Goal: Check status: Check status

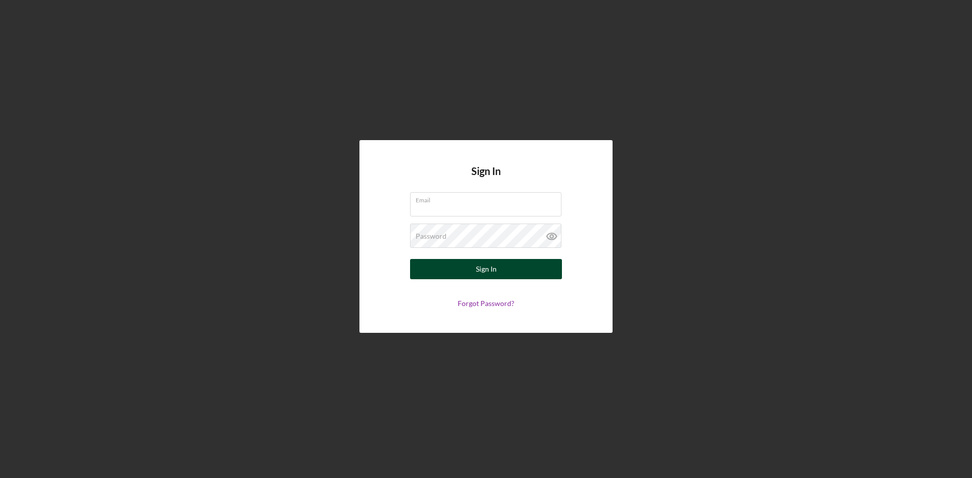
type input "[EMAIL_ADDRESS][DOMAIN_NAME]"
click at [494, 271] on div "Sign In" at bounding box center [486, 269] width 21 height 20
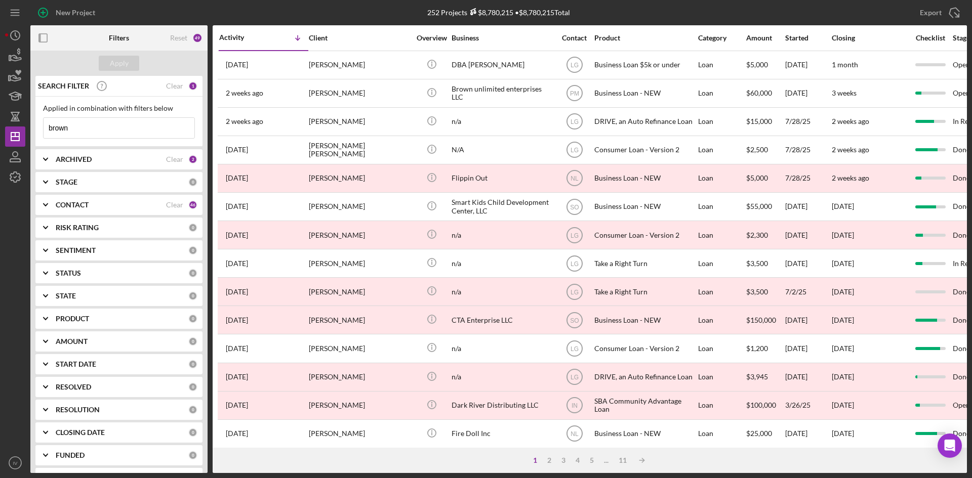
drag, startPoint x: 72, startPoint y: 128, endPoint x: -3, endPoint y: 137, distance: 75.4
click at [0, 137] on html "New Project 252 Projects $8,780,215 • $8,780,215 Total brown Export Icon/Export…" at bounding box center [486, 239] width 972 height 478
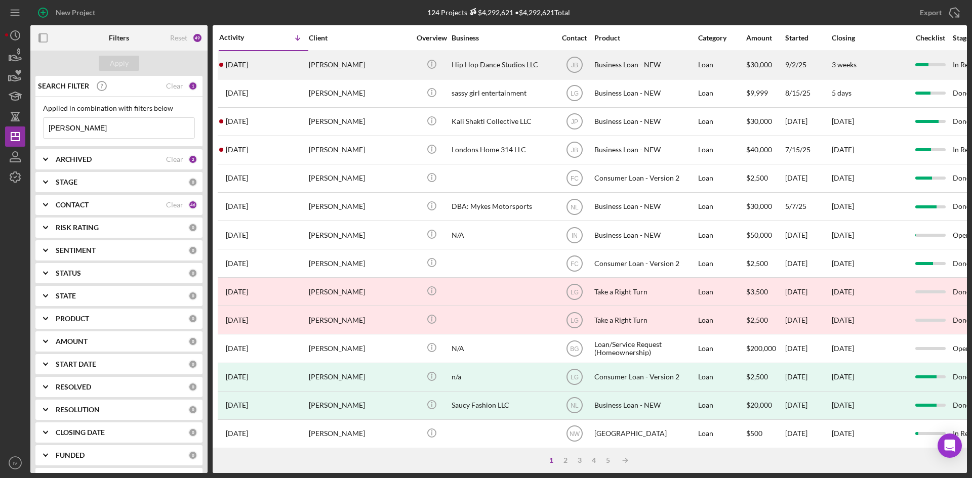
type input "[PERSON_NAME]"
click at [328, 64] on div "[PERSON_NAME]" at bounding box center [359, 65] width 101 height 27
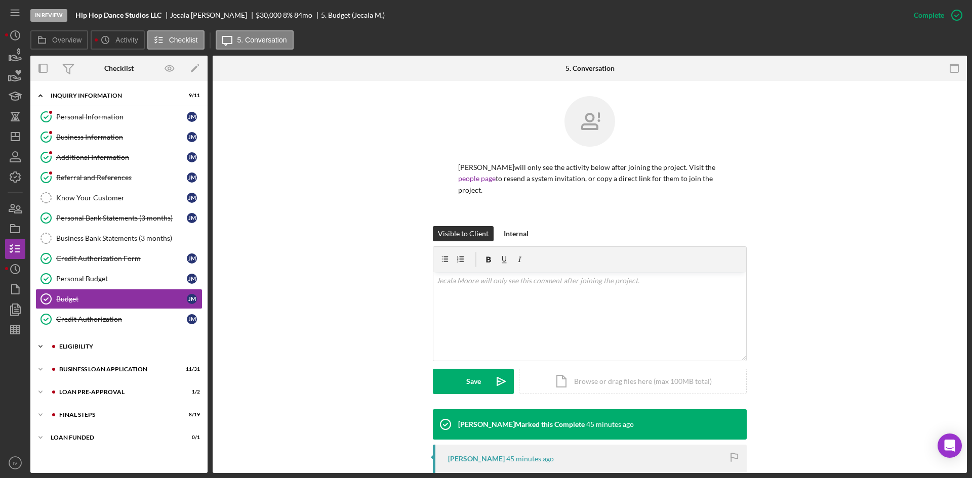
click at [73, 346] on div "ELIGIBILITY" at bounding box center [127, 347] width 136 height 6
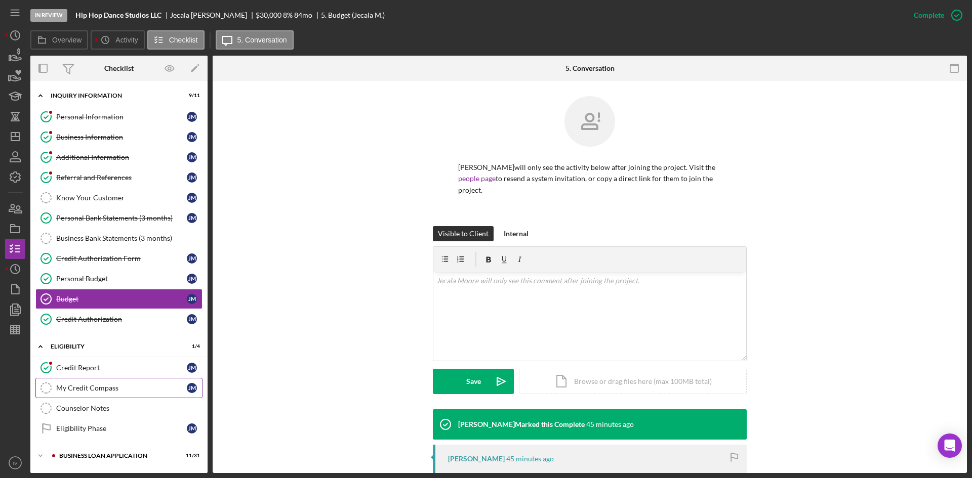
click at [93, 384] on div "My Credit Compass" at bounding box center [121, 388] width 131 height 8
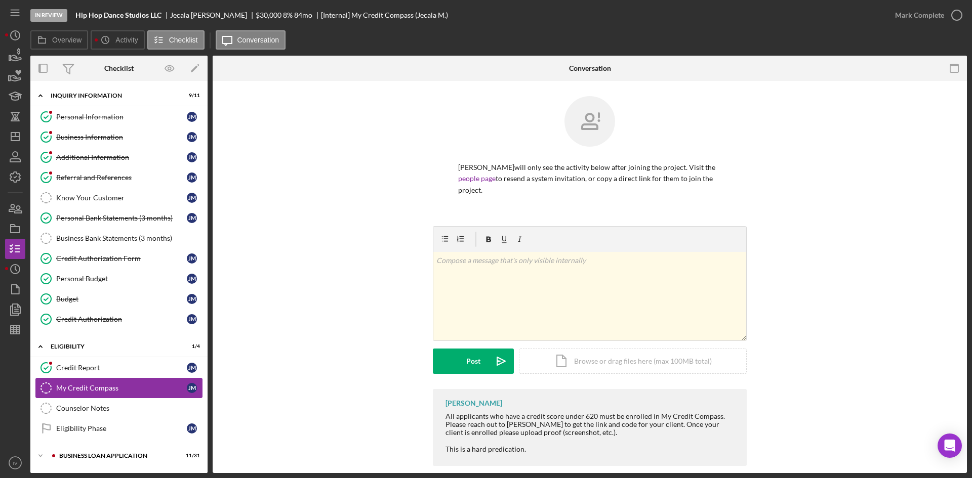
scroll to position [67, 0]
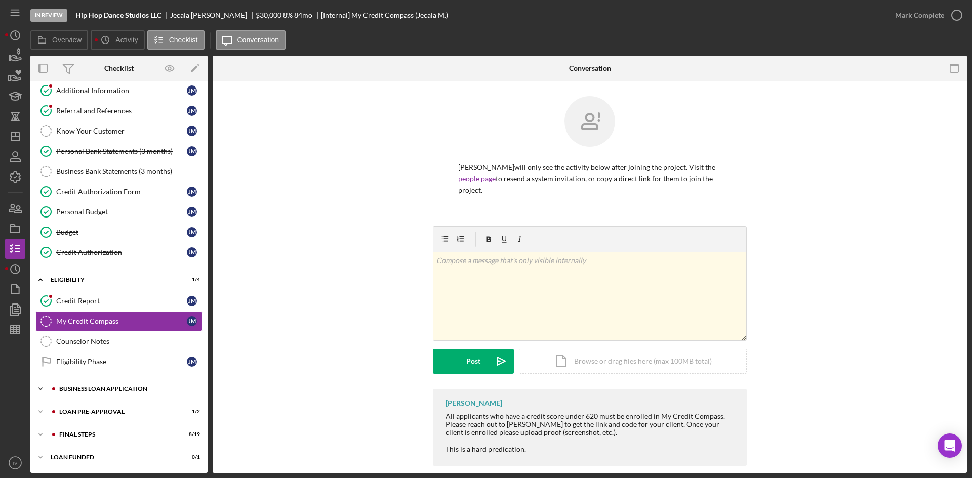
click at [71, 386] on div "BUSINESS LOAN APPLICATION" at bounding box center [127, 389] width 136 height 6
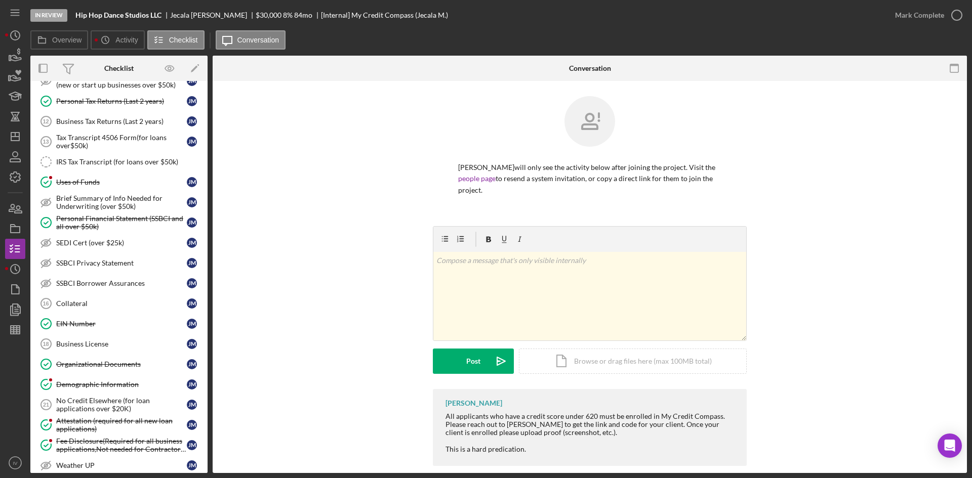
scroll to position [447, 0]
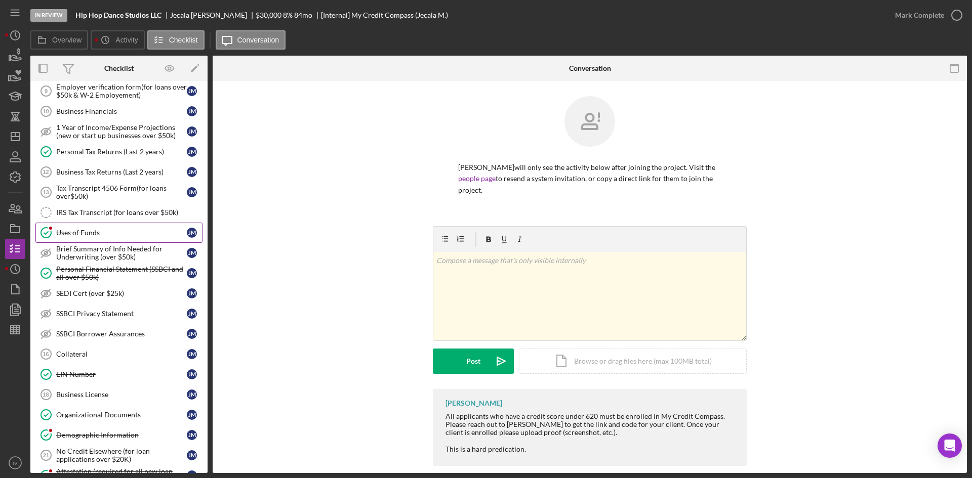
click at [94, 229] on div "Uses of Funds" at bounding box center [121, 233] width 131 height 8
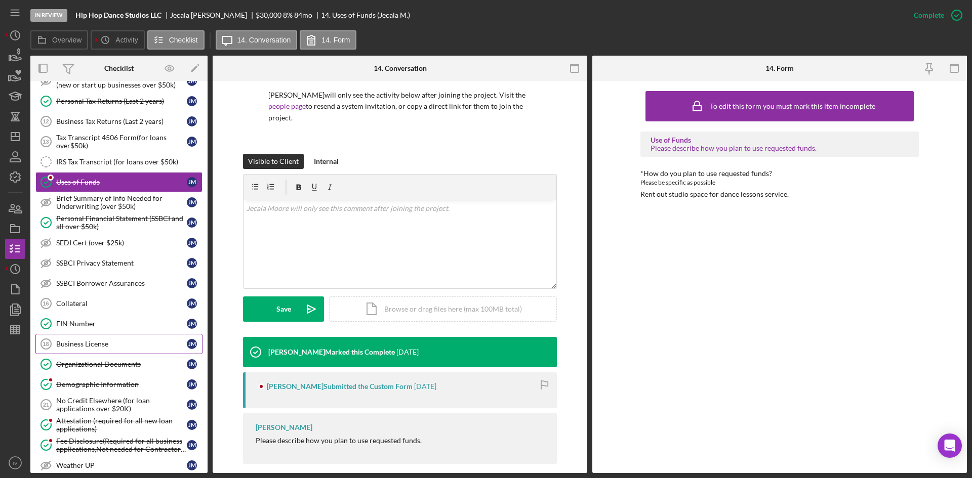
scroll to position [599, 0]
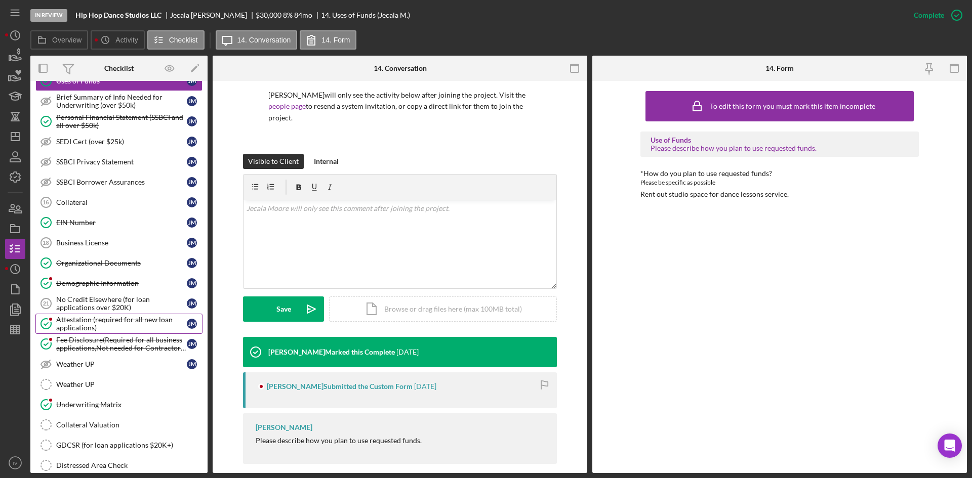
click at [77, 322] on div "Attestation (required for all new loan applications)" at bounding box center [121, 324] width 131 height 16
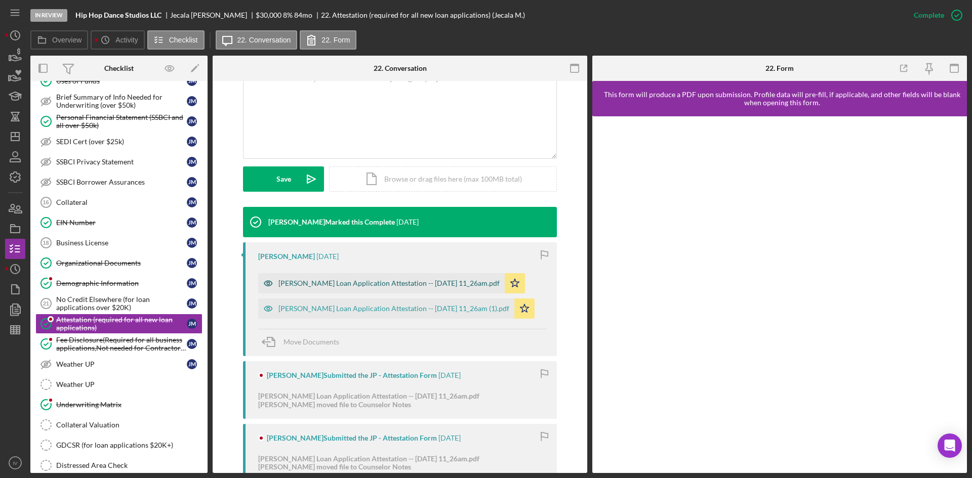
click at [399, 277] on div "[PERSON_NAME] Loan Application Attestation -- [DATE] 11_26am.pdf" at bounding box center [381, 283] width 247 height 20
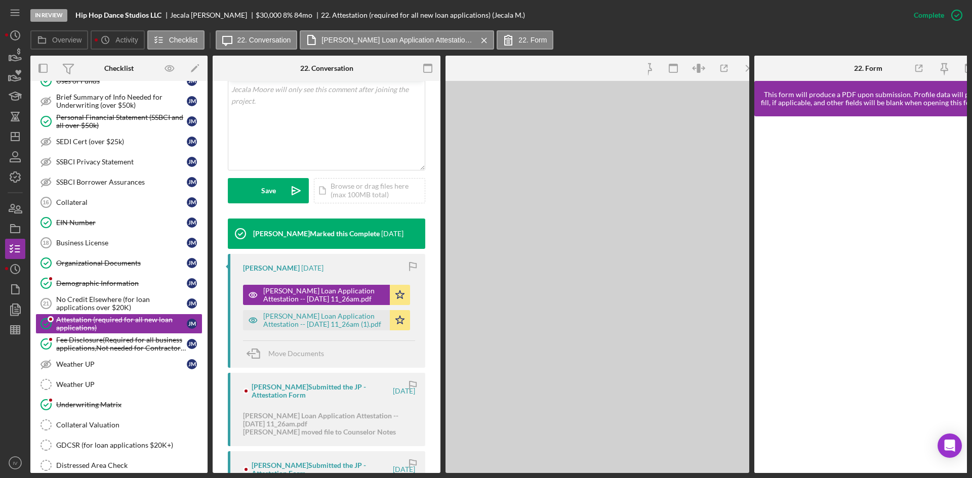
scroll to position [225, 0]
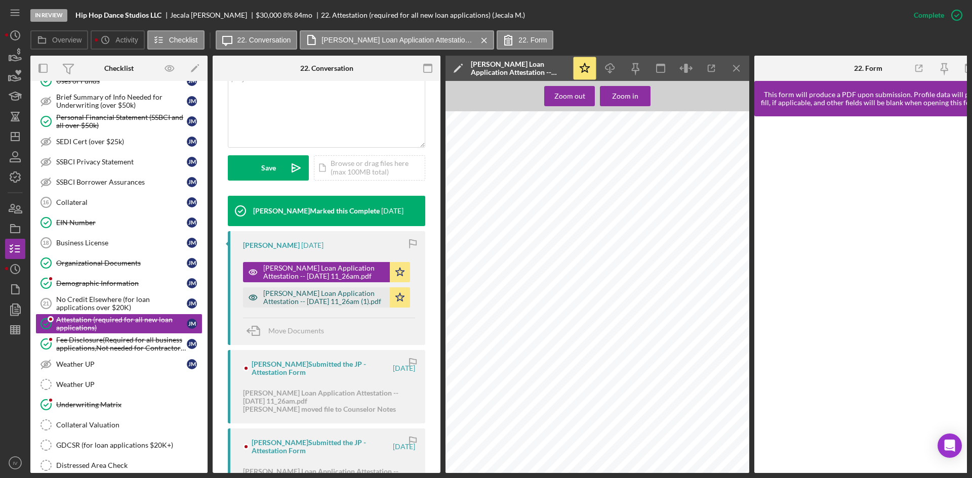
click at [311, 296] on div "[PERSON_NAME] Loan Application Attestation -- [DATE] 11_26am (1).pdf" at bounding box center [324, 298] width 122 height 16
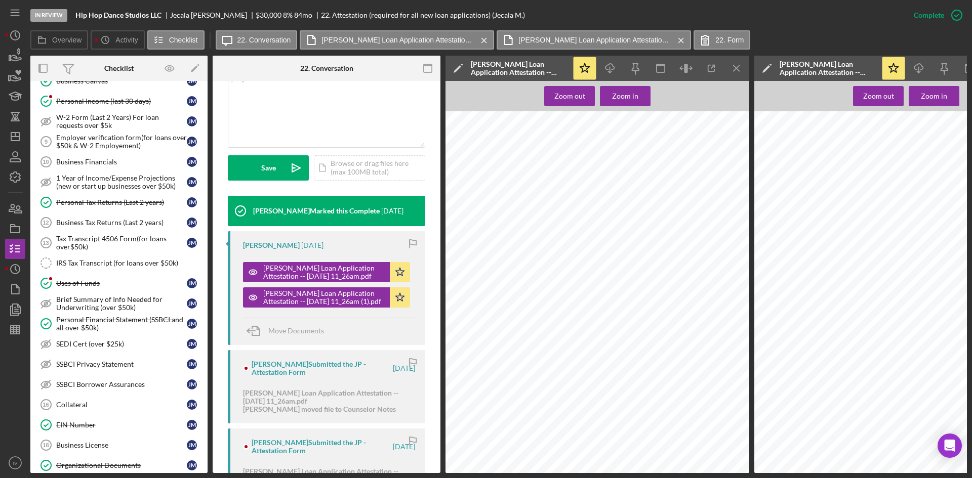
scroll to position [548, 0]
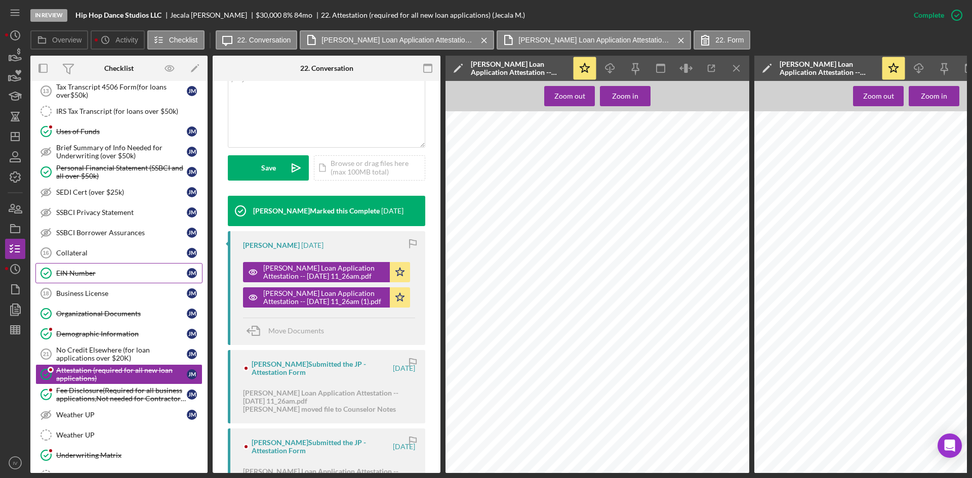
click at [97, 271] on div "EIN Number" at bounding box center [121, 273] width 131 height 8
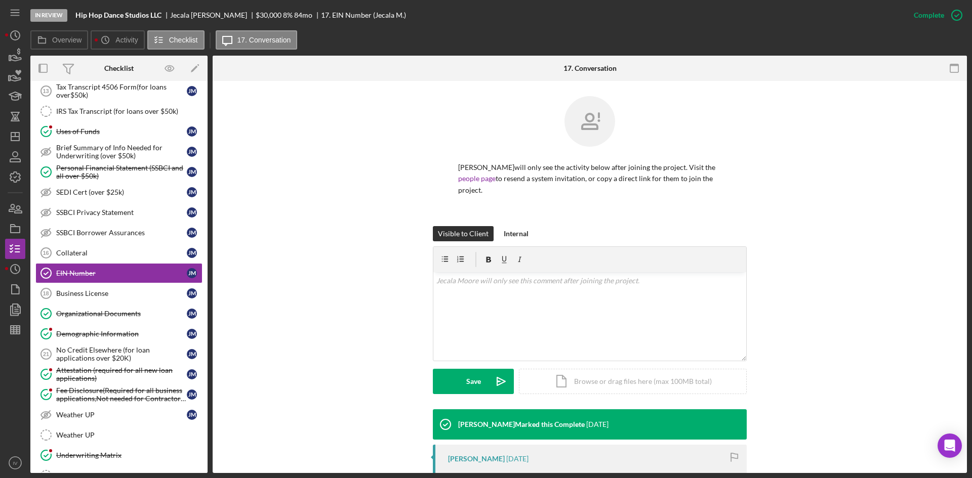
scroll to position [127, 0]
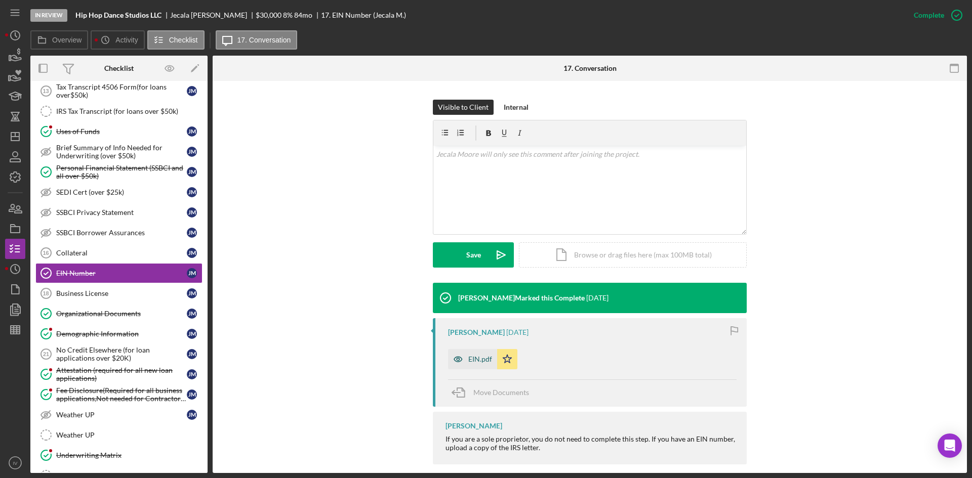
click at [482, 353] on div "EIN.pdf" at bounding box center [472, 359] width 49 height 20
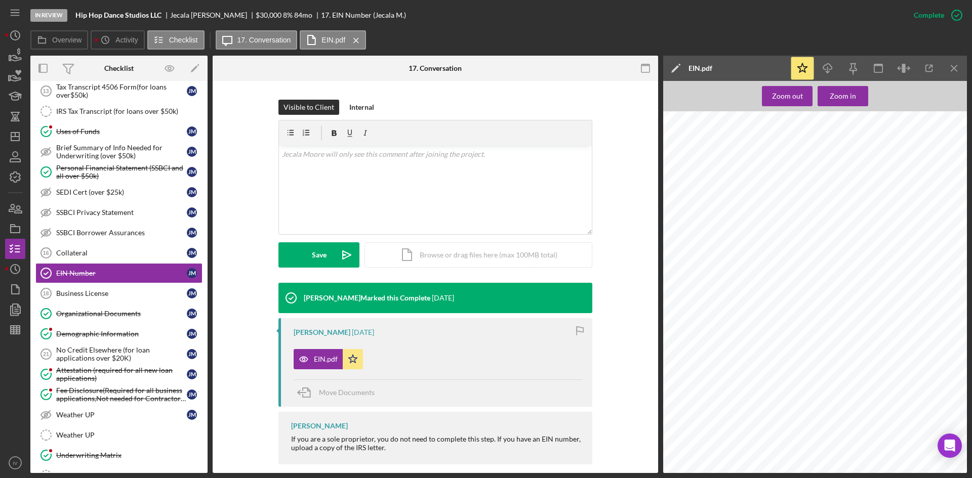
scroll to position [253, 0]
drag, startPoint x: 148, startPoint y: 332, endPoint x: 152, endPoint y: 329, distance: 5.2
click at [148, 332] on div "Demographic Information" at bounding box center [121, 334] width 131 height 8
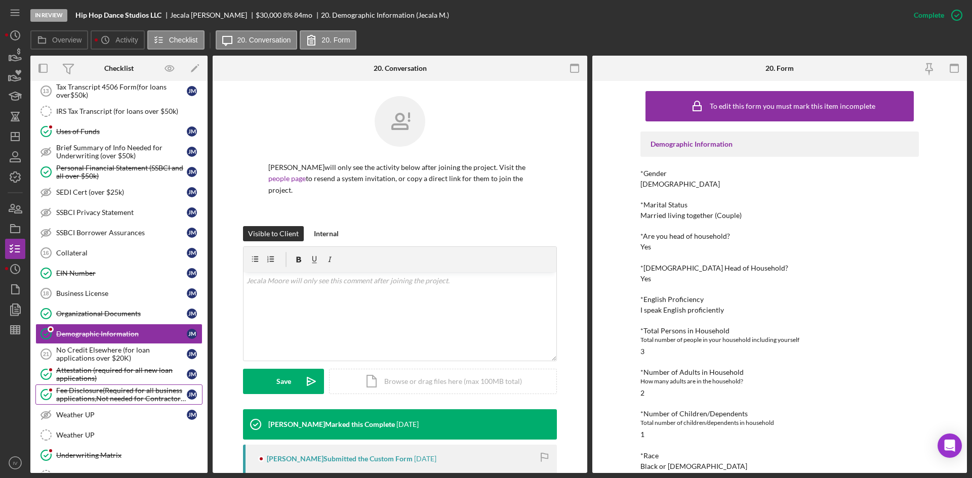
scroll to position [447, 0]
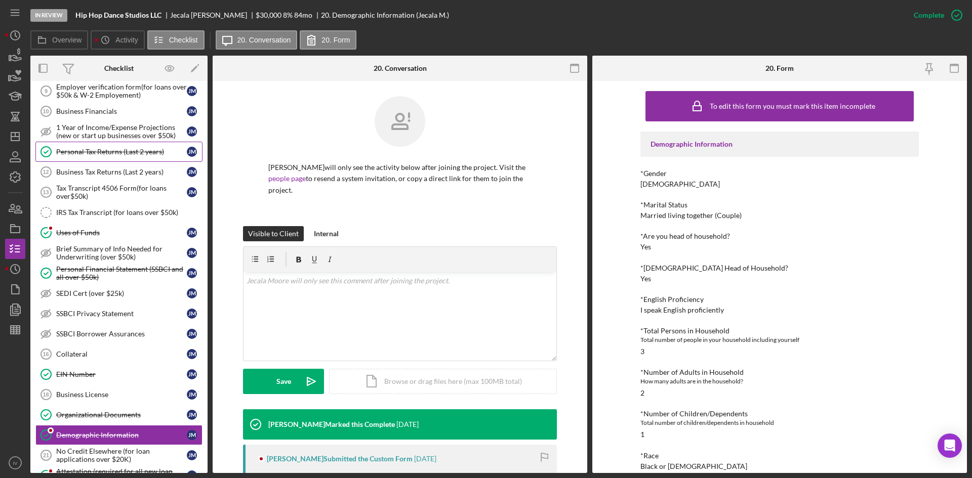
click at [104, 157] on link "Personal Tax Returns (Last 2 years) Personal Tax Returns (Last 2 years) [PERSON…" at bounding box center [118, 152] width 167 height 20
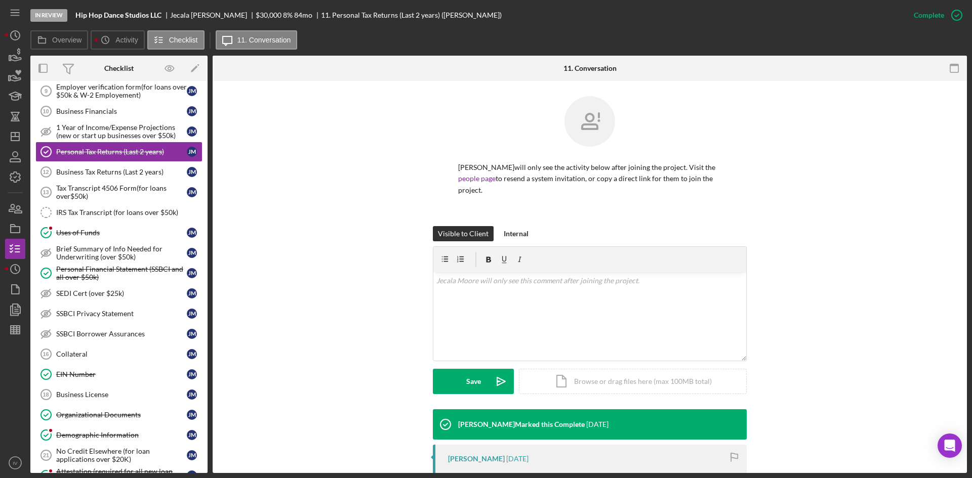
scroll to position [125, 0]
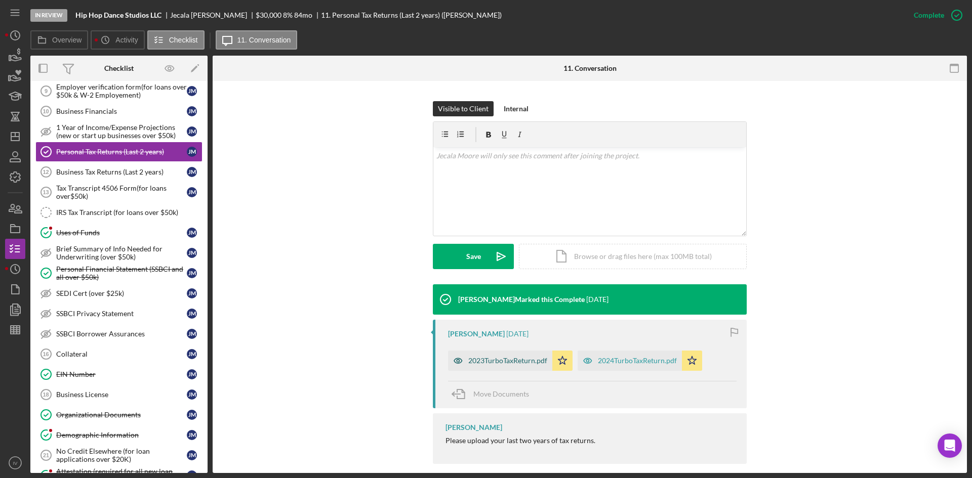
click at [496, 355] on div "2023TurboTaxReturn.pdf" at bounding box center [500, 361] width 104 height 20
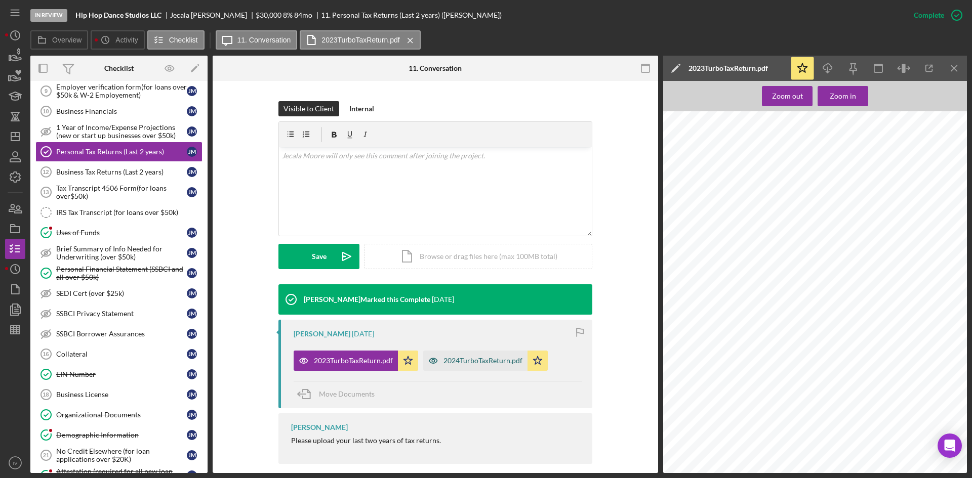
scroll to position [2278, 0]
click at [473, 358] on div "2024TurboTaxReturn.pdf" at bounding box center [475, 361] width 104 height 20
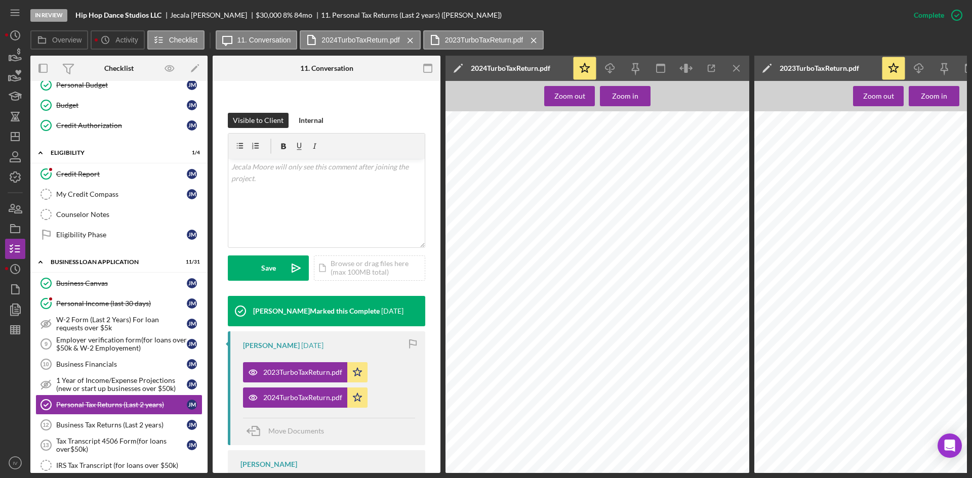
scroll to position [93, 0]
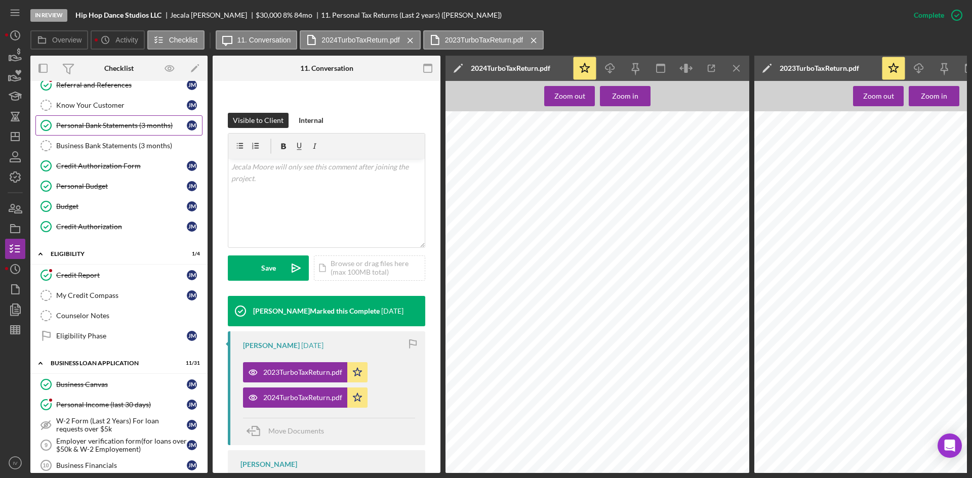
click at [123, 120] on link "Personal Bank Statements (3 months) Personal Bank Statements (3 months) [PERSON…" at bounding box center [118, 125] width 167 height 20
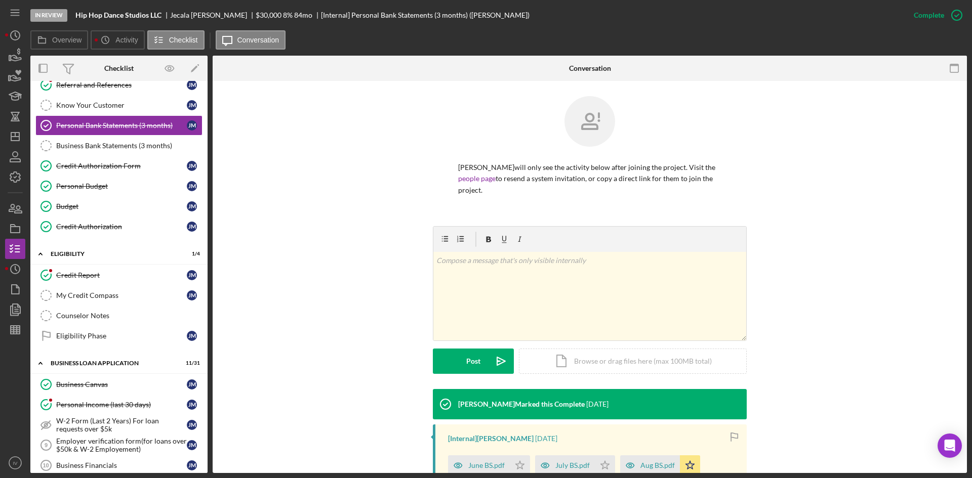
scroll to position [108, 0]
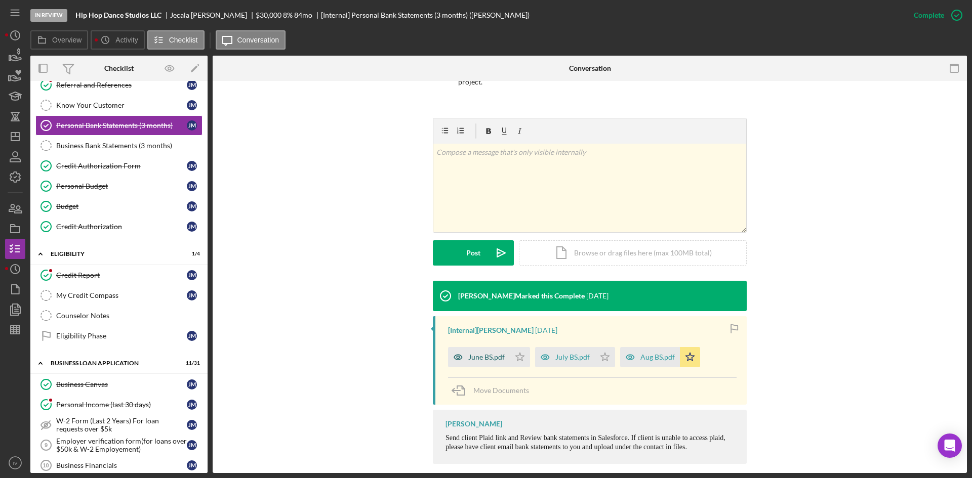
click at [480, 353] on div "June BS.pdf" at bounding box center [486, 357] width 36 height 8
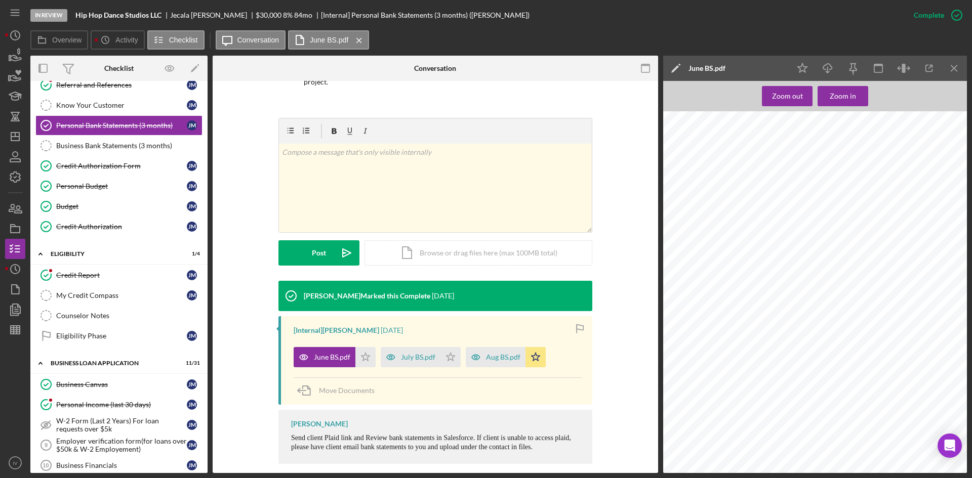
scroll to position [2803, 0]
drag, startPoint x: 416, startPoint y: 353, endPoint x: 424, endPoint y: 353, distance: 8.6
click at [416, 353] on div "July BS.pdf" at bounding box center [411, 357] width 60 height 20
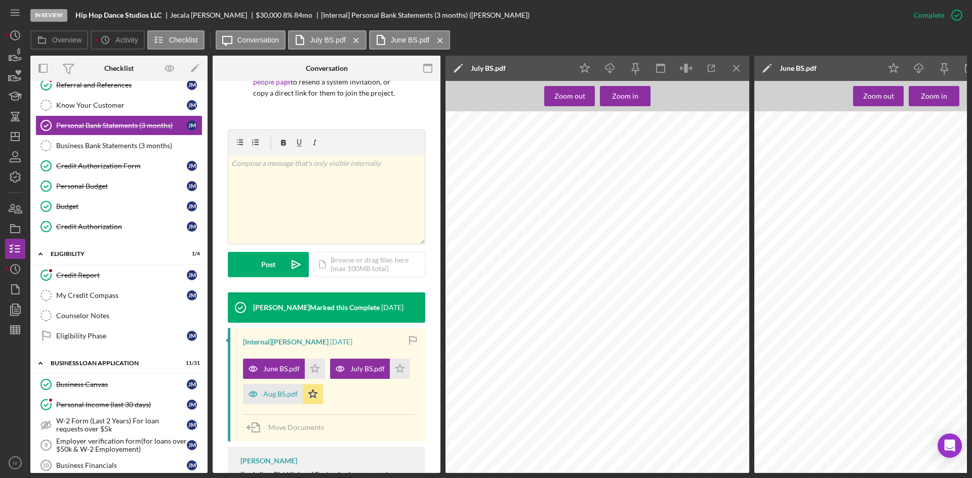
scroll to position [2430, 0]
click at [269, 405] on div "Aug BS.pdf" at bounding box center [273, 394] width 60 height 20
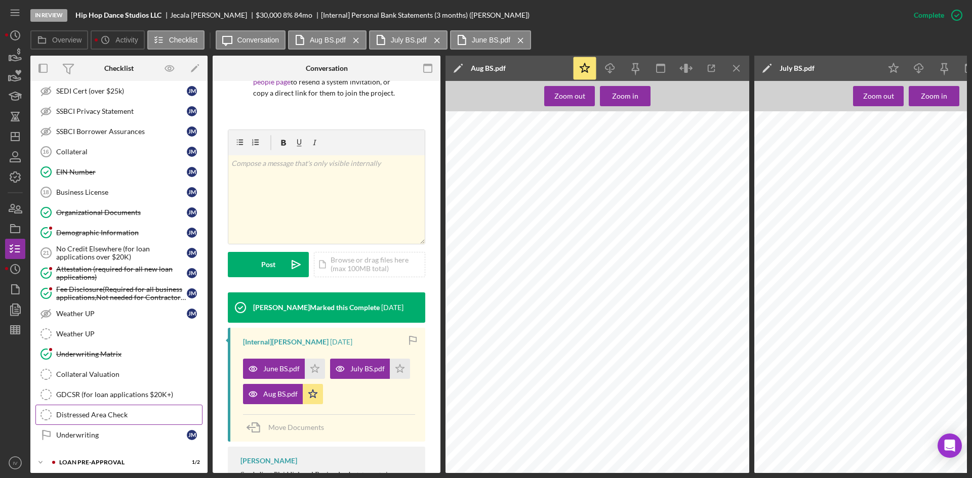
scroll to position [703, 0]
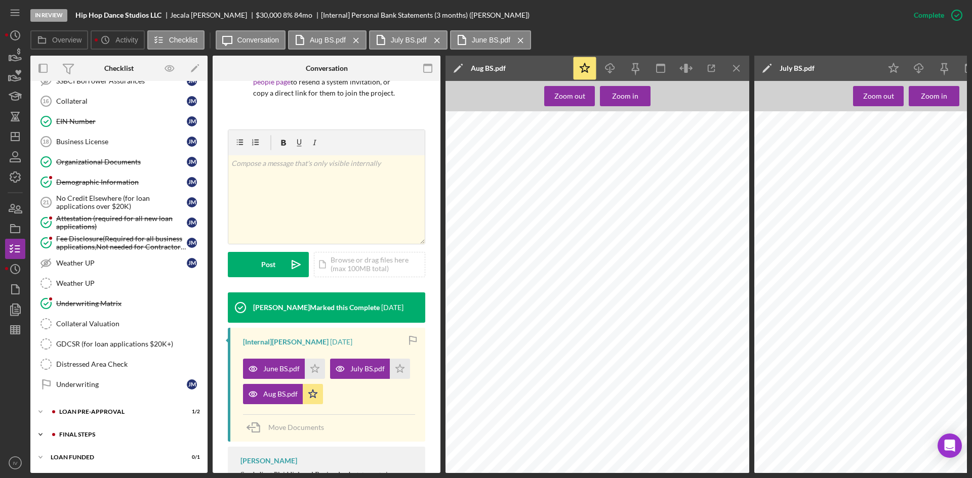
click at [78, 432] on div "FINAL STEPS" at bounding box center [127, 435] width 136 height 6
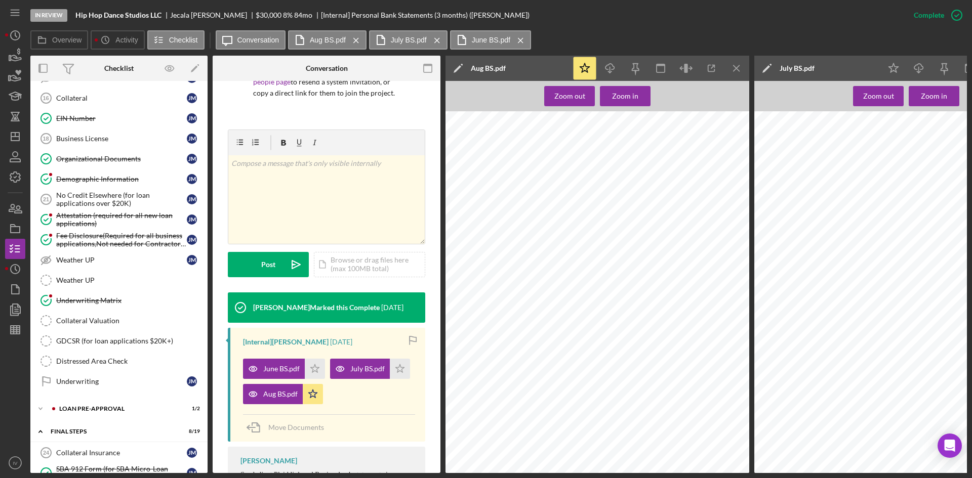
scroll to position [1007, 0]
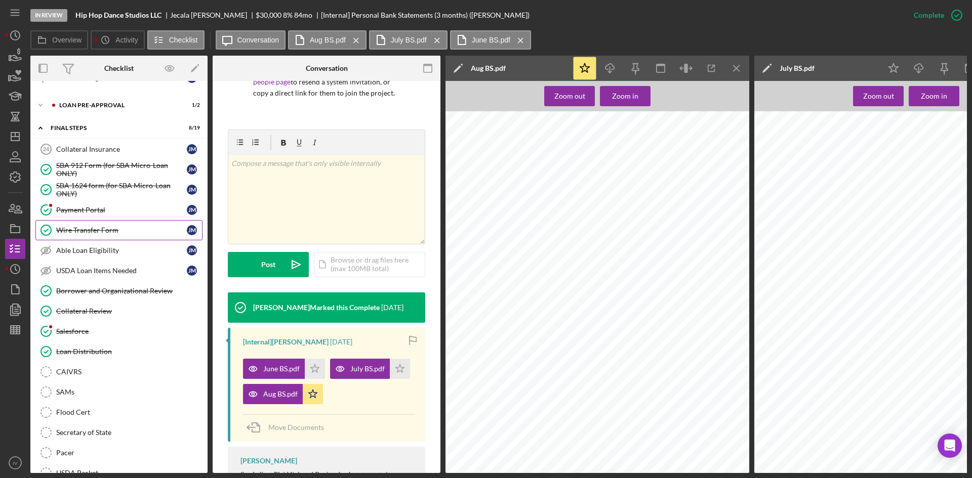
click at [101, 237] on link "Wire Transfer Form Wire Transfer Form [PERSON_NAME]" at bounding box center [118, 230] width 167 height 20
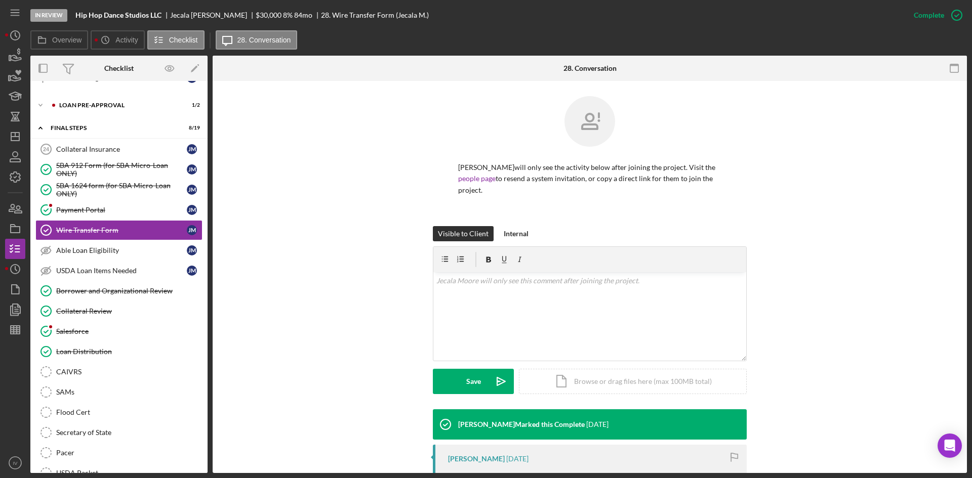
scroll to position [127, 0]
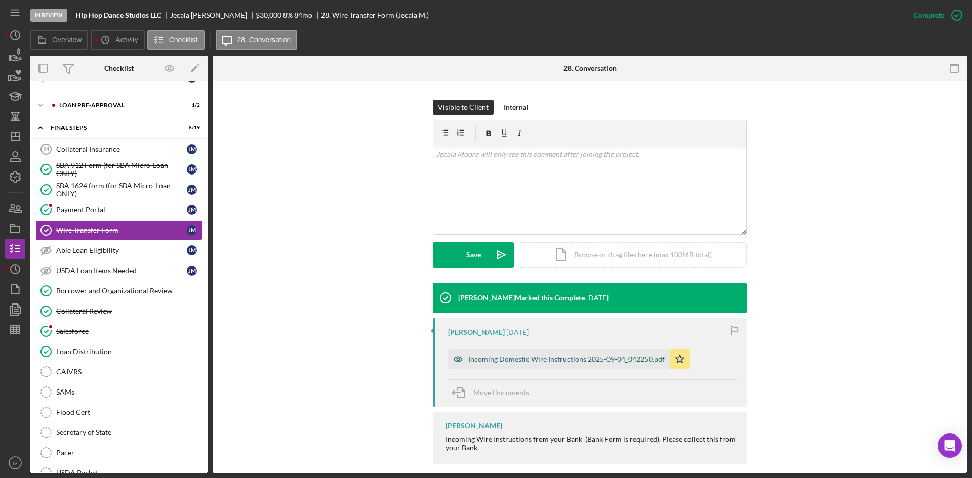
click at [488, 353] on div "Incoming Domestic Wire Instructions 2025-09-04_042250.pdf" at bounding box center [559, 359] width 222 height 20
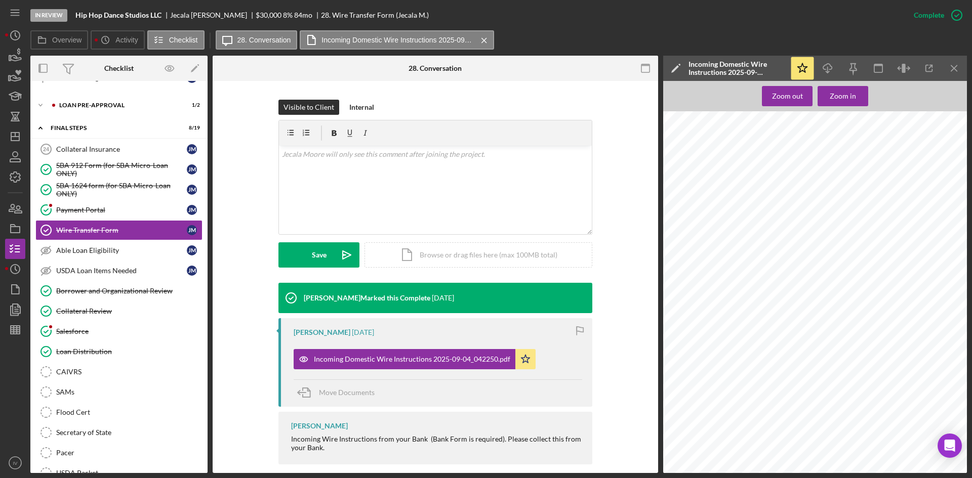
scroll to position [0, 0]
click at [19, 313] on polygon "button" at bounding box center [17, 308] width 8 height 9
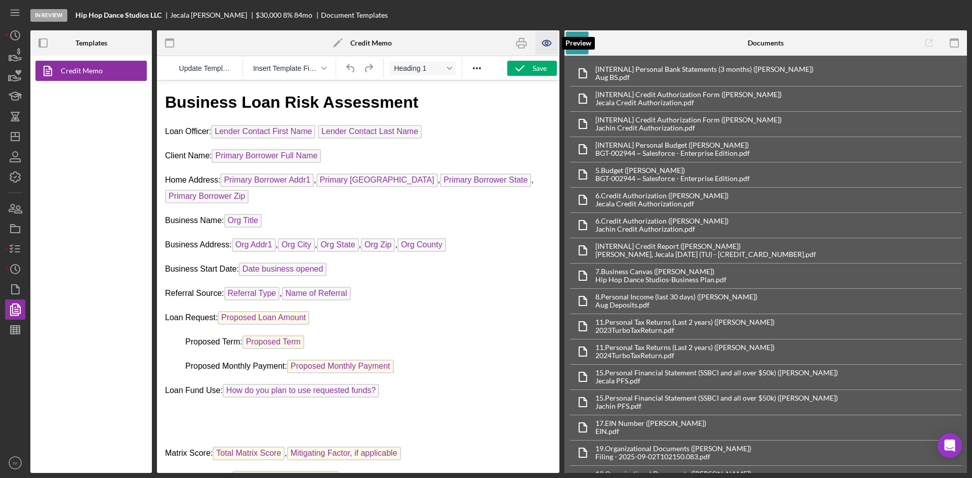
click at [543, 43] on icon "button" at bounding box center [547, 43] width 23 height 23
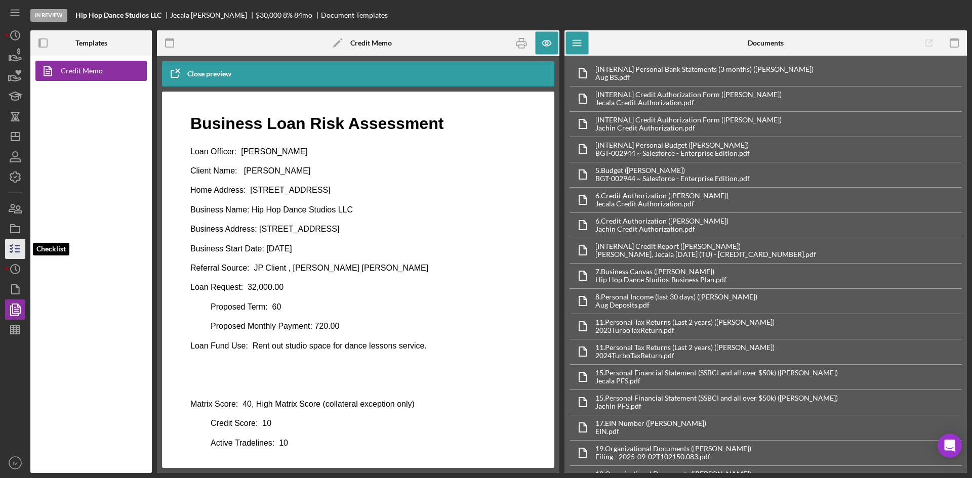
click at [20, 248] on icon "button" at bounding box center [15, 248] width 25 height 25
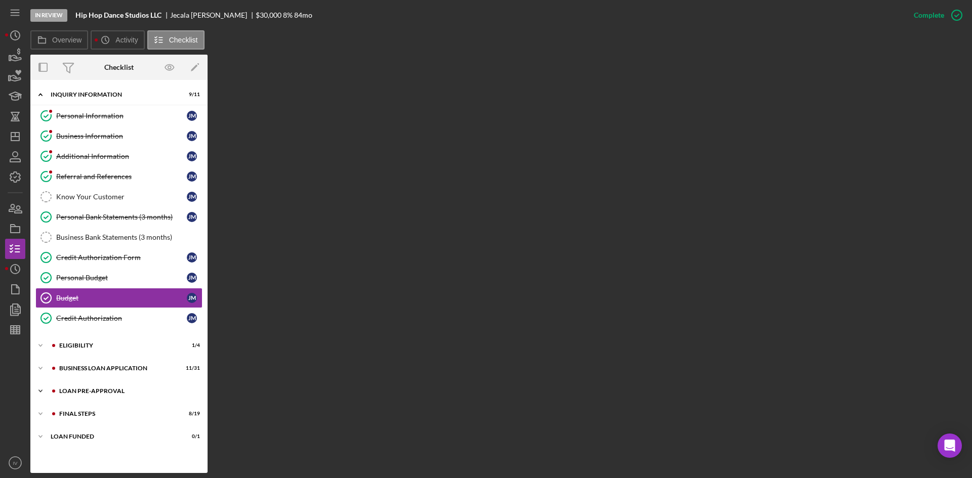
click at [100, 392] on div "LOAN PRE-APPROVAL" at bounding box center [127, 391] width 136 height 6
click at [92, 415] on div "Loan Approval" at bounding box center [129, 413] width 146 height 8
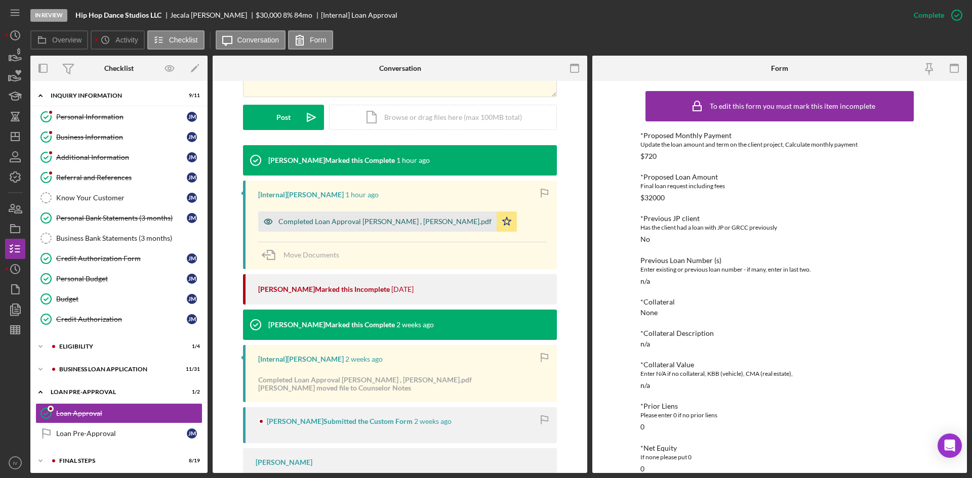
click at [391, 214] on div "Completed Loan Approval [PERSON_NAME] , [PERSON_NAME].pdf" at bounding box center [377, 222] width 238 height 20
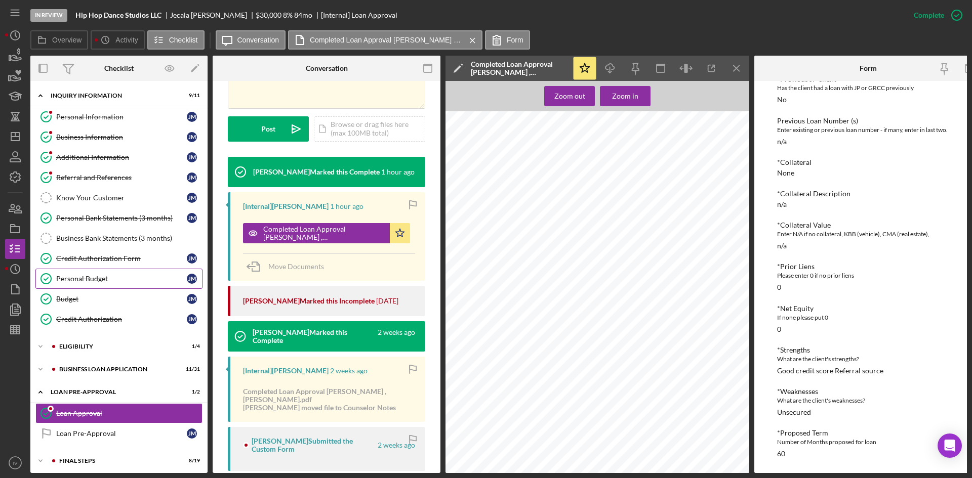
scroll to position [29, 0]
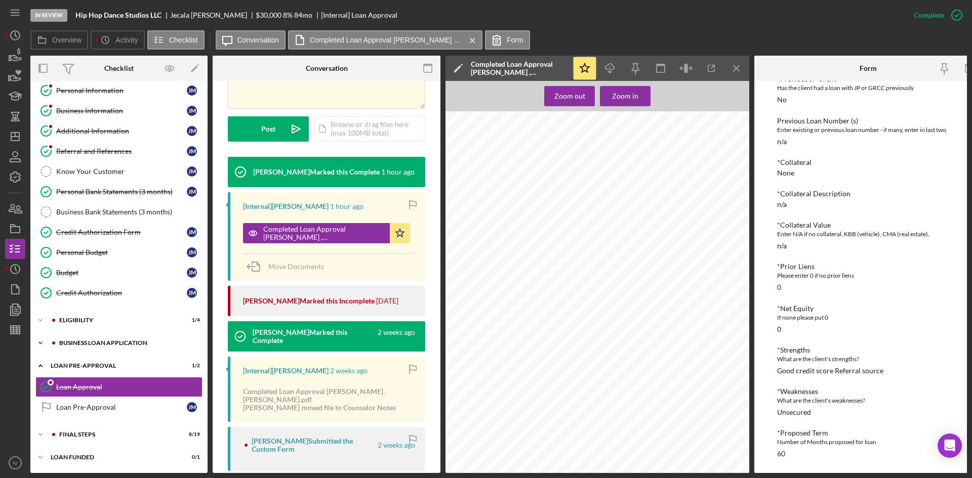
click at [87, 345] on div "Icon/Expander BUSINESS LOAN APPLICATION 11 / 31" at bounding box center [118, 343] width 177 height 20
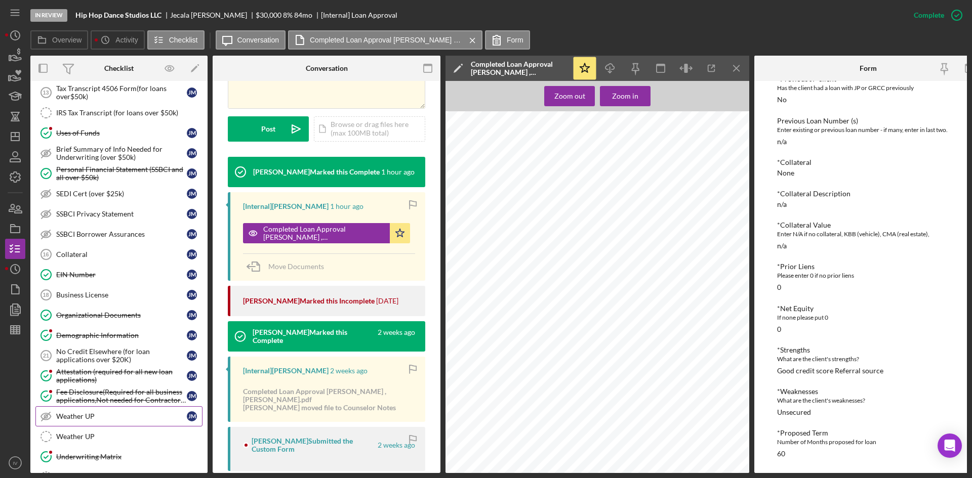
scroll to position [663, 0]
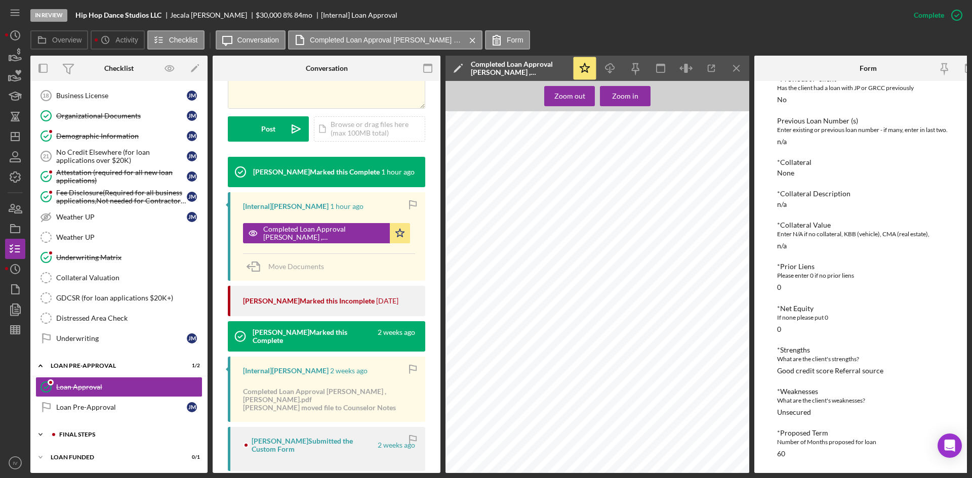
click at [61, 435] on div "Icon/Expander FINAL STEPS 8 / 19" at bounding box center [118, 435] width 177 height 20
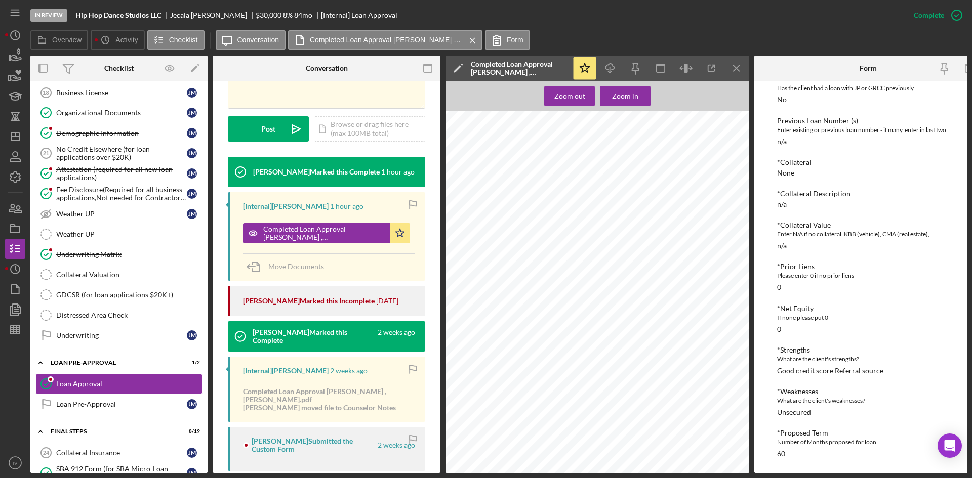
scroll to position [916, 0]
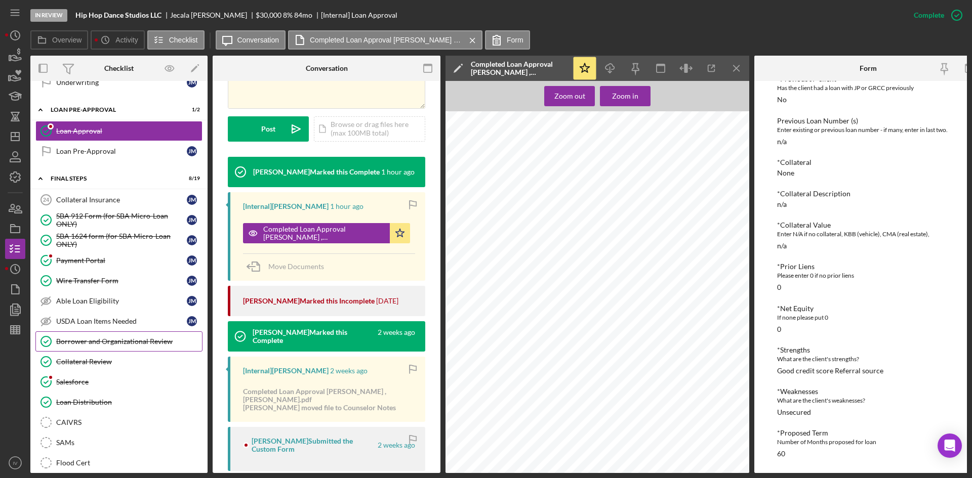
click at [95, 349] on link "Borrower and Organizational Review Borrower and Organizational Review" at bounding box center [118, 342] width 167 height 20
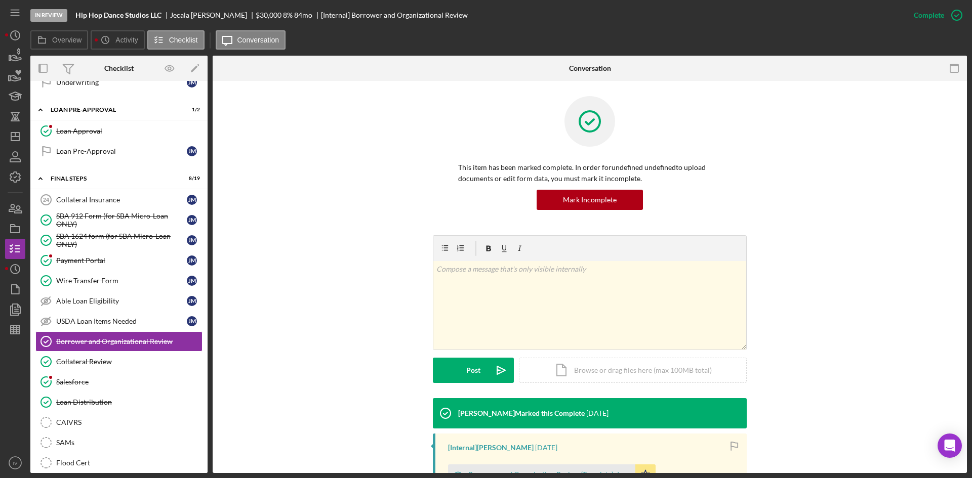
scroll to position [193, 0]
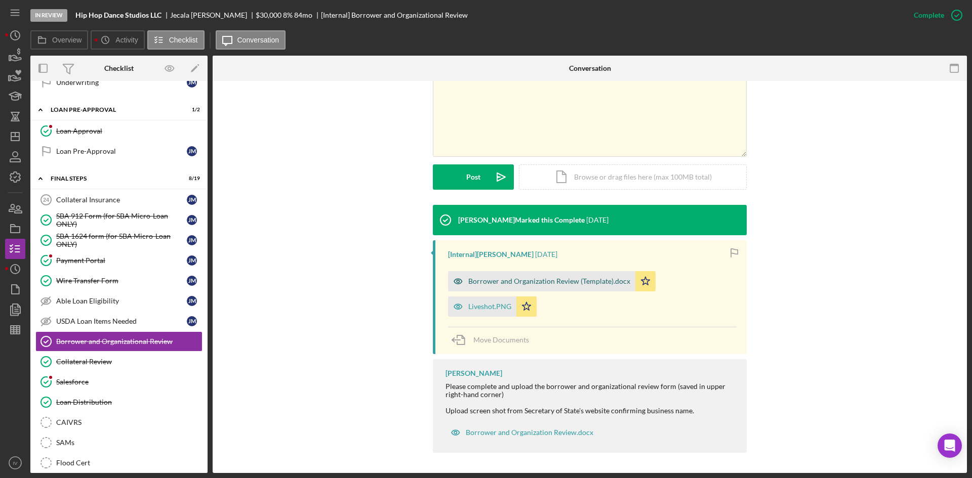
click at [491, 281] on div "Borrower and Organization Review (Template).docx" at bounding box center [549, 281] width 162 height 8
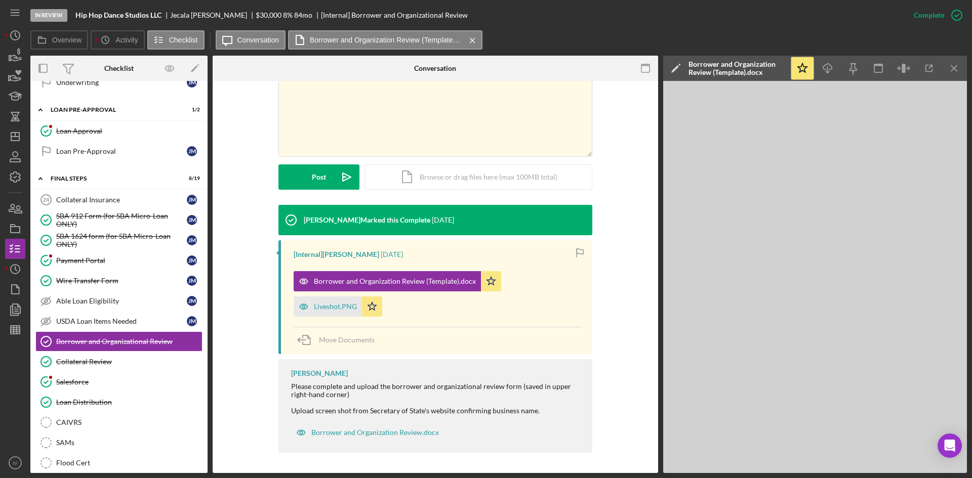
scroll to position [663, 0]
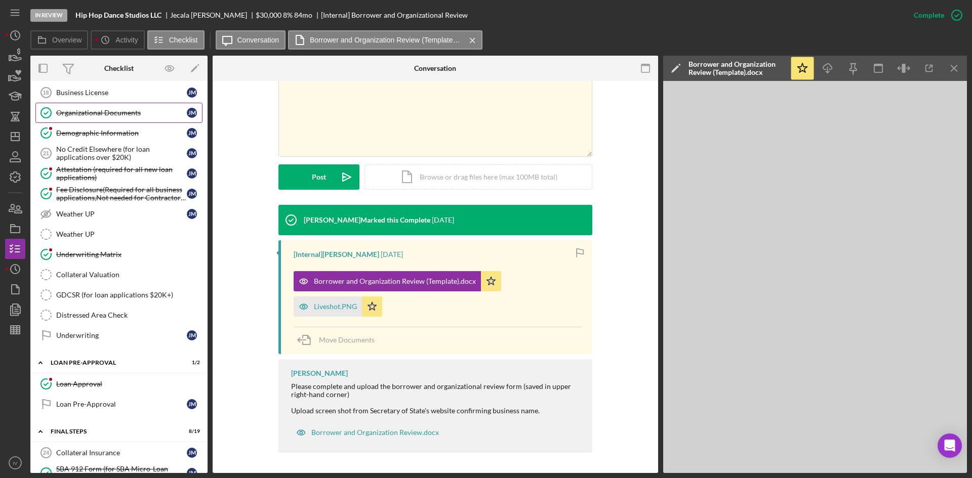
click at [121, 118] on link "Organizational Documents Organizational Documents [PERSON_NAME]" at bounding box center [118, 113] width 167 height 20
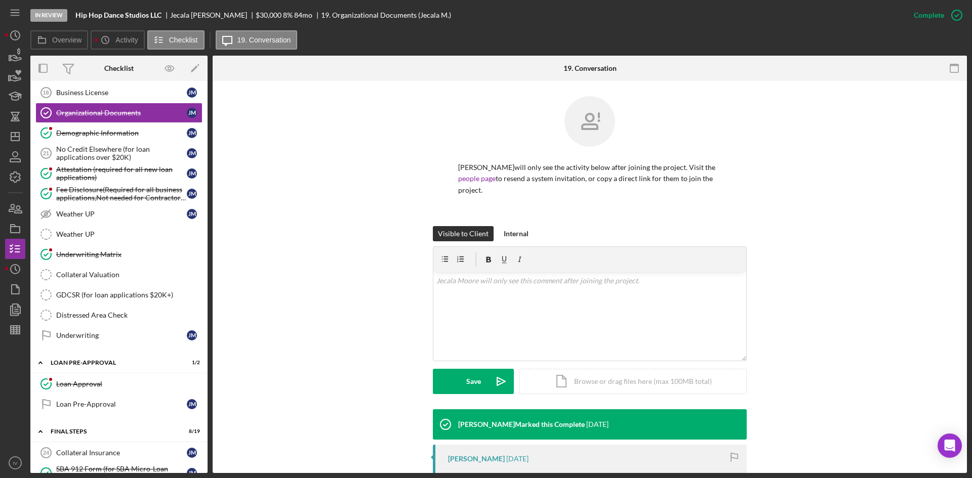
scroll to position [185, 0]
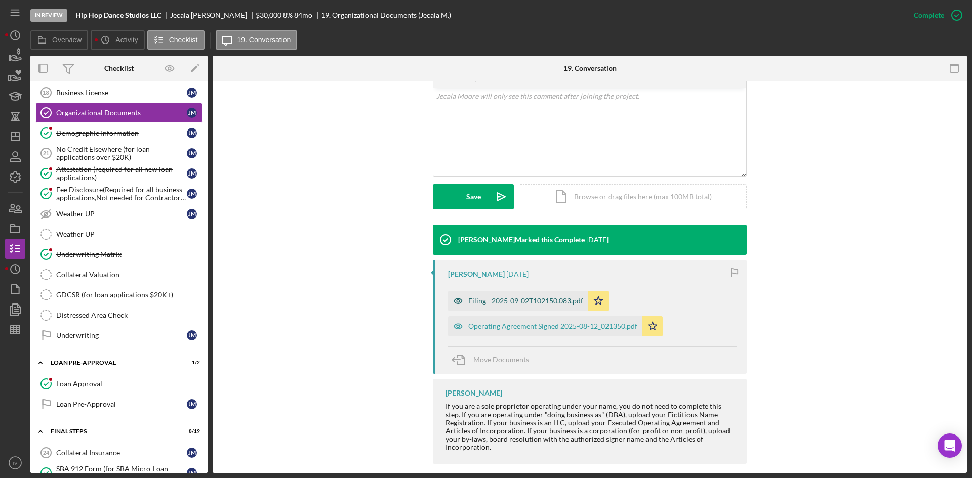
click at [490, 291] on div "Filing - 2025-09-02T102150.083.pdf" at bounding box center [518, 301] width 140 height 20
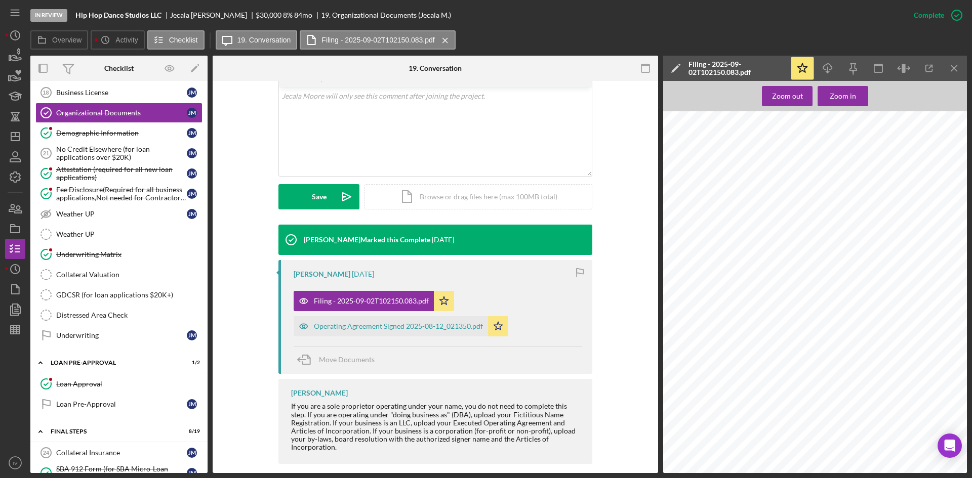
scroll to position [101, 0]
click at [430, 323] on div "Operating Agreement Signed 2025-08-12_021350.pdf" at bounding box center [398, 327] width 169 height 8
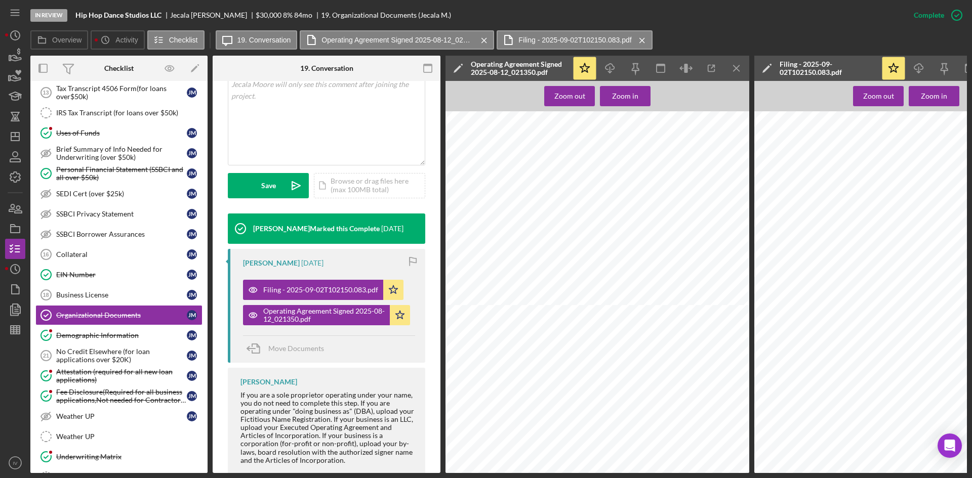
scroll to position [258, 0]
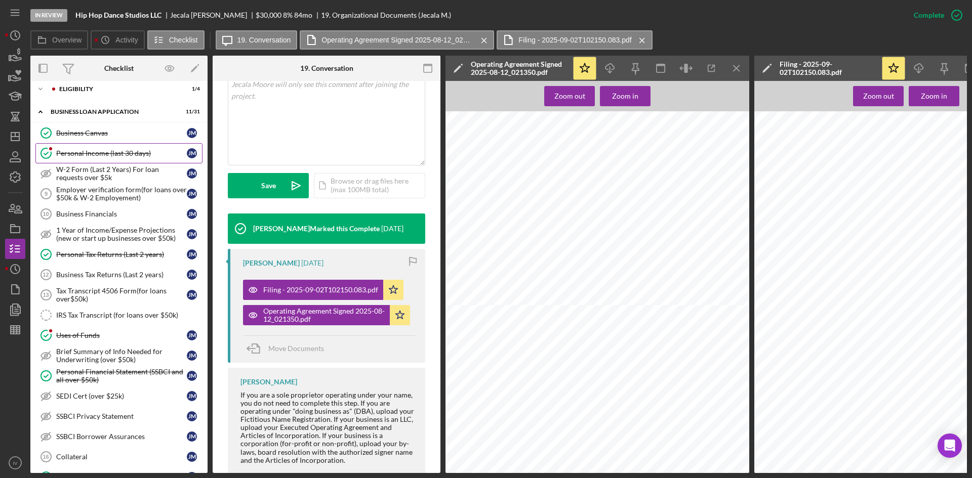
click at [94, 133] on div "Business Canvas" at bounding box center [121, 133] width 131 height 8
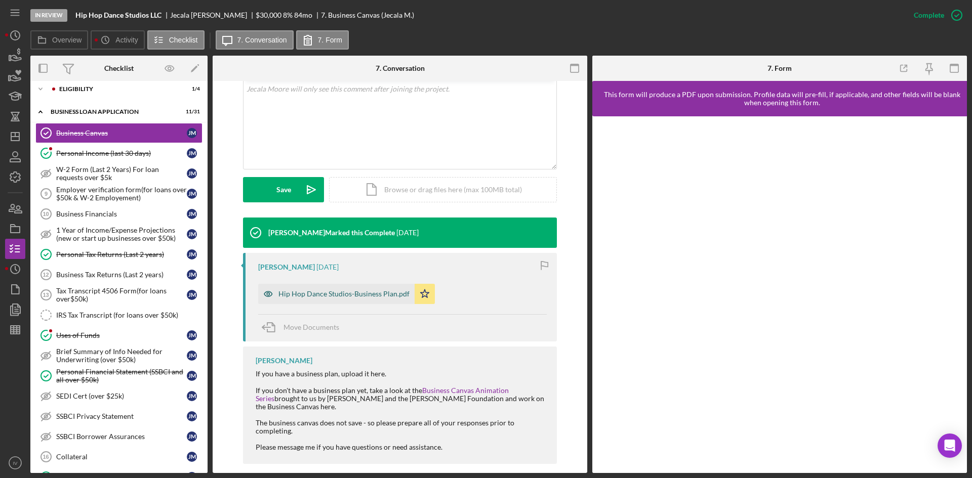
click at [353, 290] on div "Hip Hop Dance Studios-Business Plan.pdf" at bounding box center [343, 294] width 131 height 8
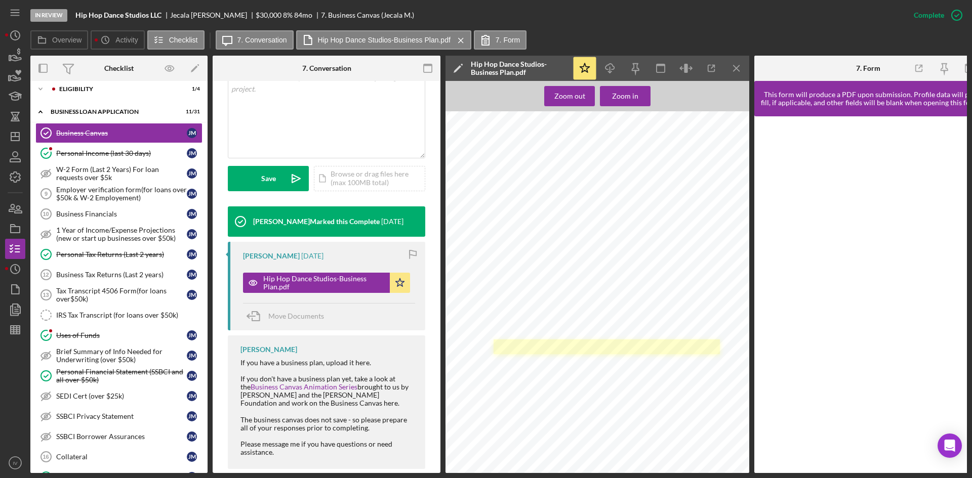
scroll to position [405, 0]
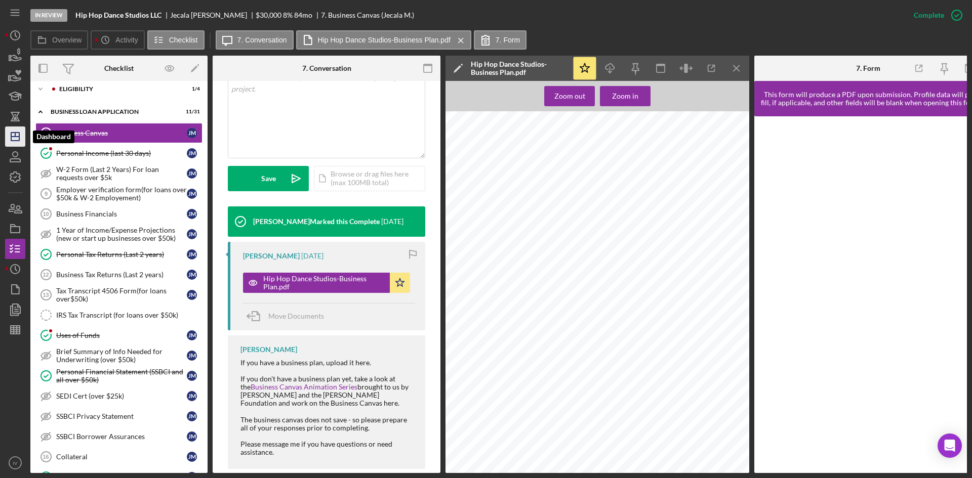
click at [12, 135] on polygon "button" at bounding box center [15, 137] width 8 height 8
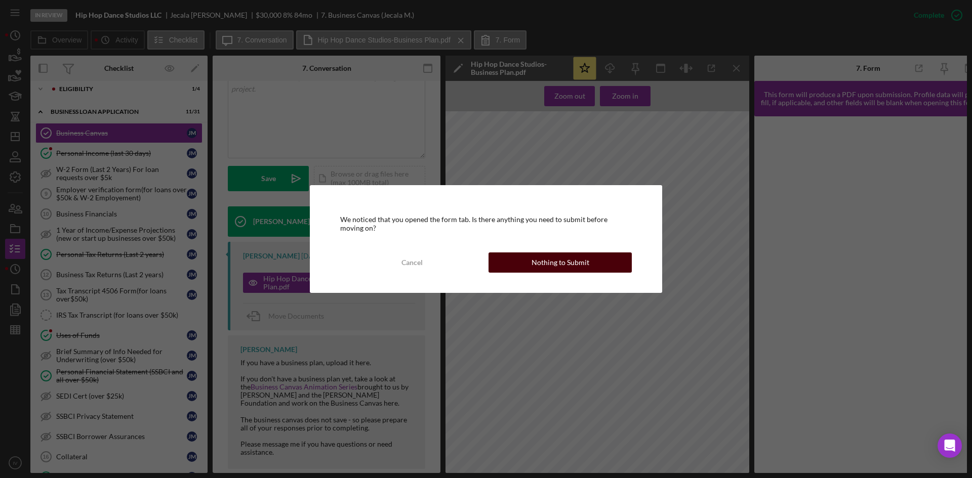
click at [539, 267] on div "Nothing to Submit" at bounding box center [561, 263] width 58 height 20
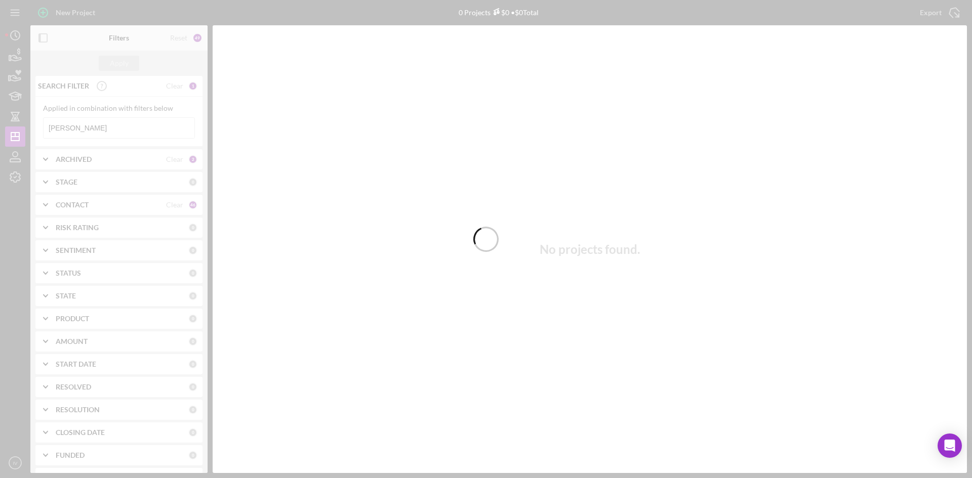
click at [80, 129] on div at bounding box center [486, 239] width 972 height 478
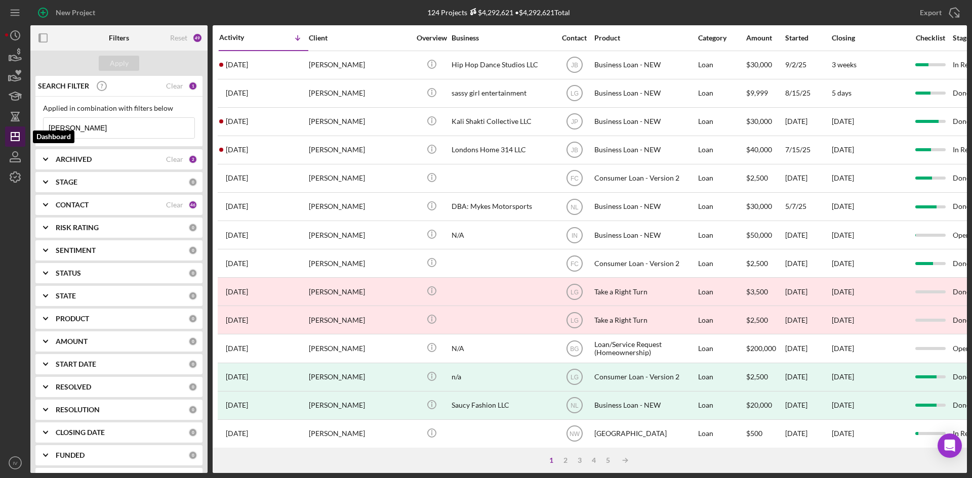
drag, startPoint x: 76, startPoint y: 127, endPoint x: 18, endPoint y: 129, distance: 58.2
click at [18, 129] on div "New Project 124 Projects $4,292,621 • $4,292,621 Total [PERSON_NAME] Export Ico…" at bounding box center [486, 236] width 962 height 473
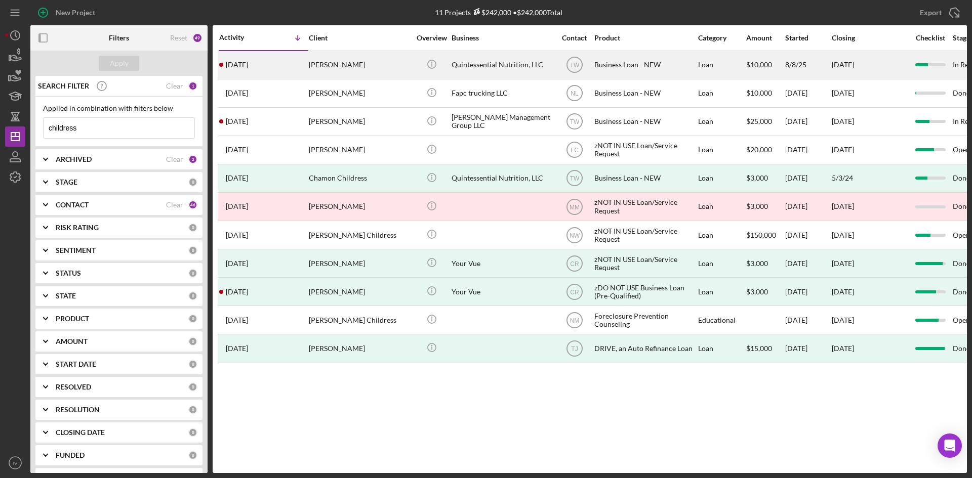
type input "childress"
click at [349, 60] on div "[PERSON_NAME]" at bounding box center [359, 65] width 101 height 27
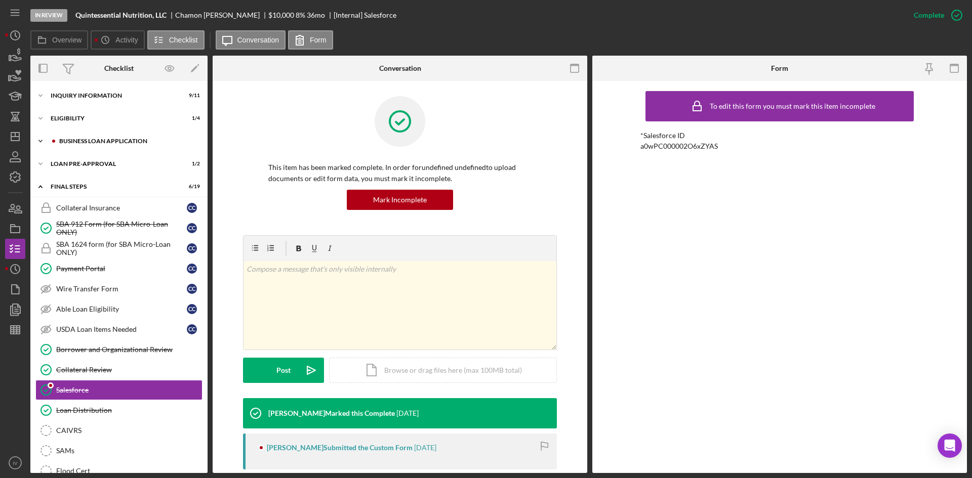
click at [51, 143] on div at bounding box center [54, 141] width 6 height 6
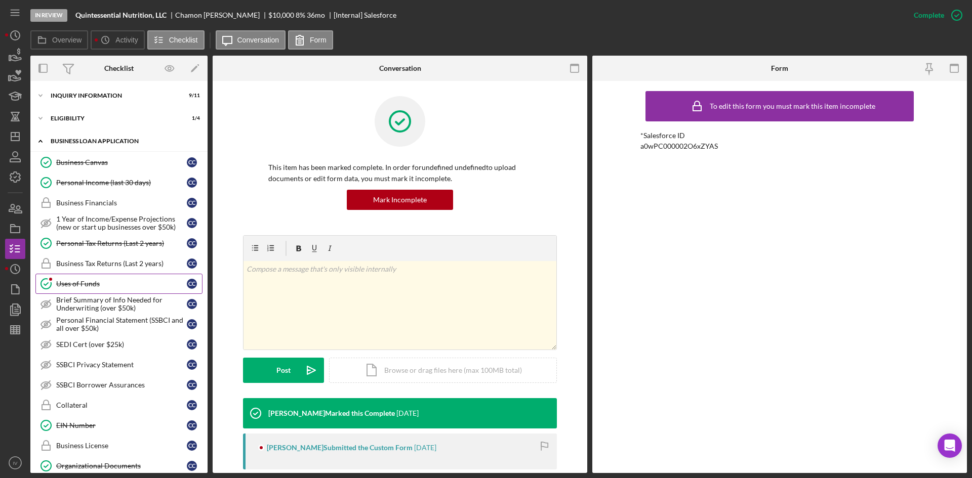
click at [101, 290] on link "Uses of Funds Uses of Funds C C" at bounding box center [118, 284] width 167 height 20
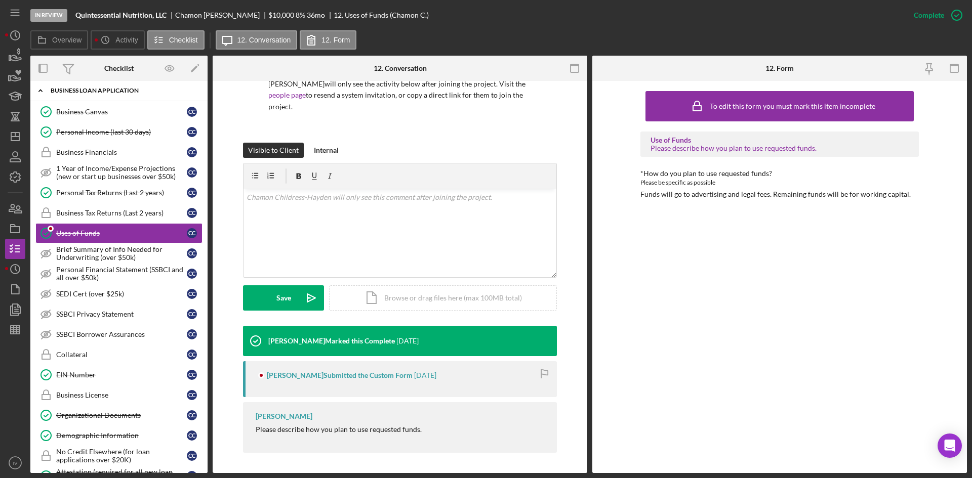
scroll to position [203, 0]
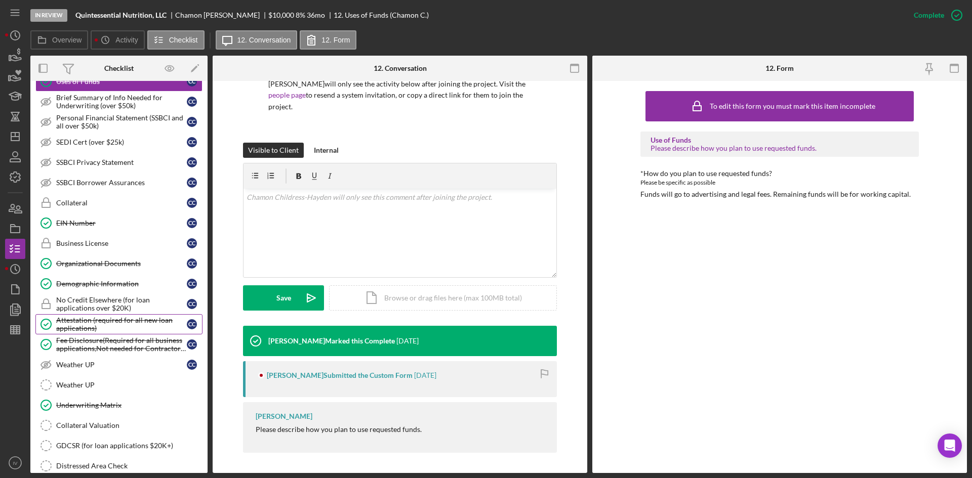
drag, startPoint x: 99, startPoint y: 326, endPoint x: 136, endPoint y: 322, distance: 36.7
click at [99, 326] on div "Attestation (required for all new loan applications)" at bounding box center [121, 324] width 131 height 16
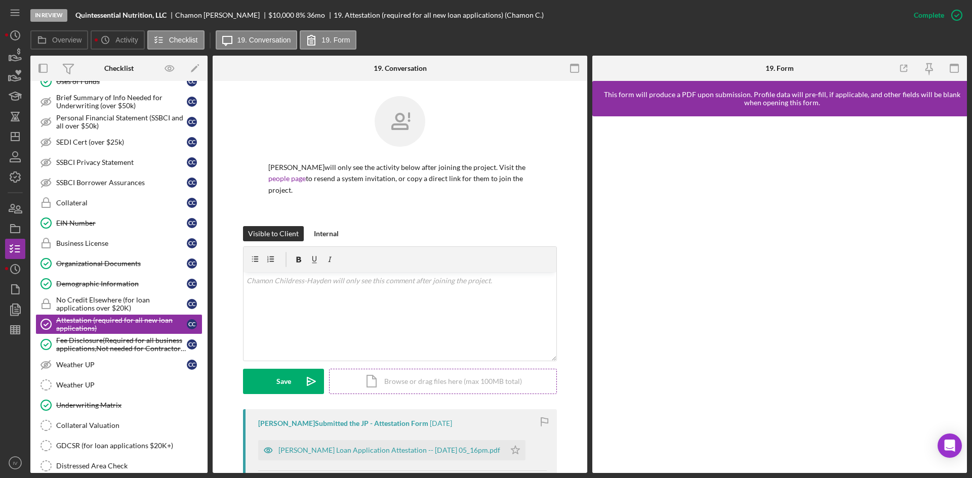
scroll to position [51, 0]
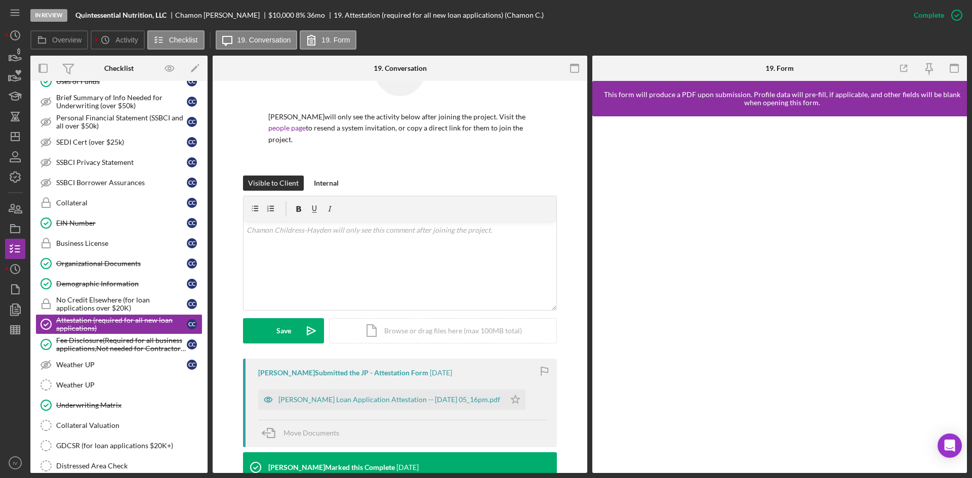
drag, startPoint x: 360, startPoint y: 405, endPoint x: 377, endPoint y: 404, distance: 17.2
click at [359, 405] on div "[PERSON_NAME] Loan Application Attestation -- [DATE] 05_16pm.pdf" at bounding box center [381, 400] width 247 height 20
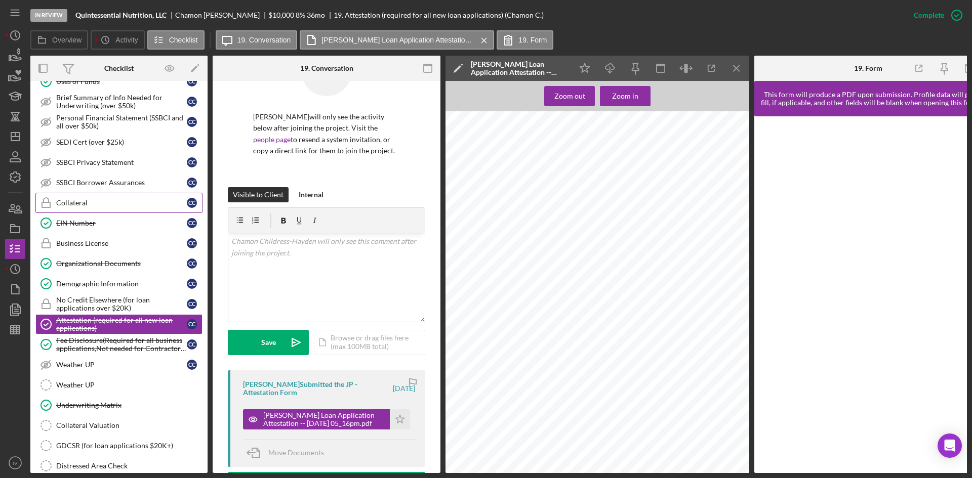
scroll to position [0, 0]
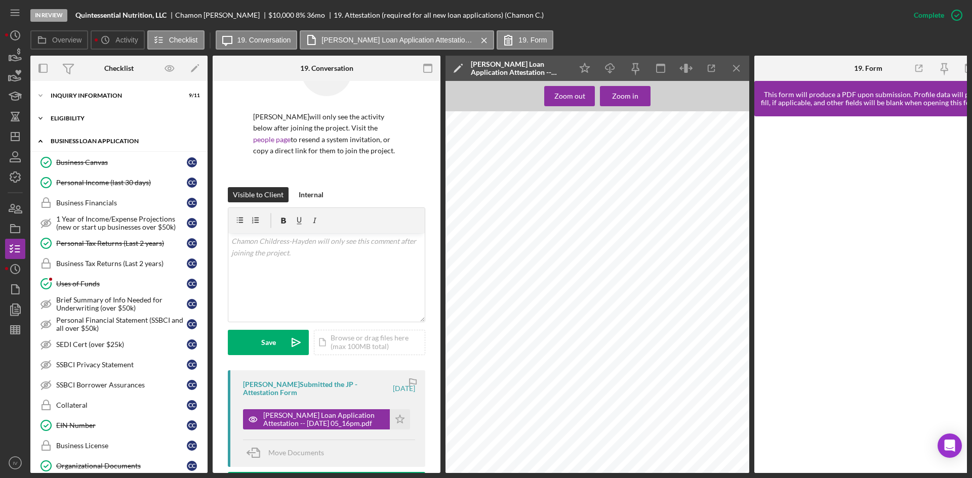
click at [70, 121] on div "ELIGIBILITY" at bounding box center [123, 118] width 144 height 6
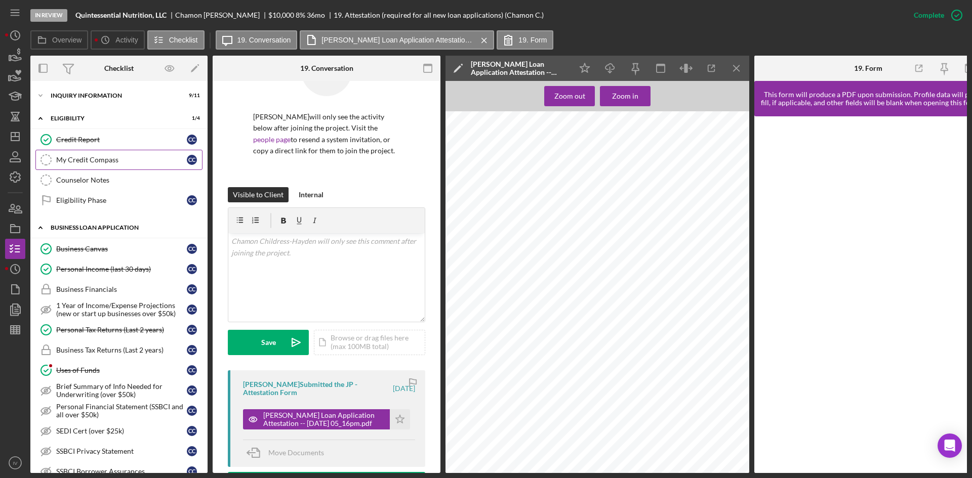
click at [99, 156] on div "My Credit Compass" at bounding box center [121, 160] width 131 height 8
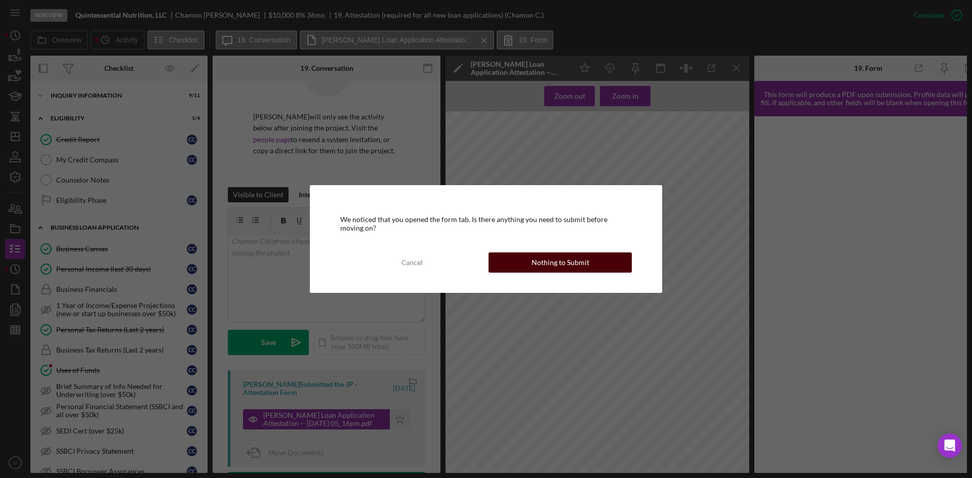
click at [528, 261] on button "Nothing to Submit" at bounding box center [560, 263] width 143 height 20
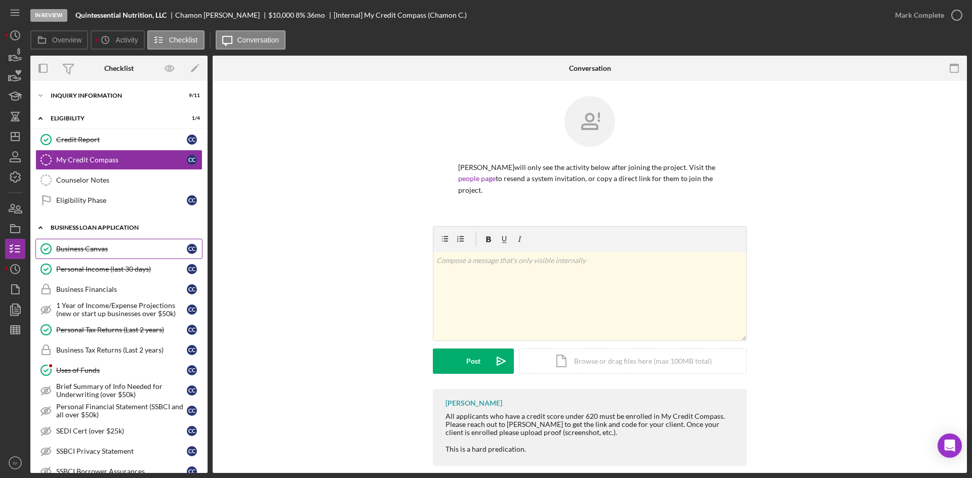
scroll to position [152, 0]
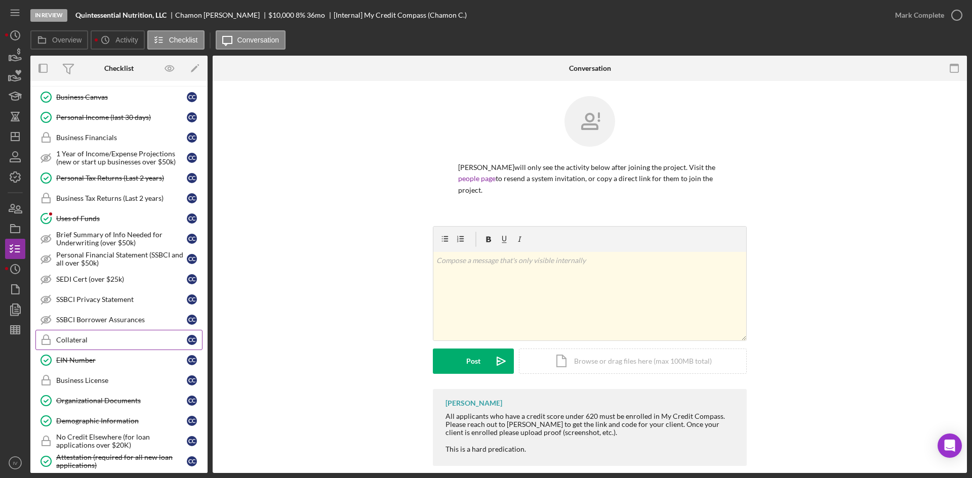
drag, startPoint x: 85, startPoint y: 352, endPoint x: 94, endPoint y: 348, distance: 9.8
click at [85, 352] on link "EIN Number EIN Number C C" at bounding box center [118, 360] width 167 height 20
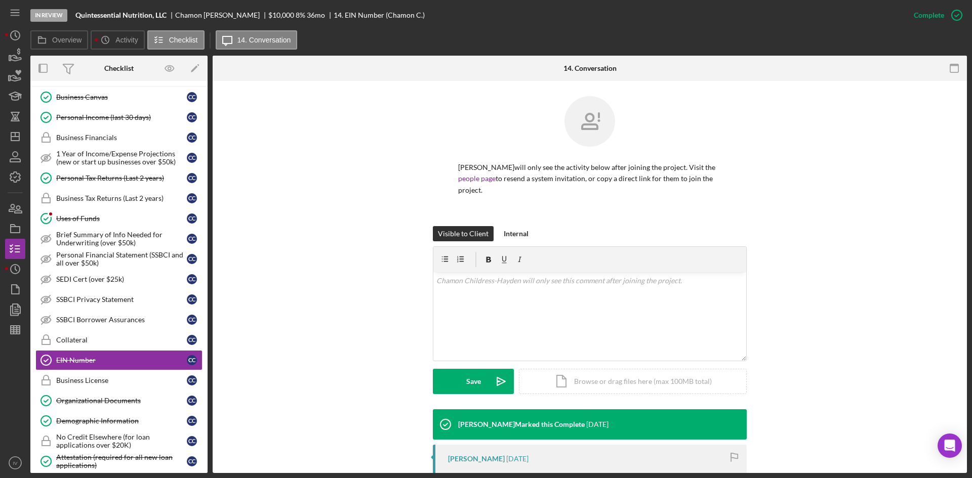
scroll to position [138, 0]
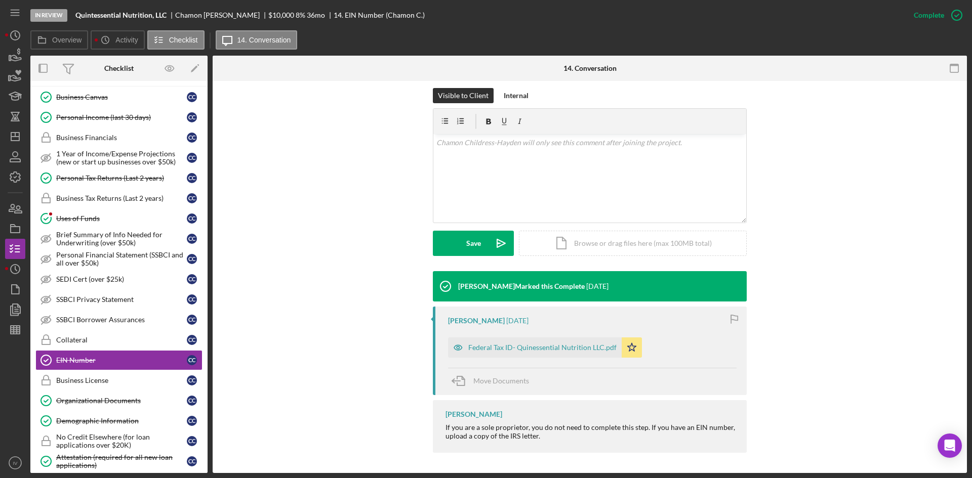
drag, startPoint x: 491, startPoint y: 347, endPoint x: 512, endPoint y: 340, distance: 21.9
click at [491, 347] on div "Federal Tax ID- Quinessential Nutrition LLC.pdf" at bounding box center [542, 348] width 148 height 8
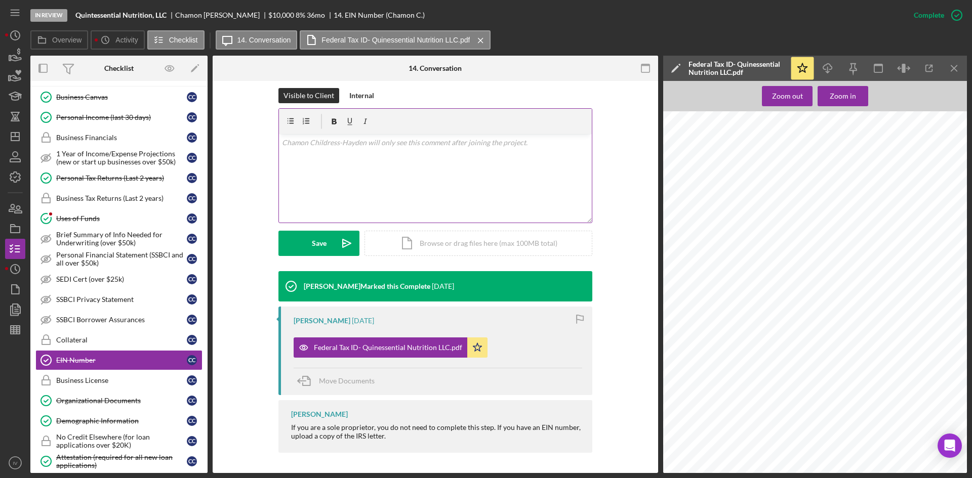
scroll to position [0, 0]
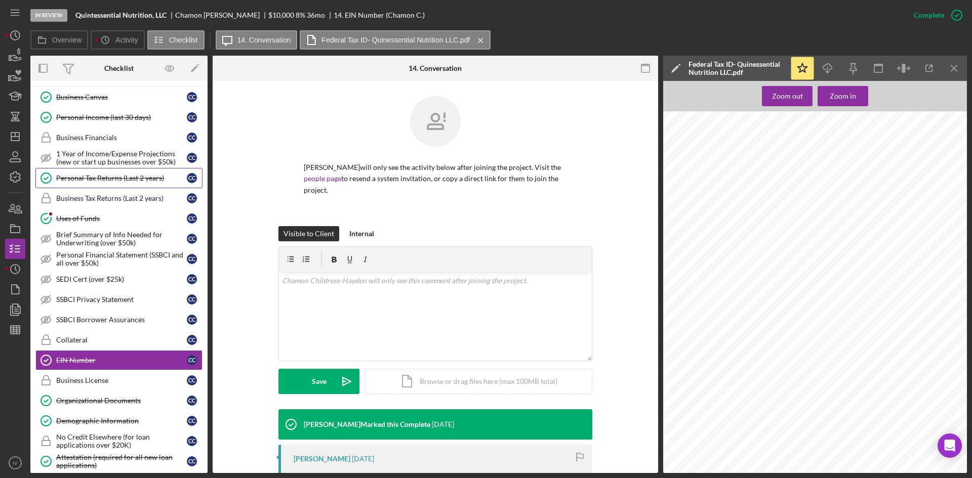
click at [102, 178] on div "Personal Tax Returns (Last 2 years)" at bounding box center [121, 178] width 131 height 8
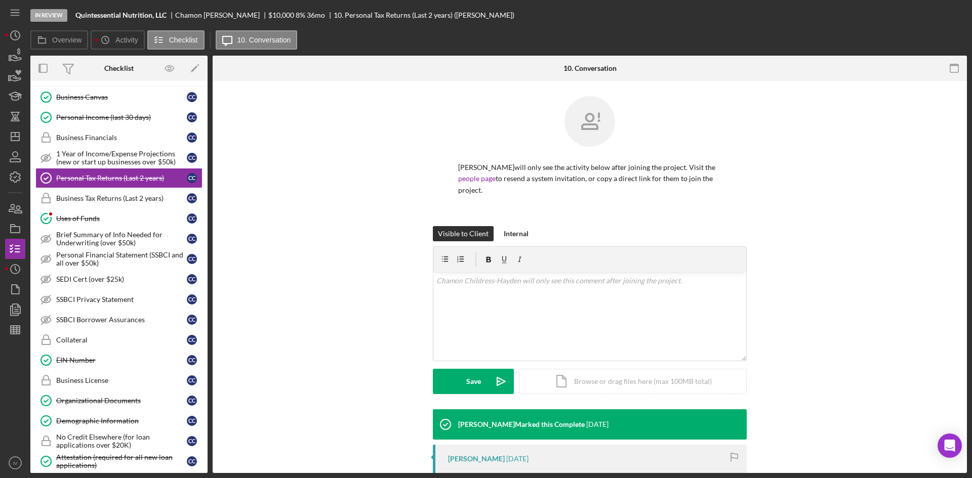
scroll to position [162, 0]
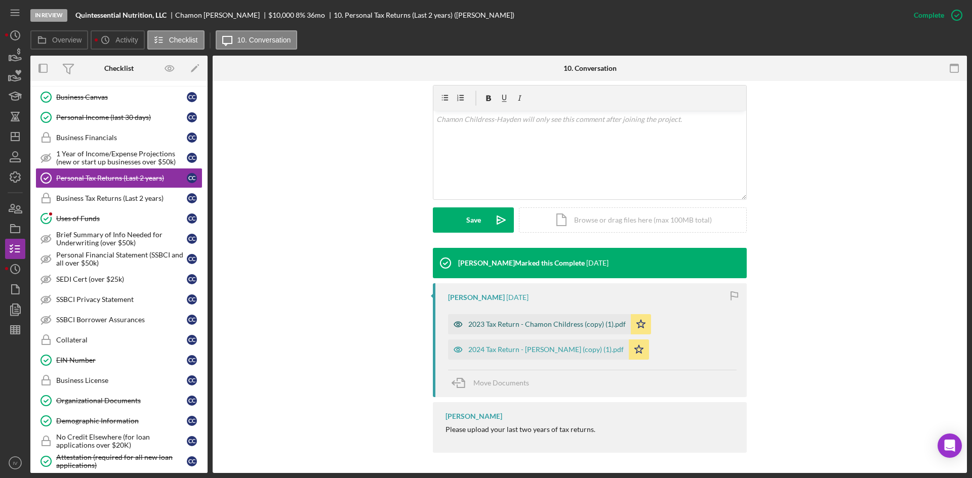
click at [547, 325] on div "2023 Tax Return - Chamon Childress (copy) (1).pdf" at bounding box center [546, 324] width 157 height 8
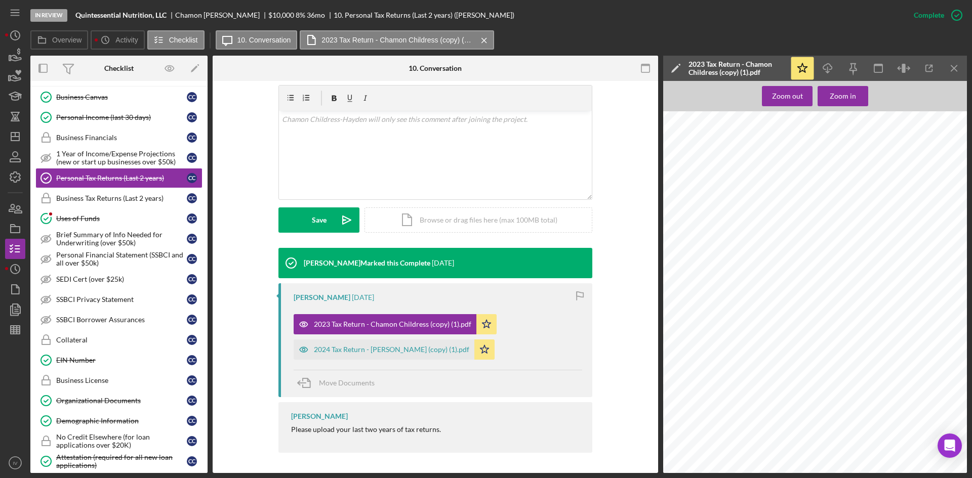
scroll to position [1418, 0]
click at [81, 417] on div "Demographic Information" at bounding box center [121, 421] width 131 height 8
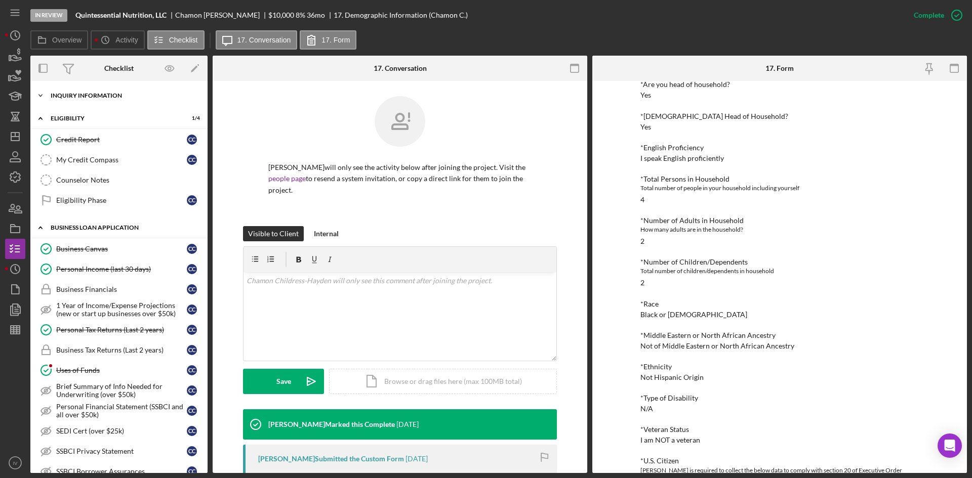
click at [74, 97] on div "INQUIRY INFORMATION" at bounding box center [123, 96] width 144 height 6
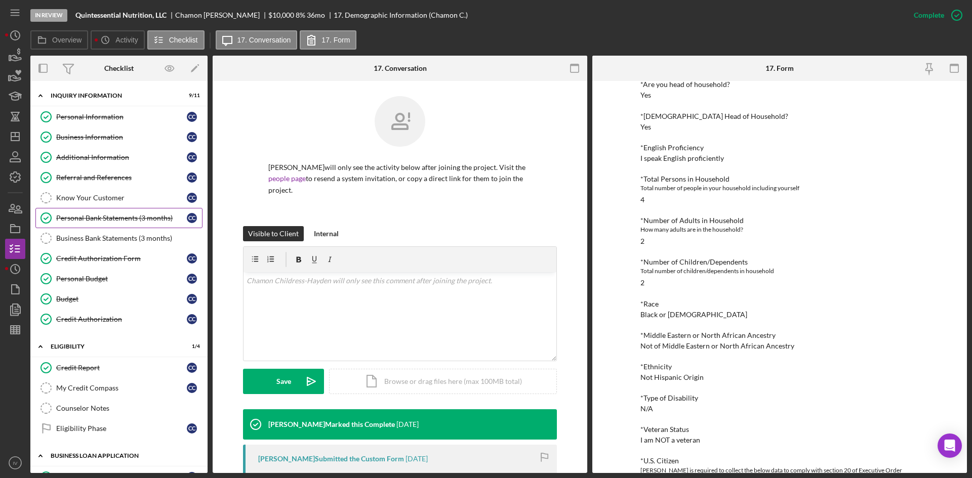
click at [98, 214] on div "Personal Bank Statements (3 months)" at bounding box center [121, 218] width 131 height 8
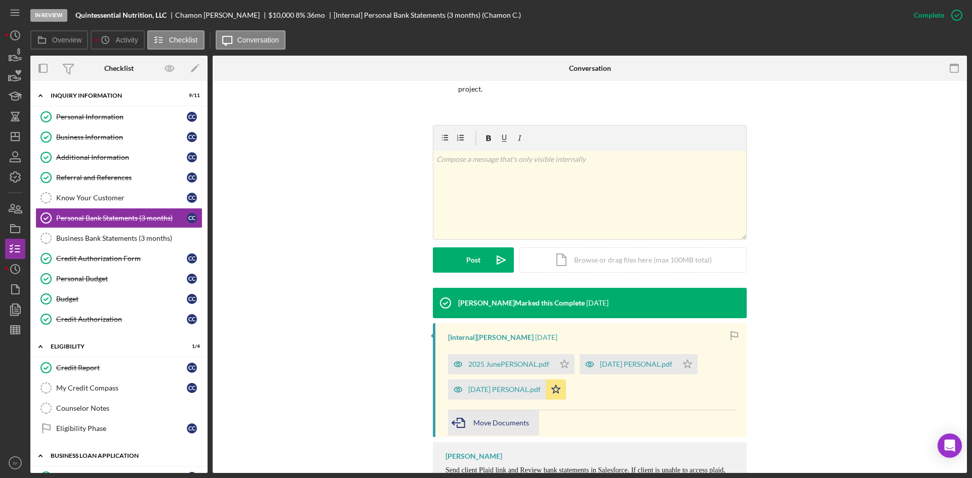
scroll to position [145, 0]
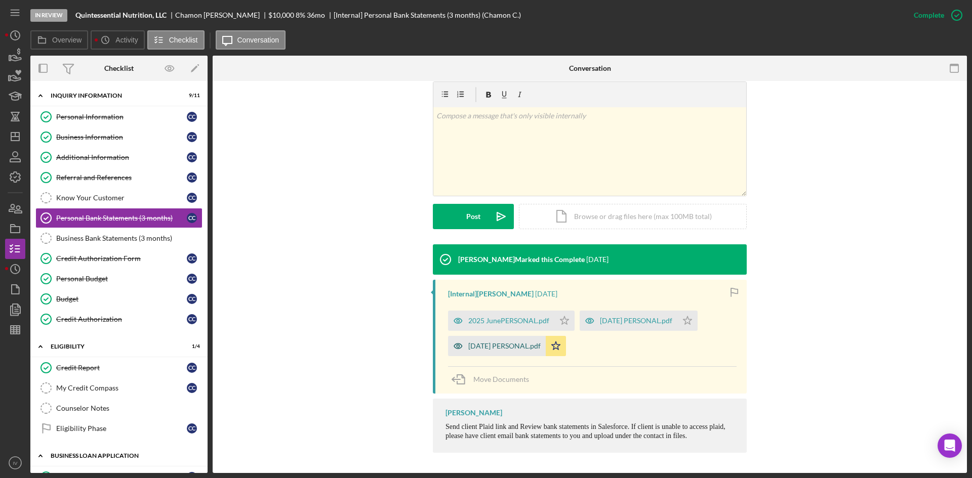
click at [514, 344] on div "[DATE] PERSONAL.pdf" at bounding box center [504, 346] width 72 height 8
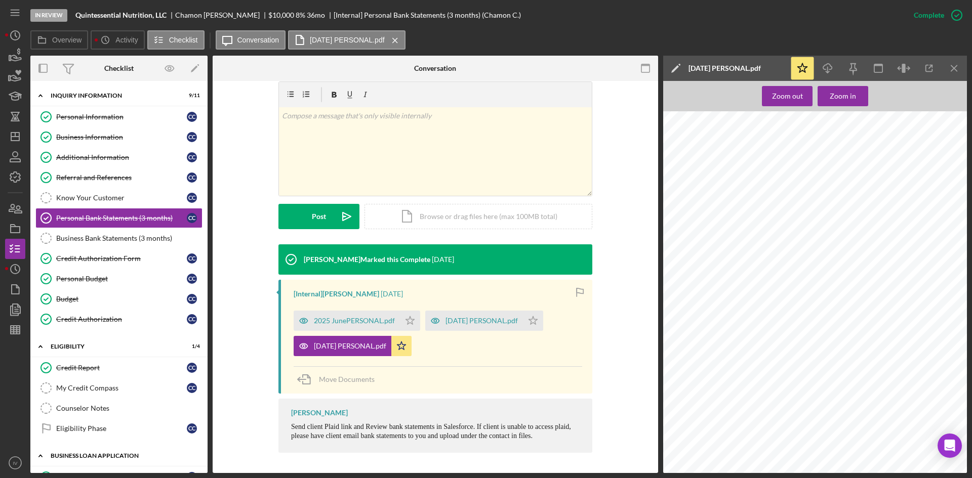
scroll to position [456, 0]
click at [483, 316] on div "[DATE] PERSONAL.pdf" at bounding box center [474, 321] width 98 height 20
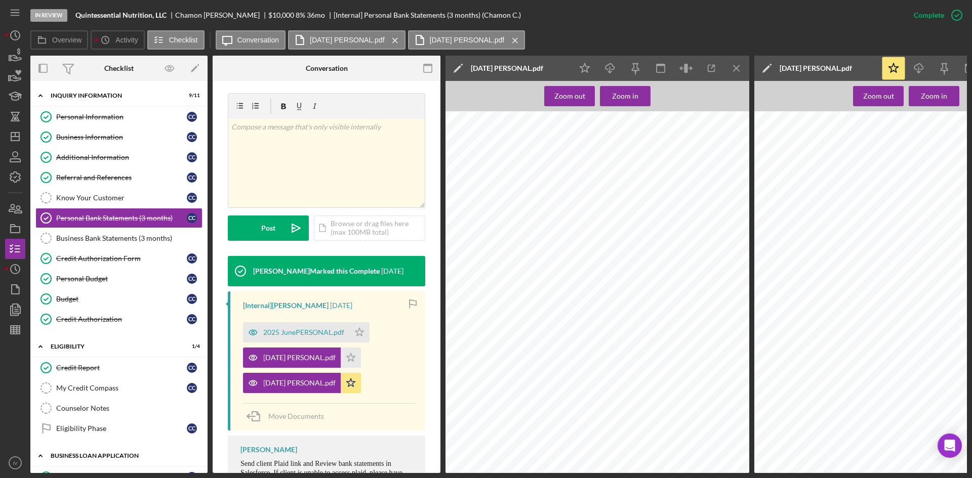
scroll to position [0, 0]
click at [272, 343] on div "2025 JunePERSONAL.pdf" at bounding box center [296, 333] width 106 height 20
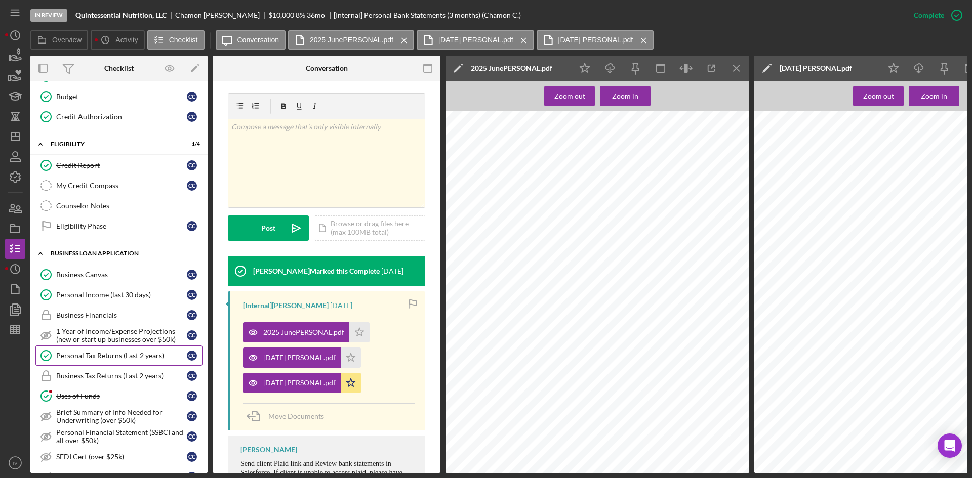
scroll to position [253, 0]
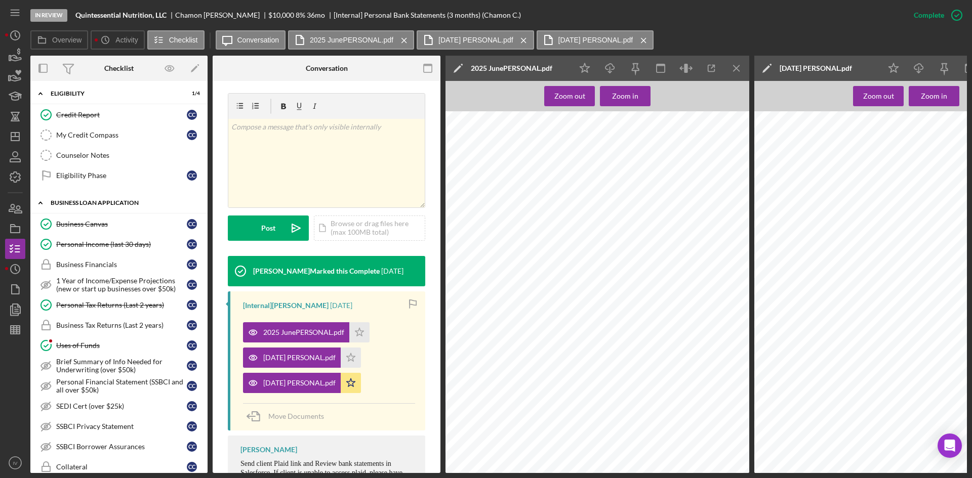
drag, startPoint x: 114, startPoint y: 307, endPoint x: 322, endPoint y: 296, distance: 208.4
click at [114, 307] on div "Personal Tax Returns (Last 2 years)" at bounding box center [121, 305] width 131 height 8
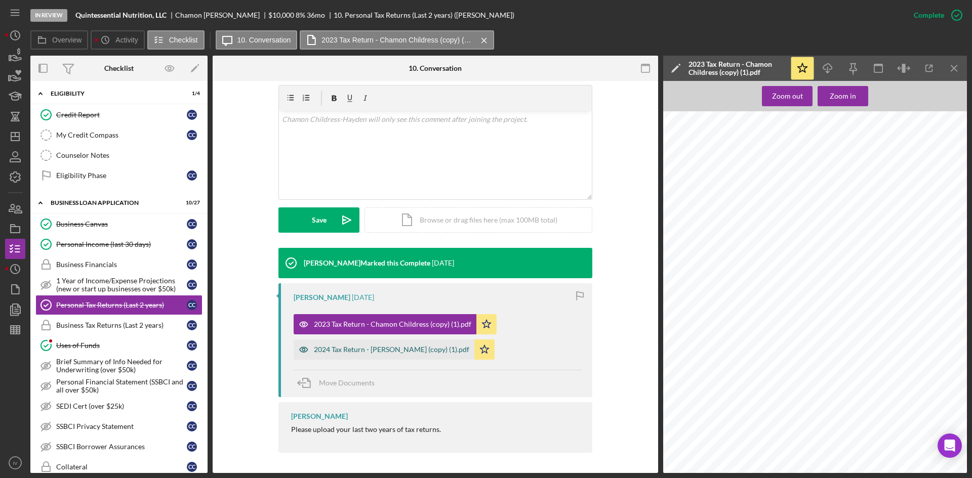
click at [405, 346] on div "2024 Tax Return - [PERSON_NAME] (copy) (1).pdf" at bounding box center [391, 350] width 155 height 8
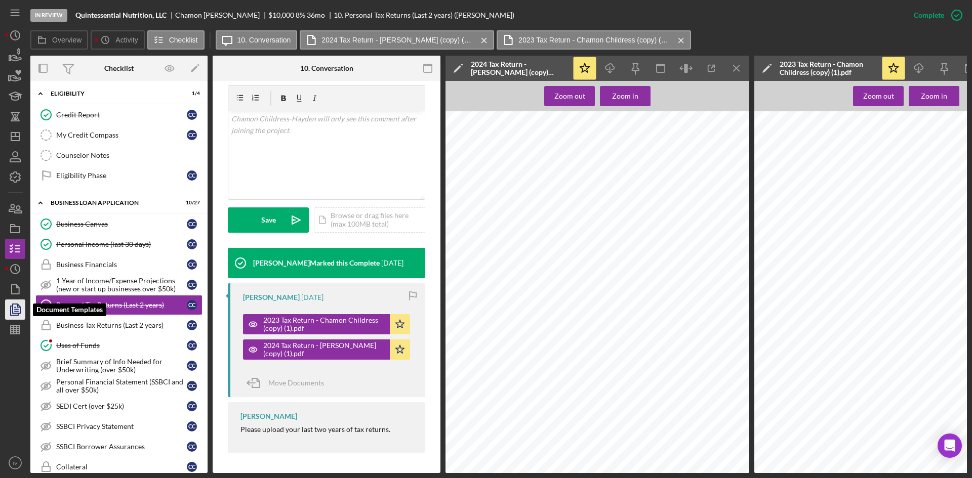
click at [8, 307] on icon "button" at bounding box center [15, 309] width 25 height 25
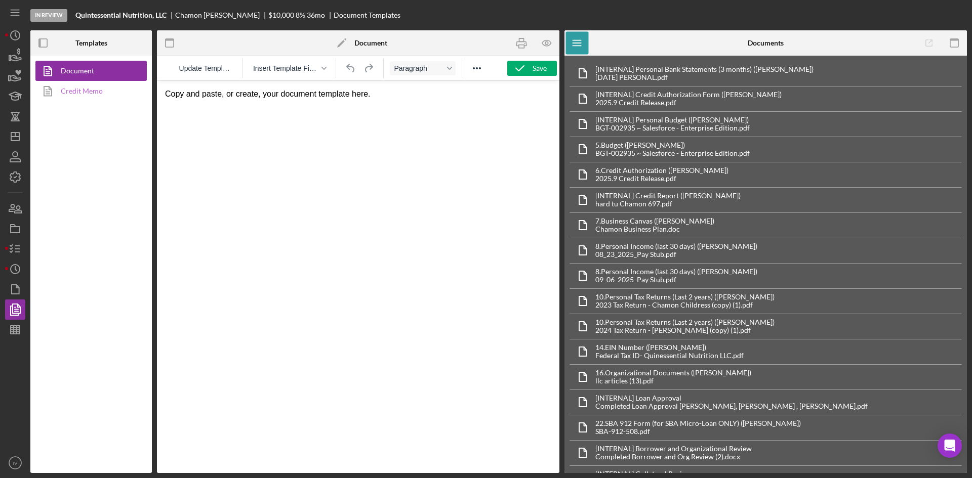
click at [88, 97] on link "Credit Memo" at bounding box center [88, 91] width 106 height 20
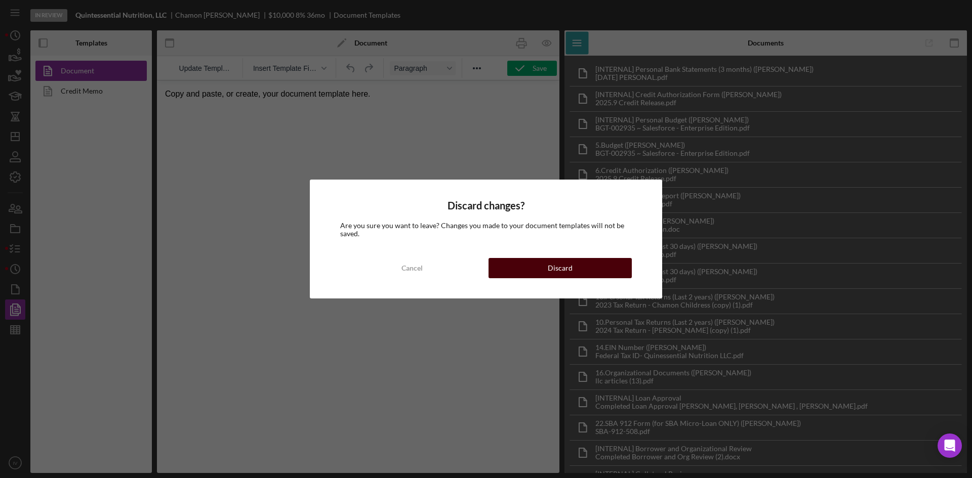
click at [538, 273] on button "Discard" at bounding box center [560, 268] width 143 height 20
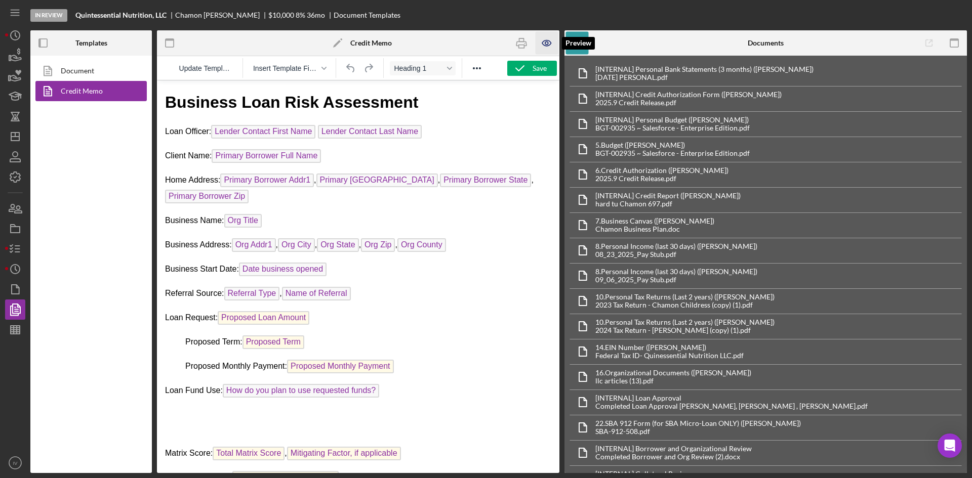
click at [536, 41] on icon "button" at bounding box center [547, 43] width 23 height 23
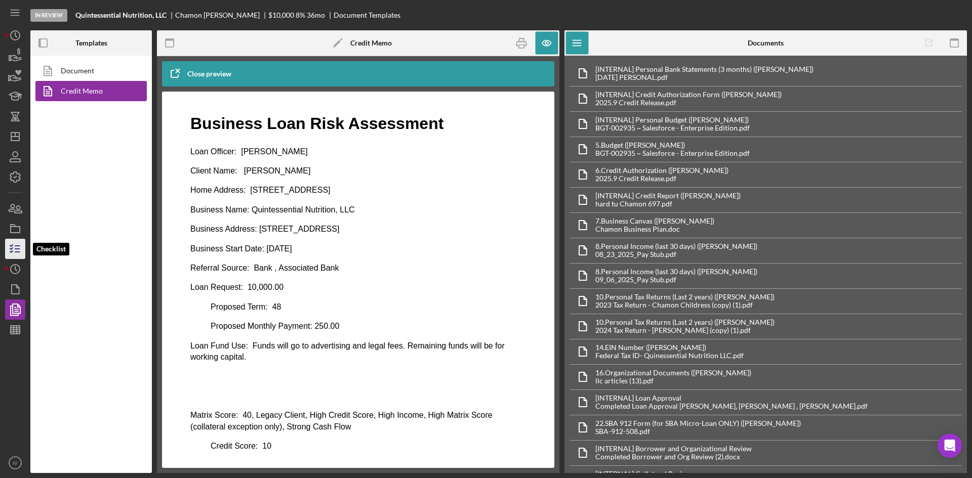
click at [20, 251] on icon "button" at bounding box center [15, 248] width 25 height 25
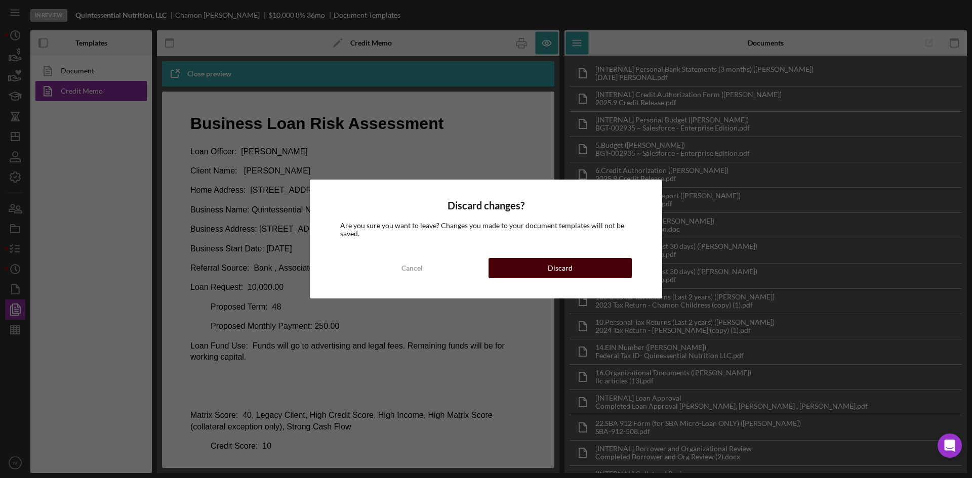
click at [498, 270] on button "Discard" at bounding box center [560, 268] width 143 height 20
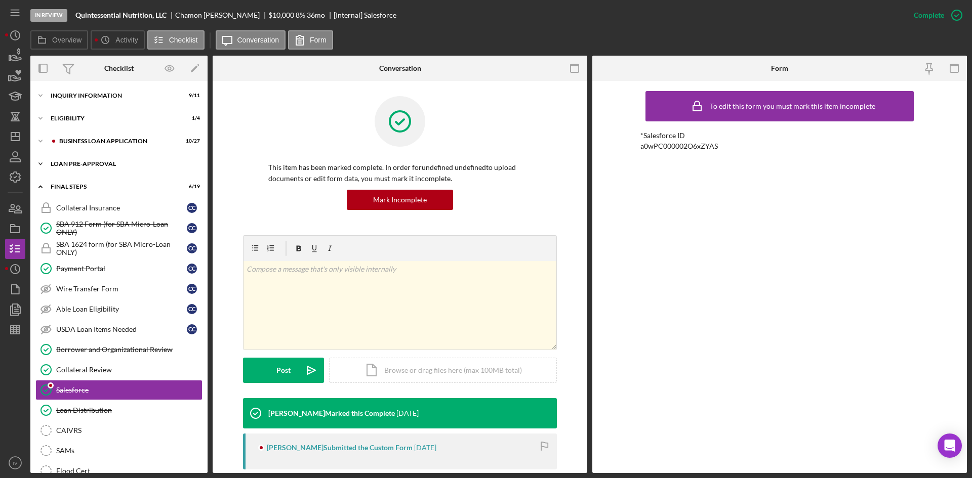
click at [104, 160] on div "Icon/Expander LOAN PRE-APPROVAL 1 / 2" at bounding box center [118, 164] width 177 height 20
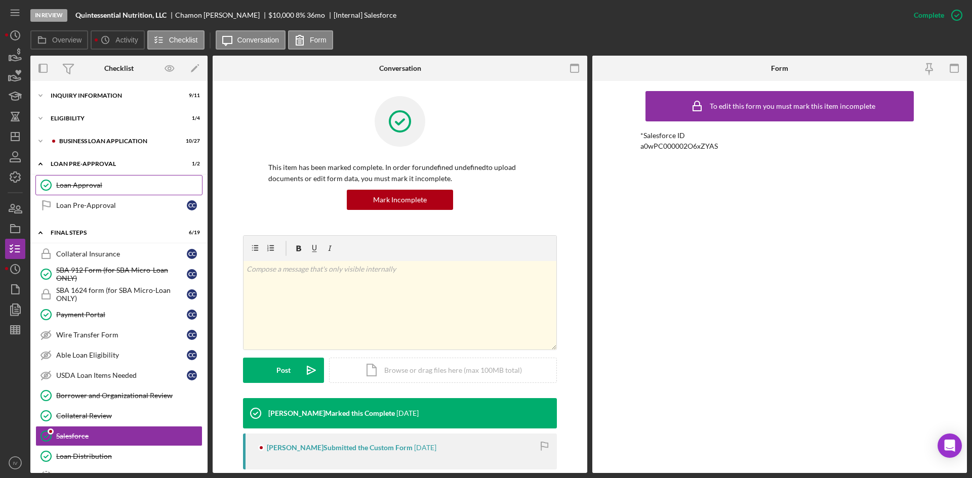
click at [108, 181] on div "Loan Approval" at bounding box center [129, 185] width 146 height 8
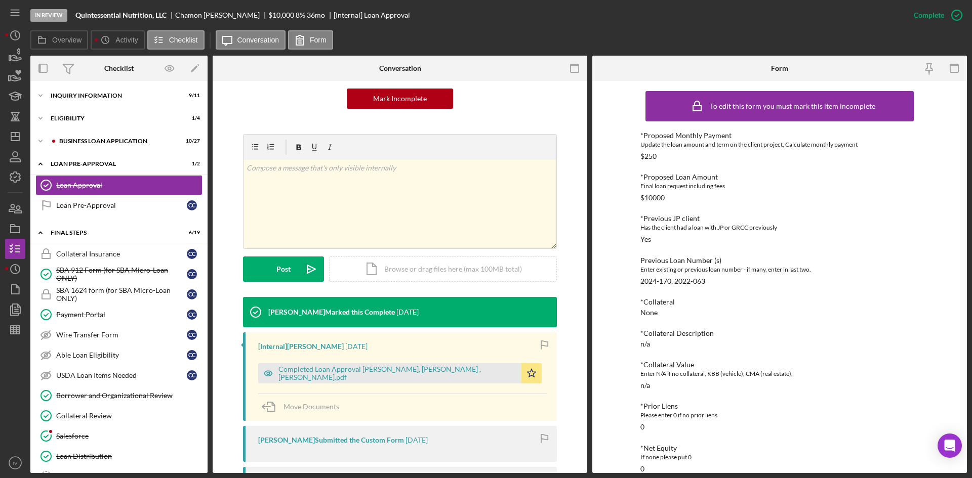
scroll to position [152, 0]
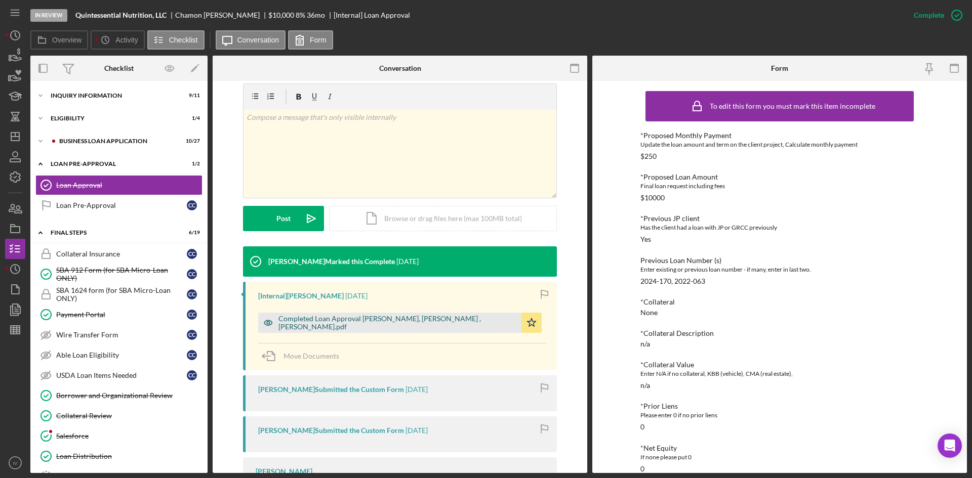
click at [443, 321] on div "Completed Loan Approval Williams, Travis , Chamon Childress-Hayden.pdf" at bounding box center [397, 323] width 238 height 16
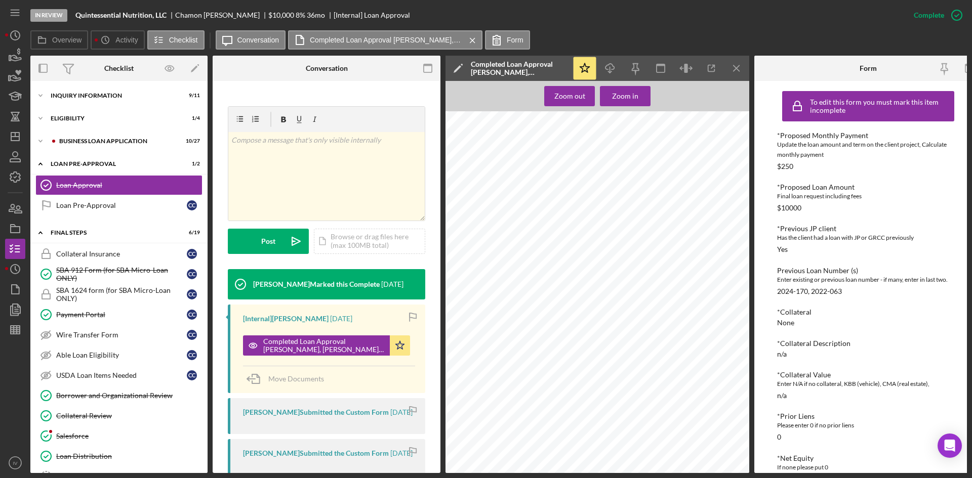
scroll to position [801, 0]
click at [136, 395] on div "Borrower and Organizational Review" at bounding box center [129, 396] width 146 height 8
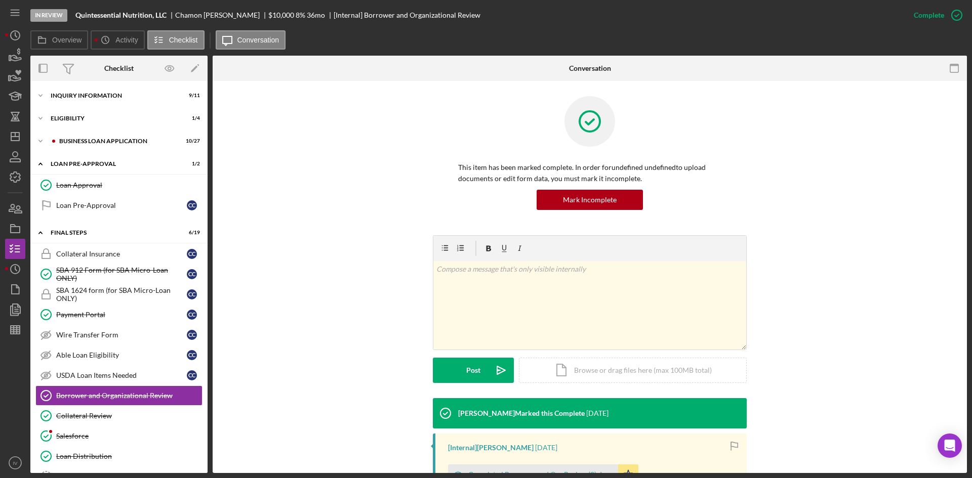
scroll to position [168, 0]
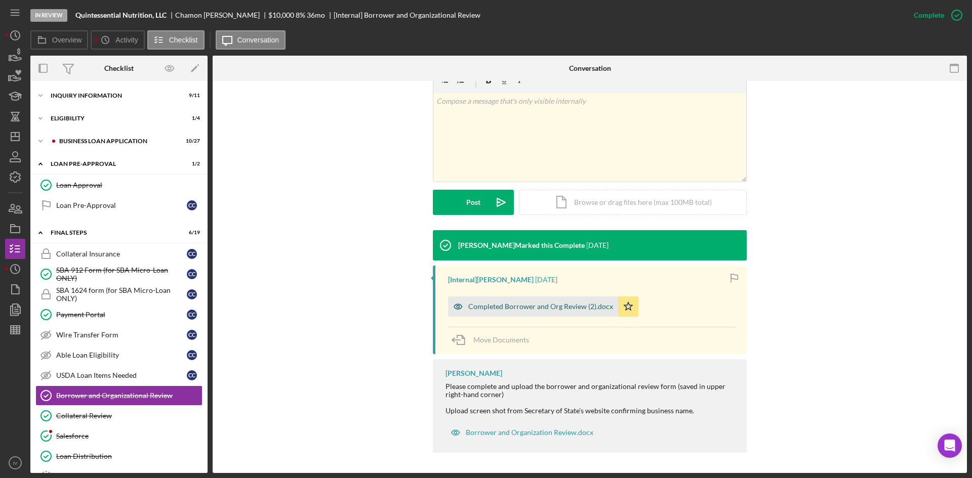
click at [536, 309] on div "Completed Borrower and Org Review (2).docx" at bounding box center [540, 307] width 145 height 8
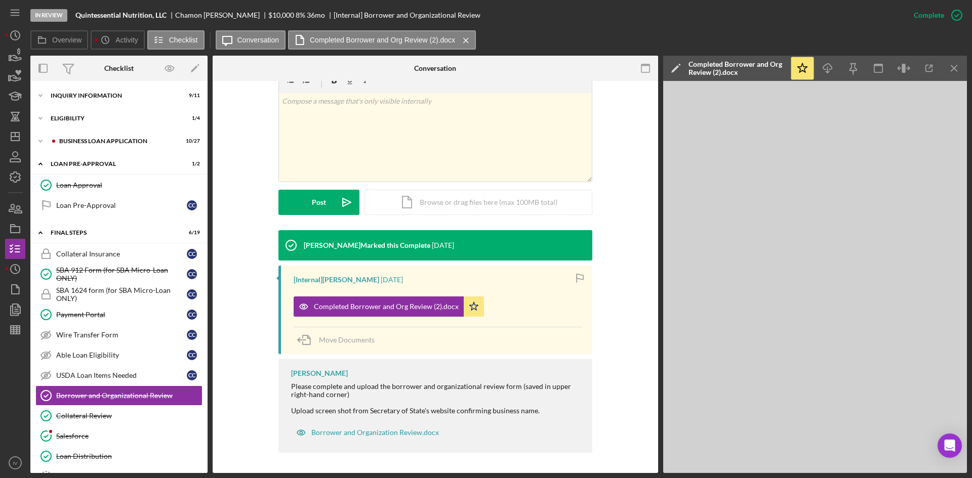
drag, startPoint x: 97, startPoint y: 276, endPoint x: 333, endPoint y: 311, distance: 238.5
click at [97, 276] on div "SBA 912 Form (for SBA Micro-Loan ONLY)" at bounding box center [121, 274] width 131 height 16
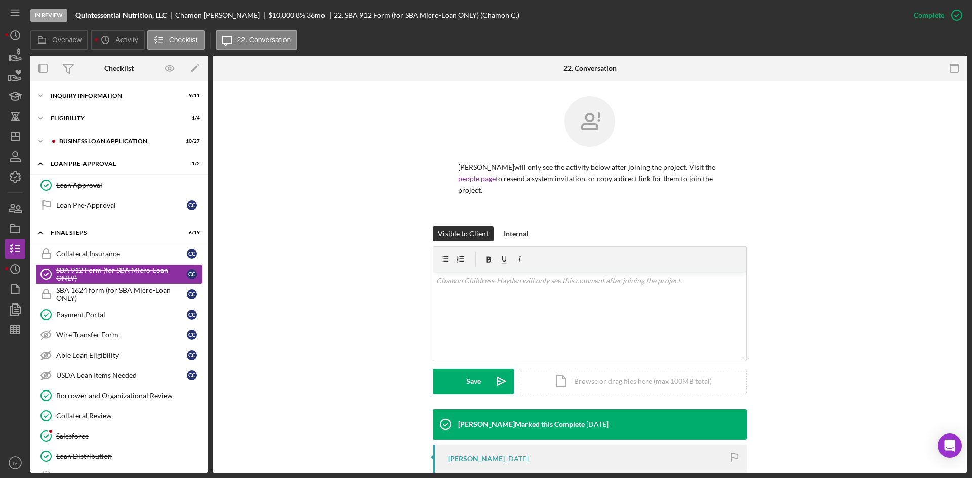
scroll to position [101, 0]
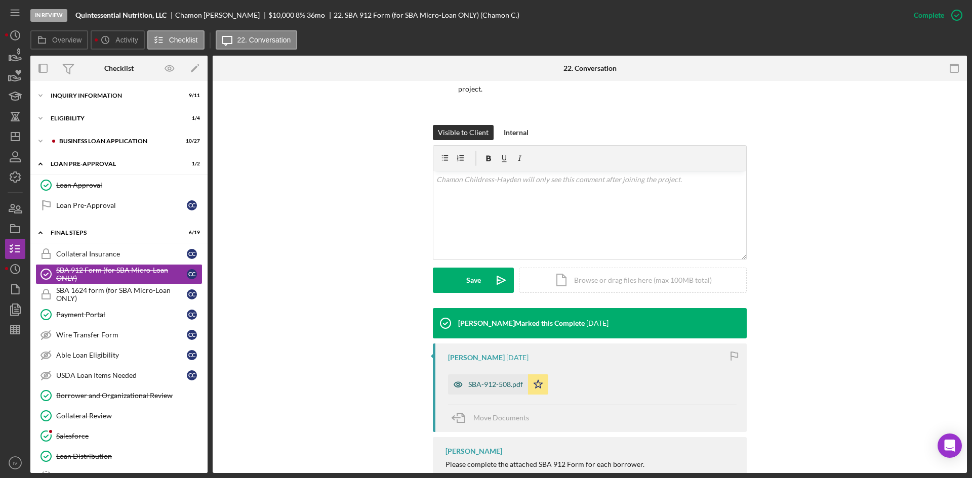
click at [483, 383] on div "SBA-912-508.pdf" at bounding box center [495, 385] width 55 height 8
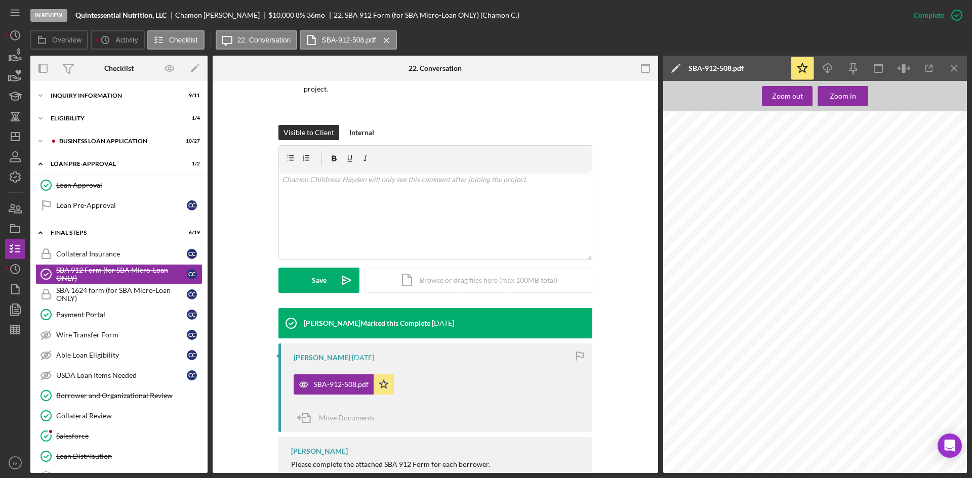
scroll to position [0, 0]
click at [47, 94] on icon "Icon/Expander" at bounding box center [40, 96] width 20 height 20
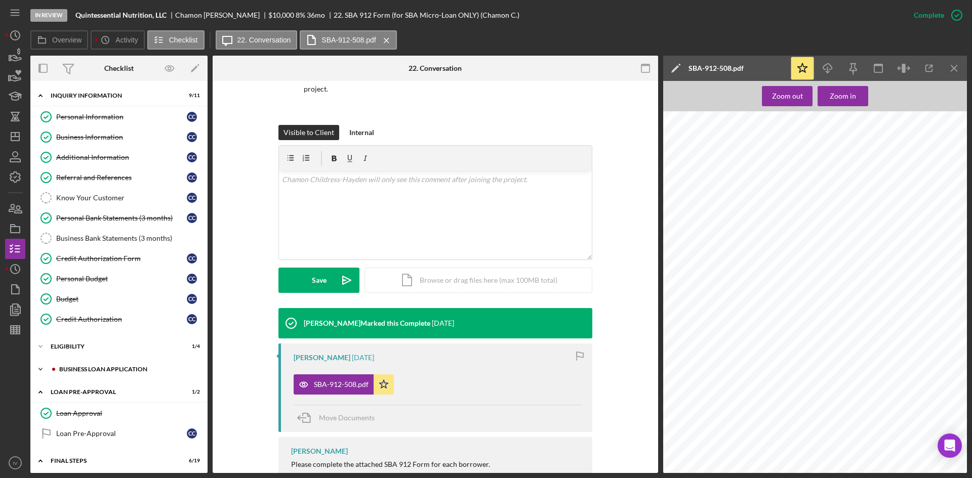
click at [100, 366] on div "Icon/Expander BUSINESS LOAN APPLICATION 10 / 27" at bounding box center [118, 369] width 177 height 20
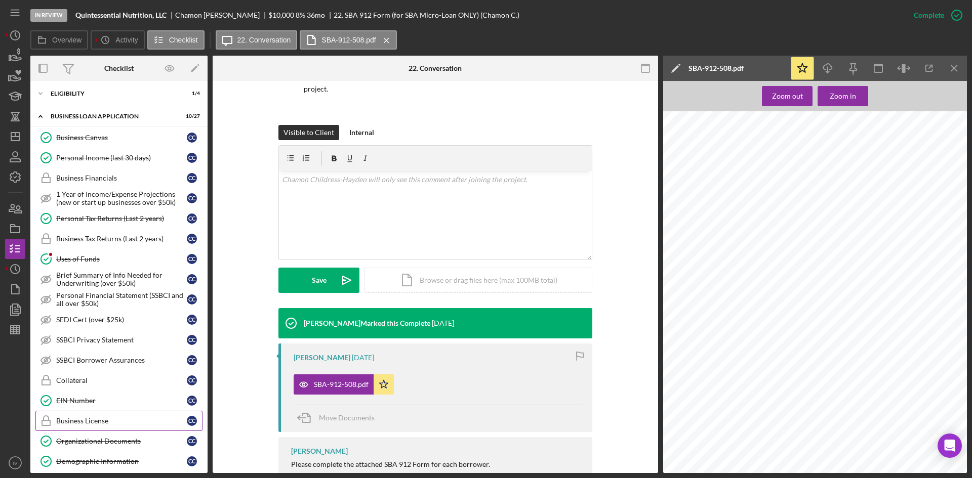
scroll to position [304, 0]
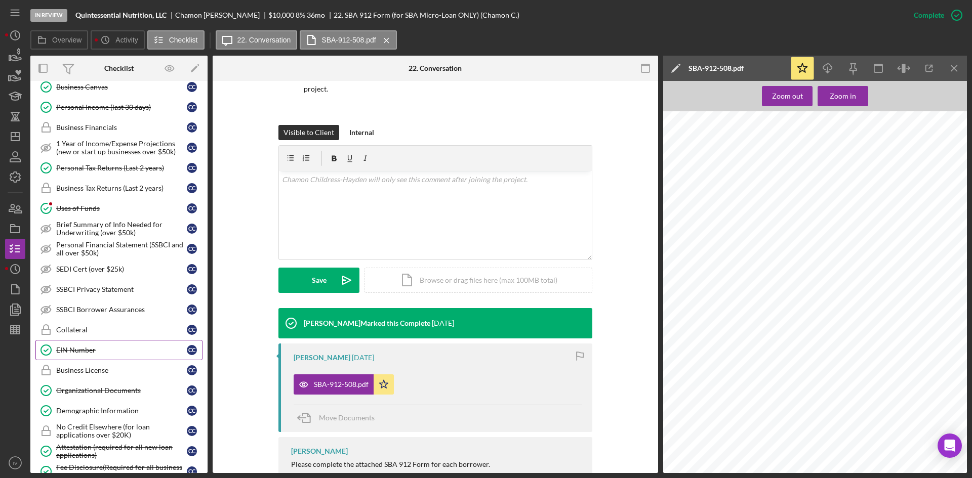
click at [114, 353] on div "EIN Number" at bounding box center [121, 350] width 131 height 8
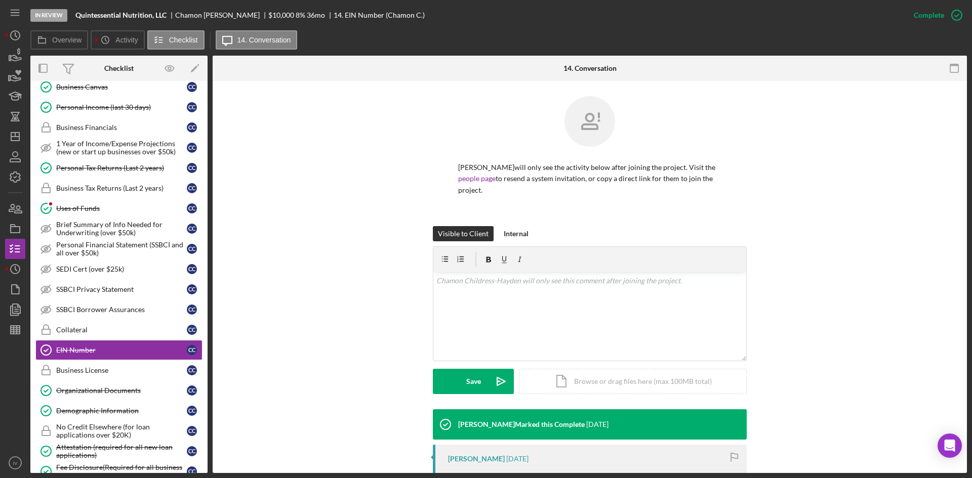
scroll to position [138, 0]
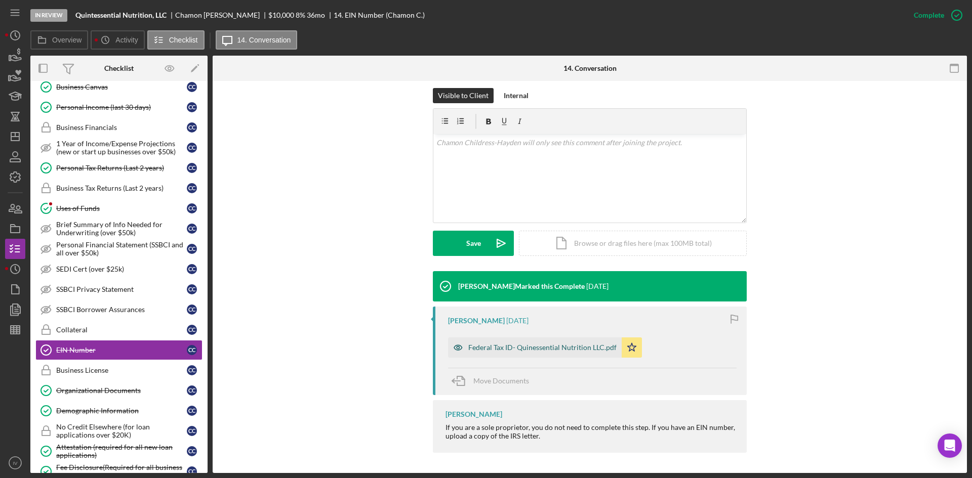
click at [539, 351] on div "Federal Tax ID- Quinessential Nutrition LLC.pdf" at bounding box center [542, 348] width 148 height 8
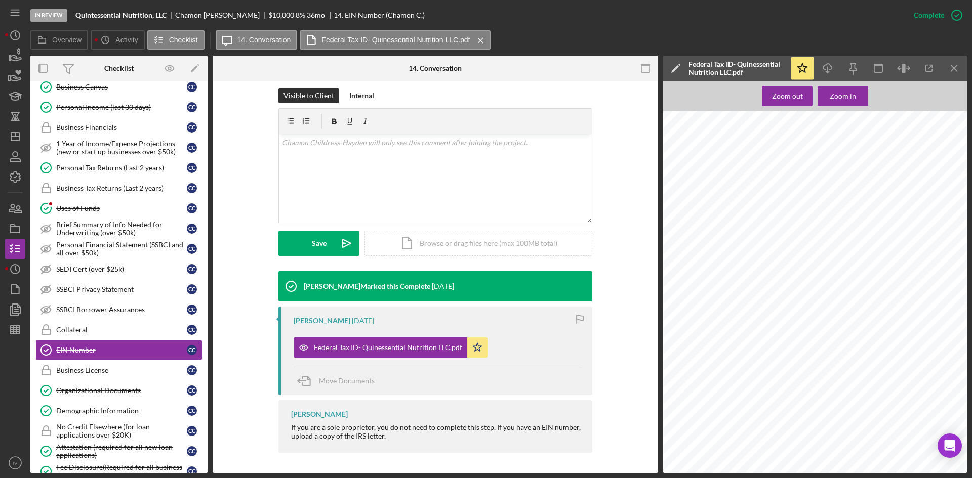
scroll to position [51, 0]
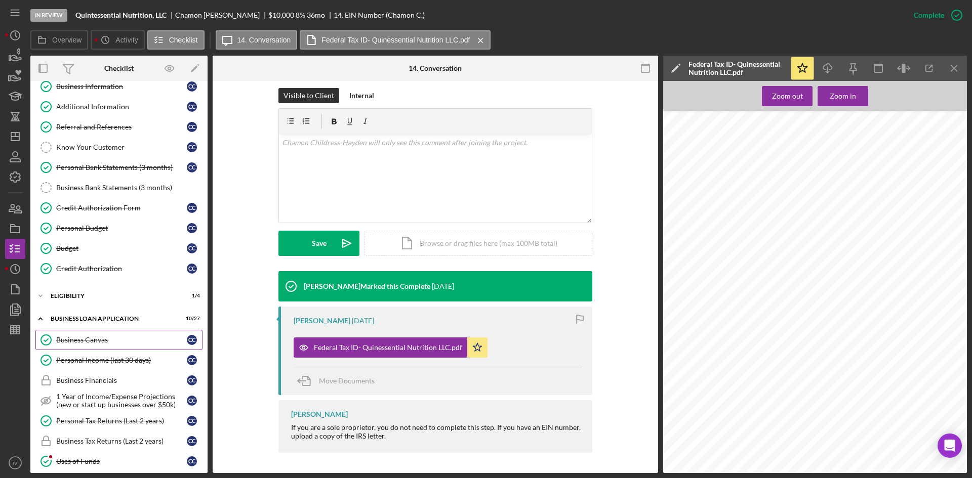
click at [82, 338] on div "Business Canvas" at bounding box center [121, 340] width 131 height 8
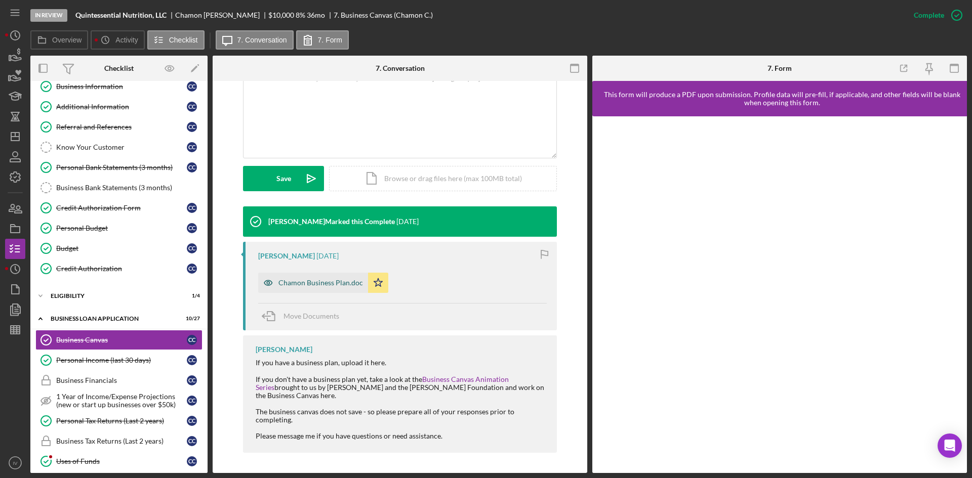
click at [320, 287] on div "Chamon Business Plan.doc" at bounding box center [320, 283] width 85 height 8
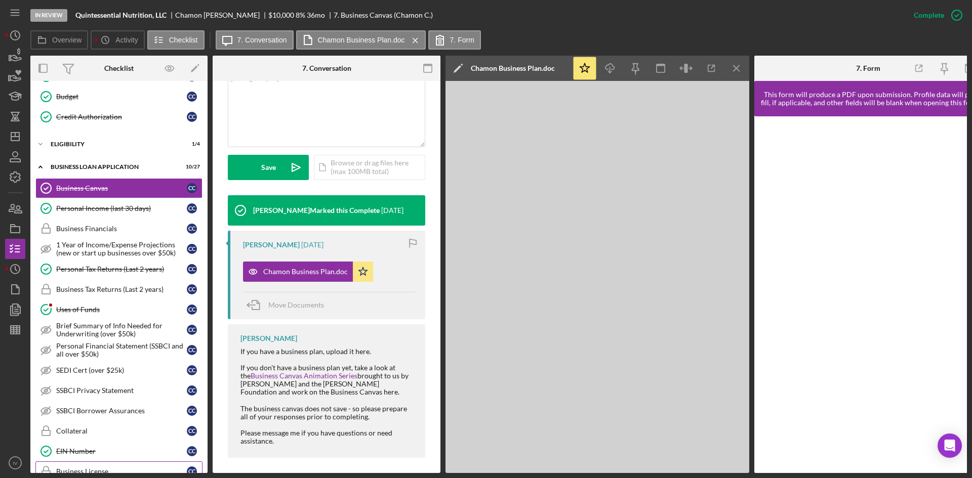
scroll to position [304, 0]
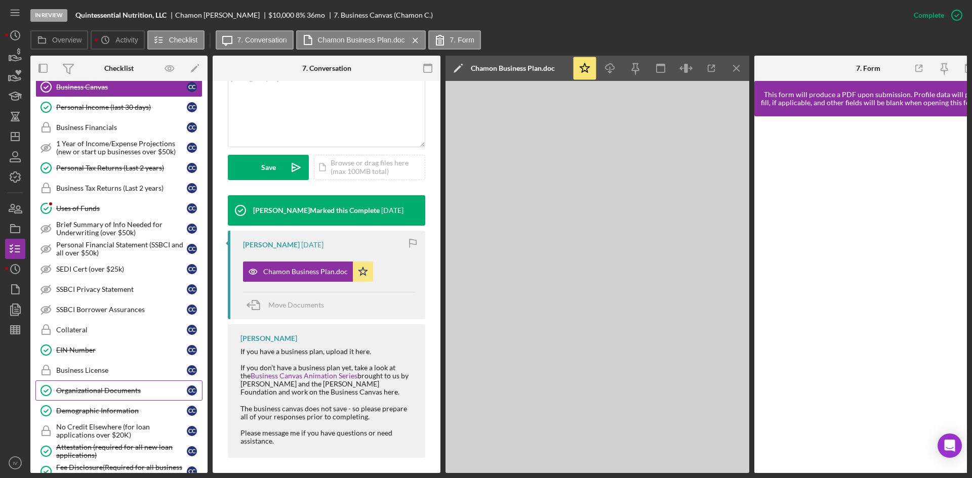
click at [102, 395] on link "Organizational Documents Organizational Documents C C" at bounding box center [118, 391] width 167 height 20
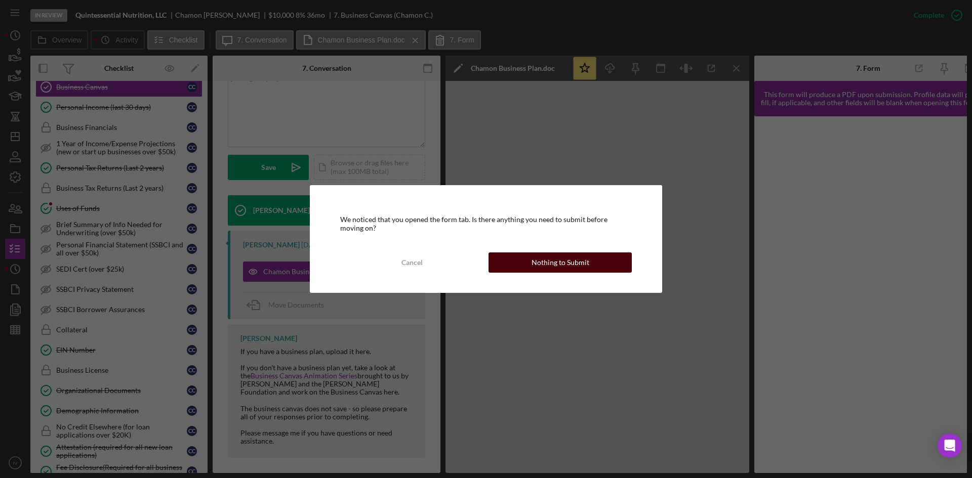
click at [512, 256] on button "Nothing to Submit" at bounding box center [560, 263] width 143 height 20
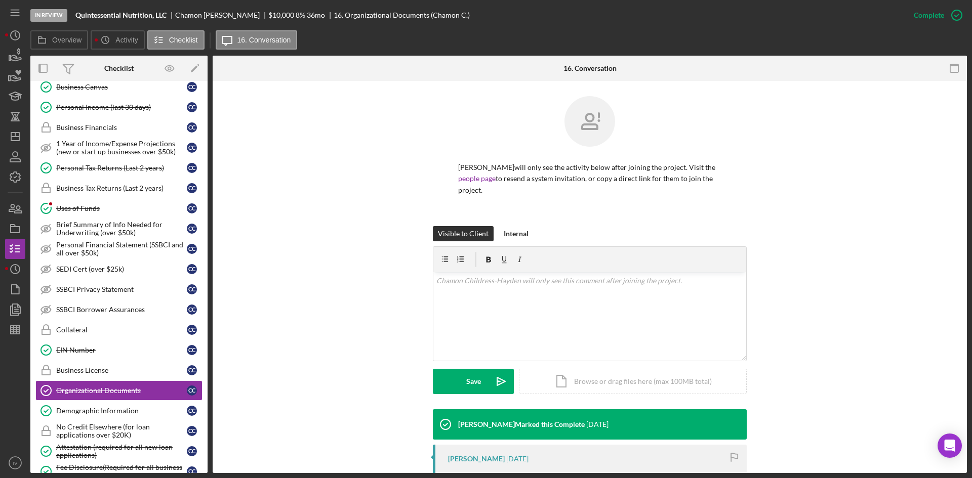
scroll to position [152, 0]
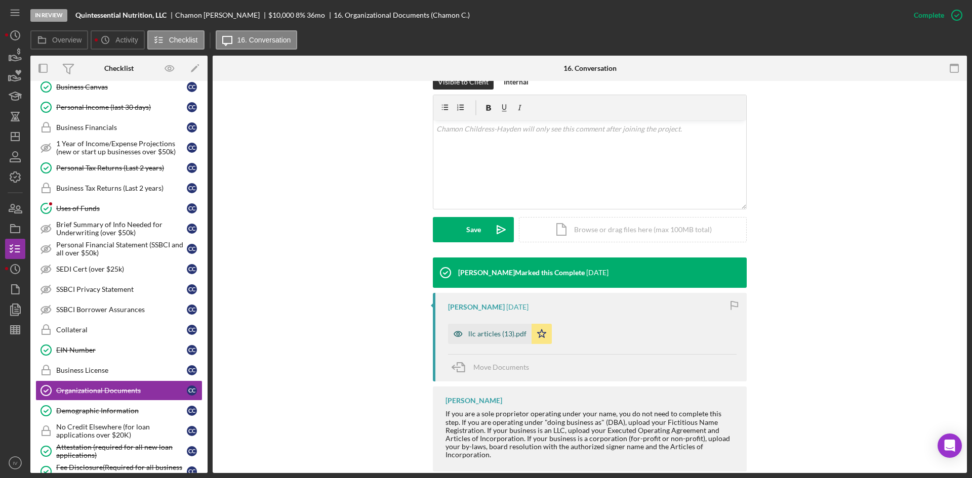
click at [474, 344] on div "llc articles (13).pdf" at bounding box center [490, 334] width 84 height 20
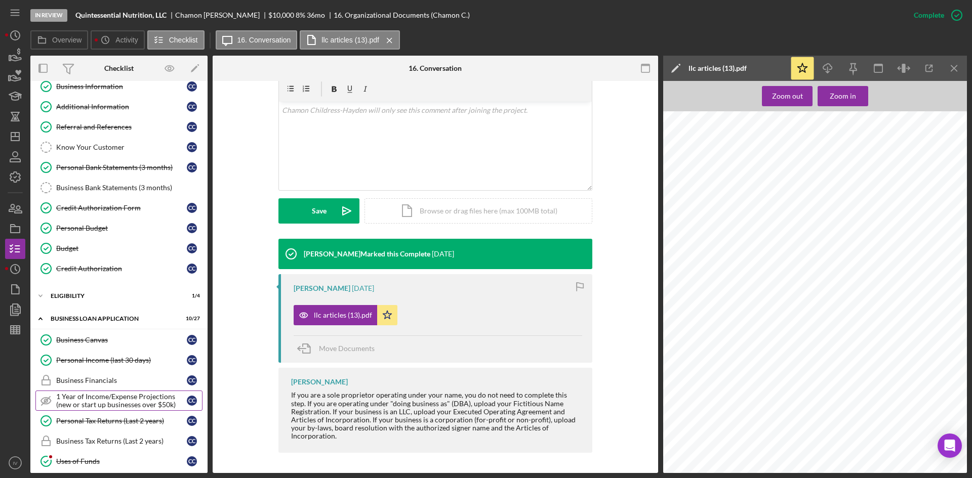
scroll to position [0, 0]
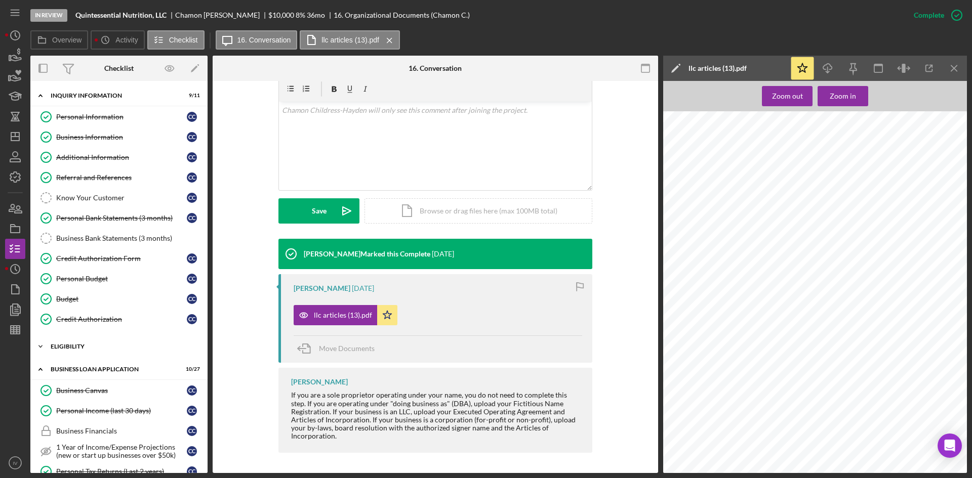
click at [81, 354] on div "Icon/Expander ELIGIBILITY 1 / 4" at bounding box center [118, 347] width 177 height 20
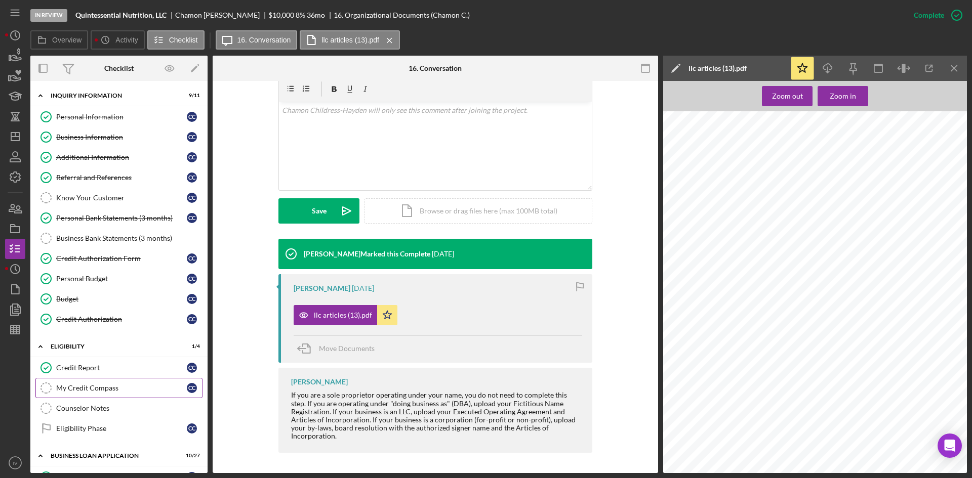
click at [88, 388] on div "My Credit Compass" at bounding box center [121, 388] width 131 height 8
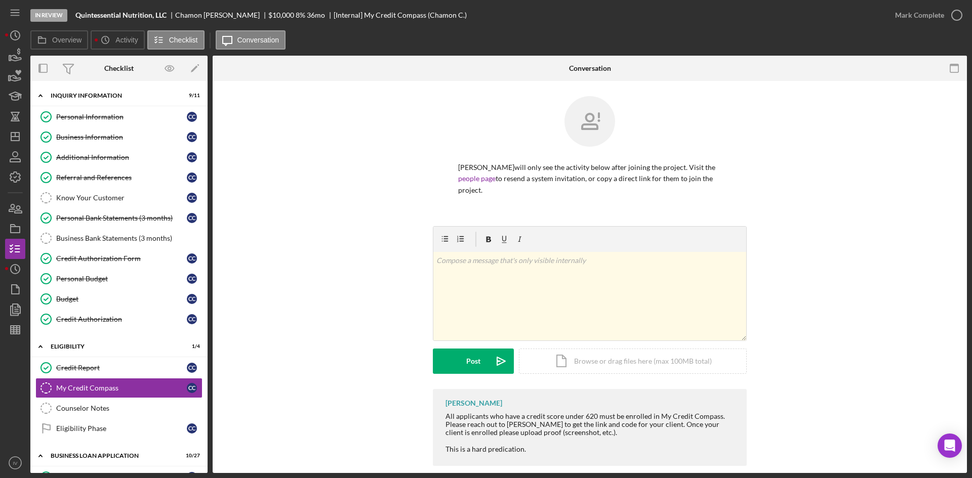
scroll to position [13, 0]
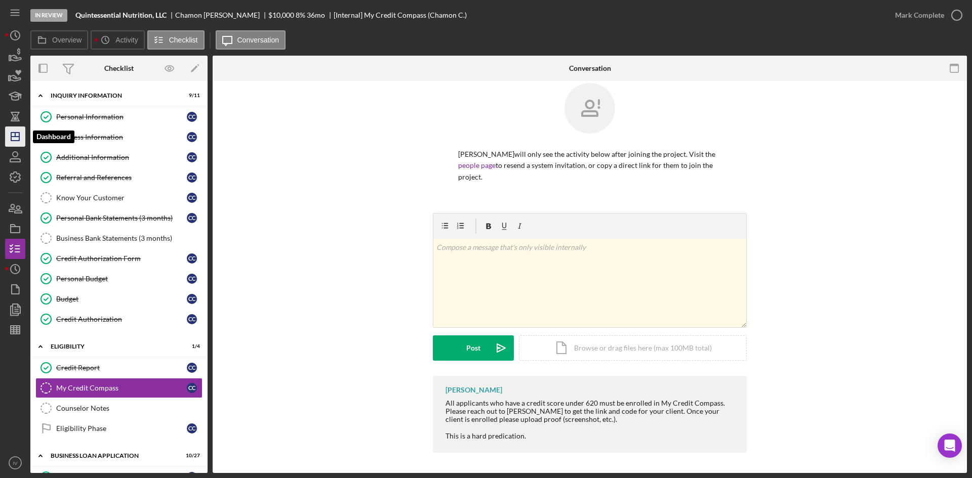
click at [21, 134] on icon "Icon/Dashboard" at bounding box center [15, 136] width 25 height 25
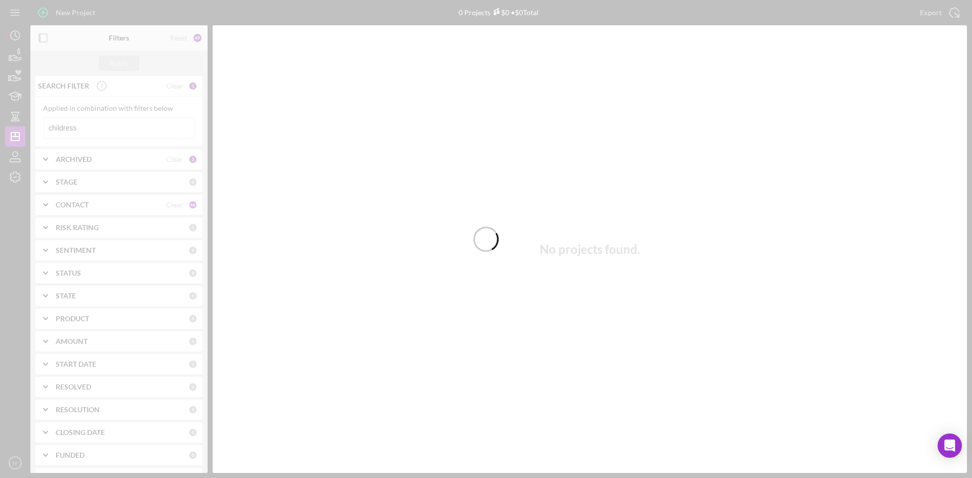
click at [89, 132] on div at bounding box center [486, 239] width 972 height 478
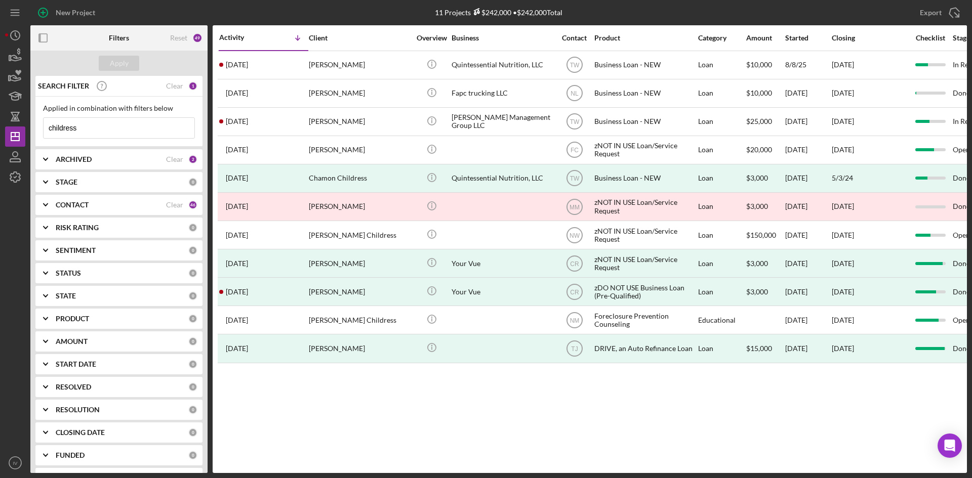
drag, startPoint x: 92, startPoint y: 131, endPoint x: 48, endPoint y: 129, distance: 44.6
click at [48, 129] on input "childress" at bounding box center [119, 128] width 151 height 20
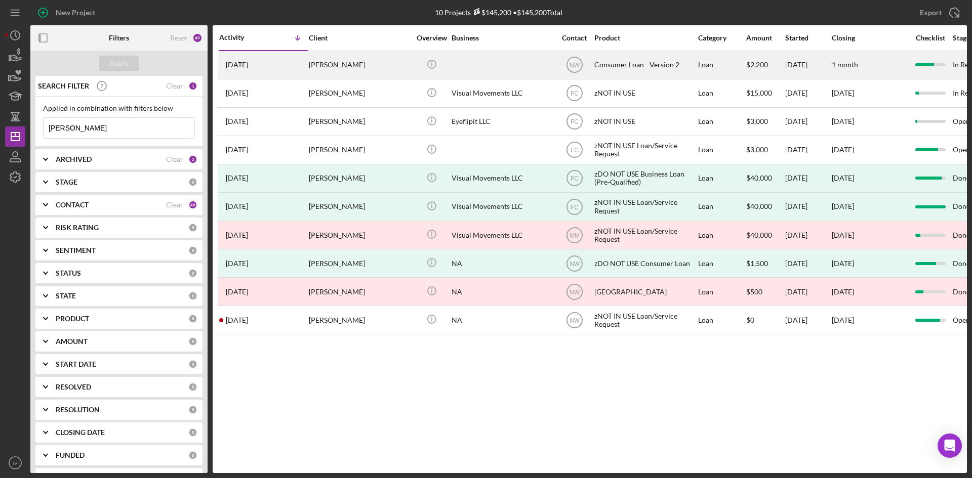
type input "ayers"
click at [321, 67] on div "Ester Ayers" at bounding box center [359, 65] width 101 height 27
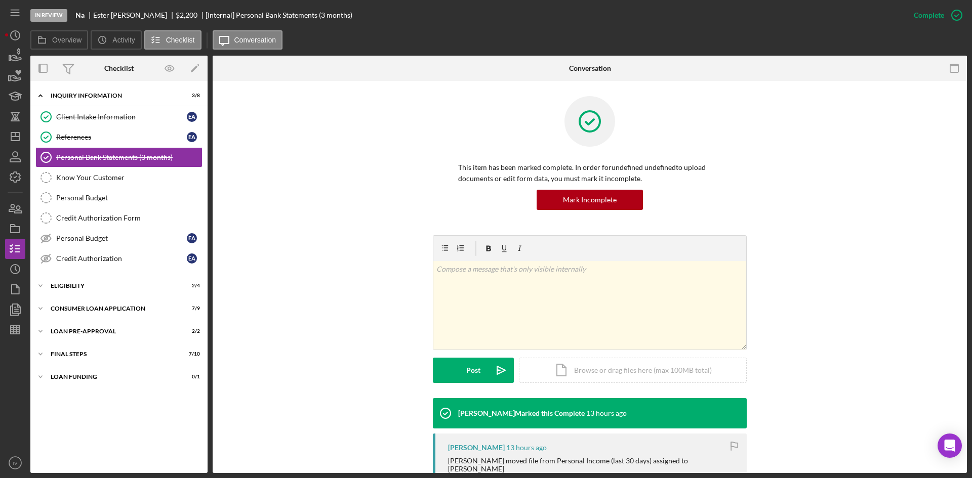
scroll to position [253, 0]
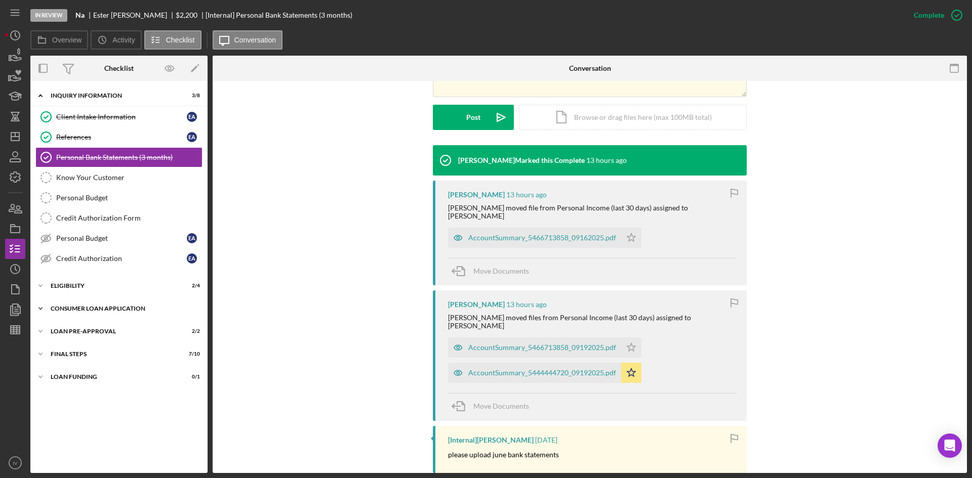
click at [82, 315] on div "Icon/Expander Consumer Loan Application 7 / 9" at bounding box center [118, 309] width 177 height 20
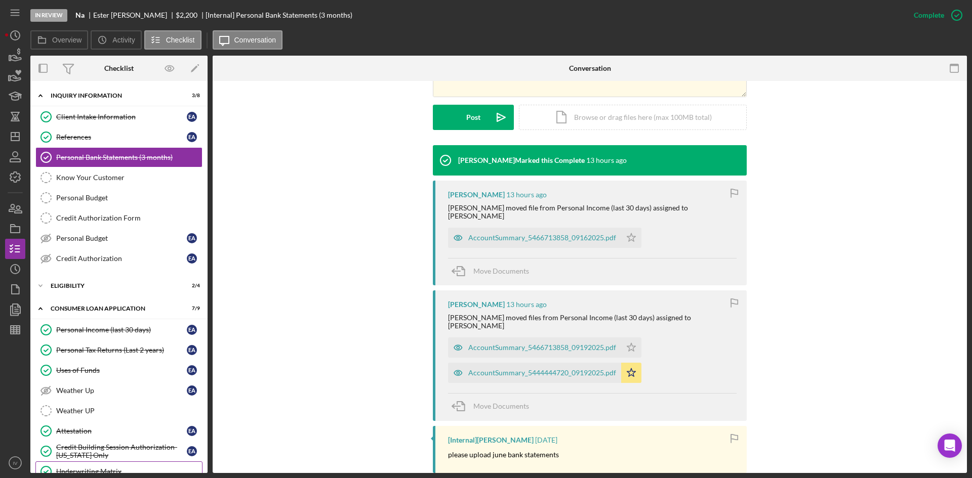
scroll to position [107, 0]
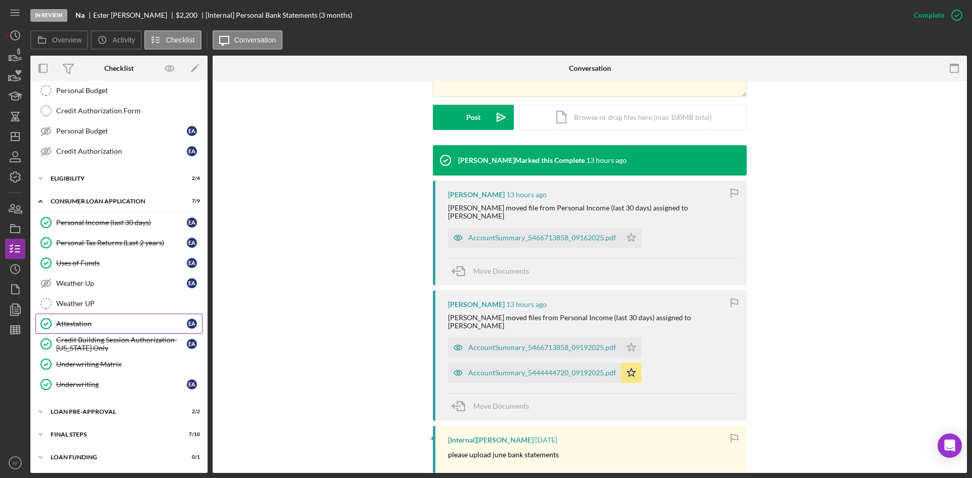
click at [108, 322] on div "Attestation" at bounding box center [121, 324] width 131 height 8
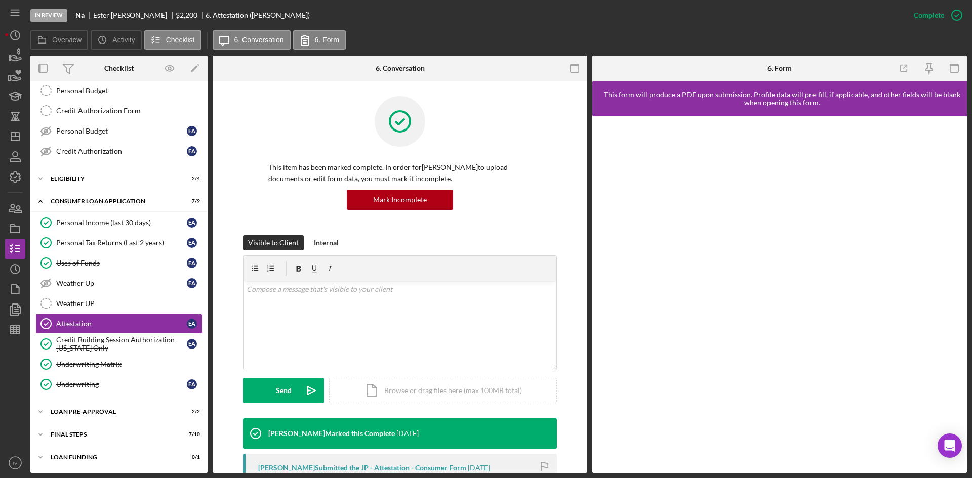
scroll to position [203, 0]
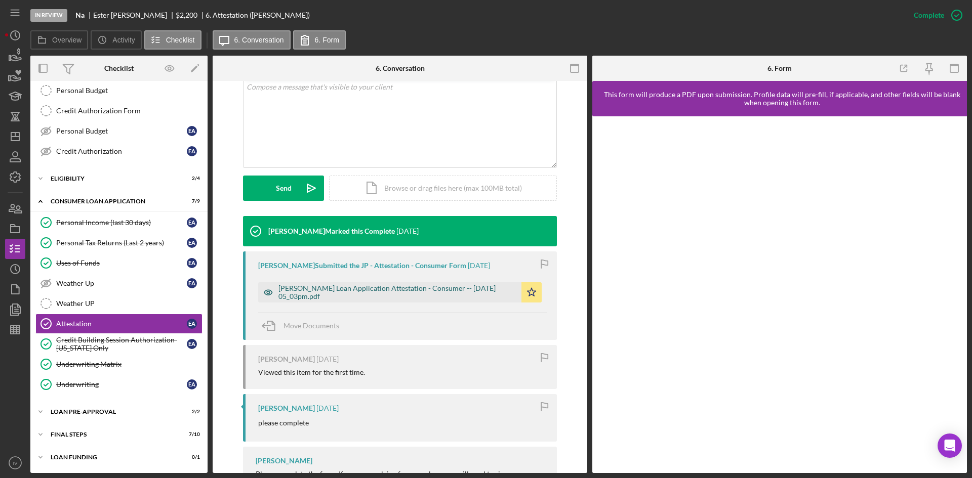
click at [364, 289] on div "Justine Petersen Loan Application Attestation - Consumer -- 2025-09-16 05_03pm.…" at bounding box center [397, 293] width 238 height 16
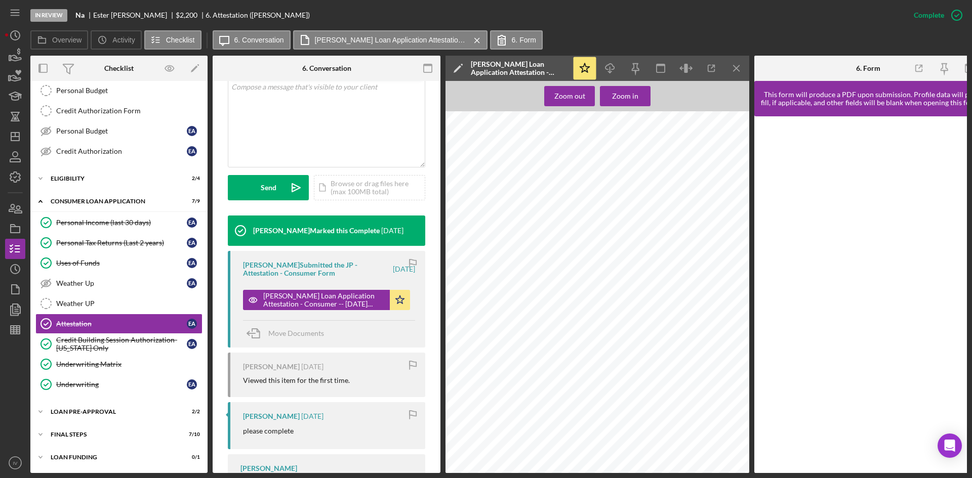
scroll to position [57, 0]
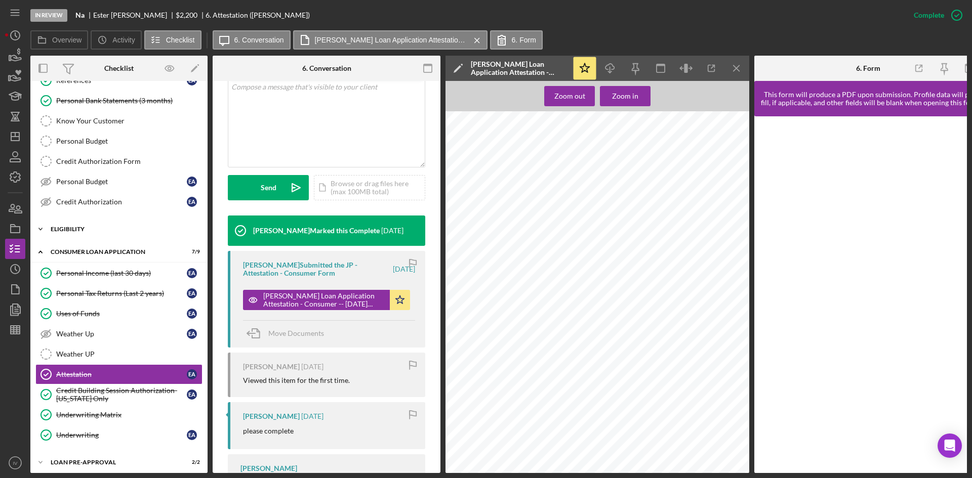
click at [78, 230] on div "Eligibility" at bounding box center [123, 229] width 144 height 6
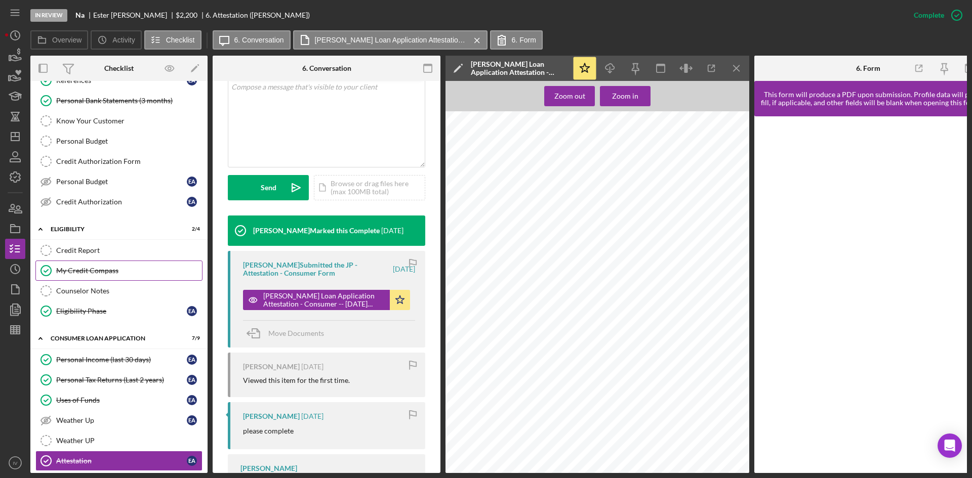
click at [86, 271] on div "My Credit Compass" at bounding box center [129, 271] width 146 height 8
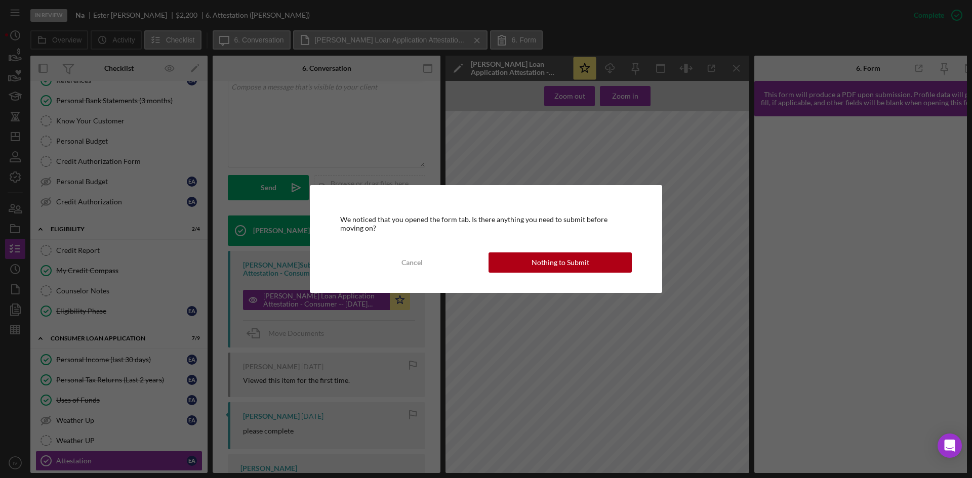
click at [533, 267] on div "Nothing to Submit" at bounding box center [561, 263] width 58 height 20
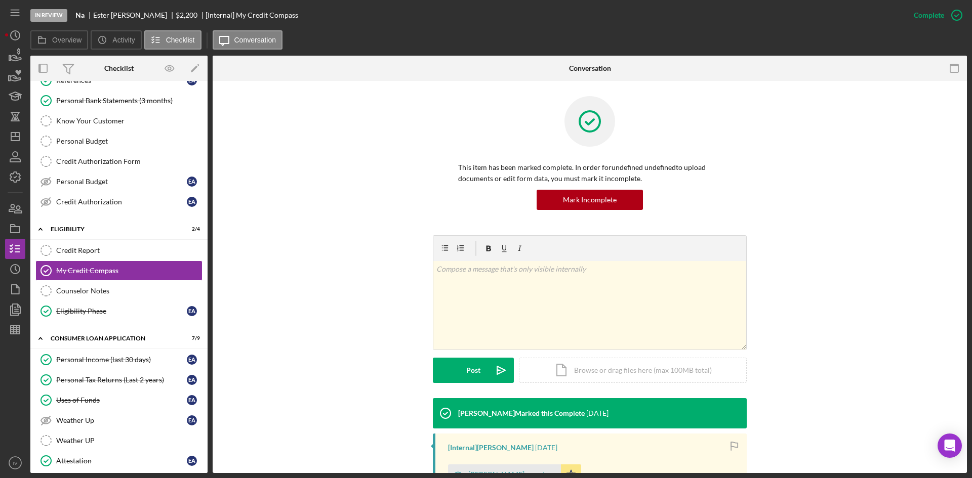
scroll to position [151, 0]
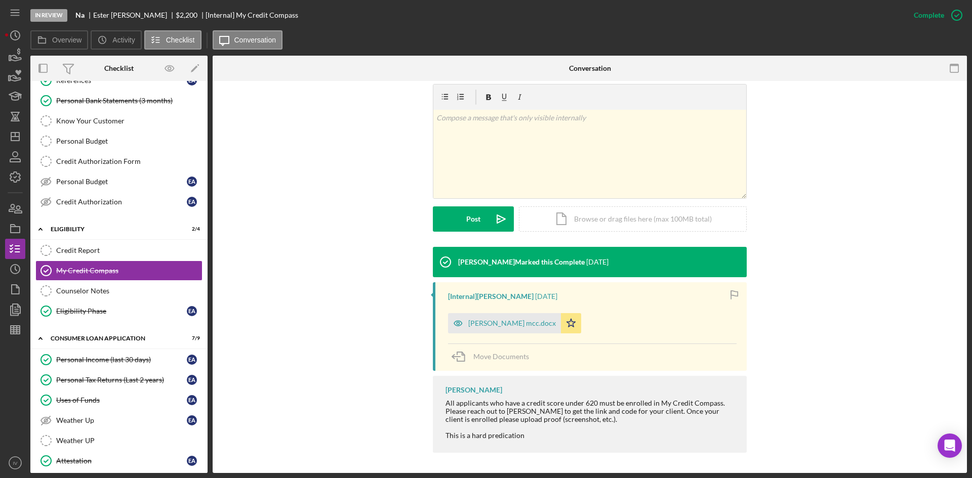
click at [499, 334] on div "[Internal] Cameron Stuhl 7 days ago Ester Ayers mcc.docx Icon/Star Move Documen…" at bounding box center [590, 327] width 314 height 89
click at [503, 332] on div "Ester Ayers mcc.docx" at bounding box center [504, 323] width 113 height 20
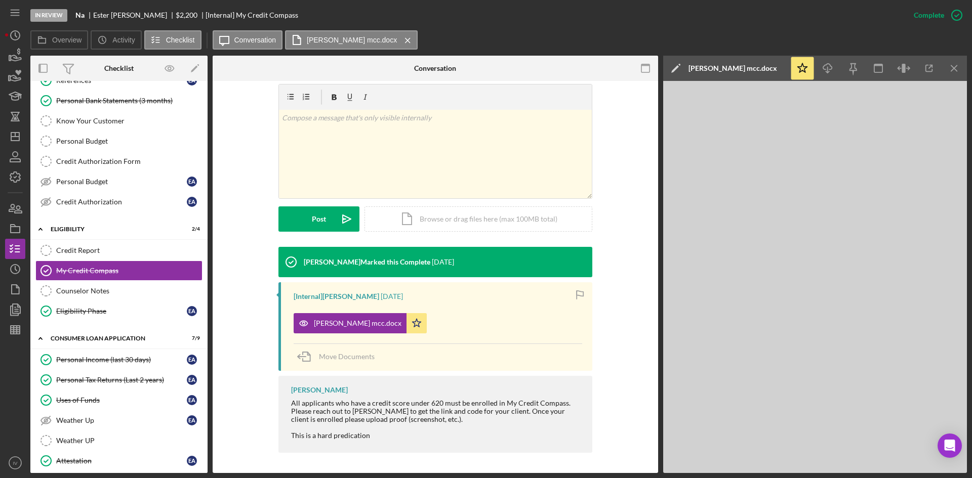
scroll to position [194, 0]
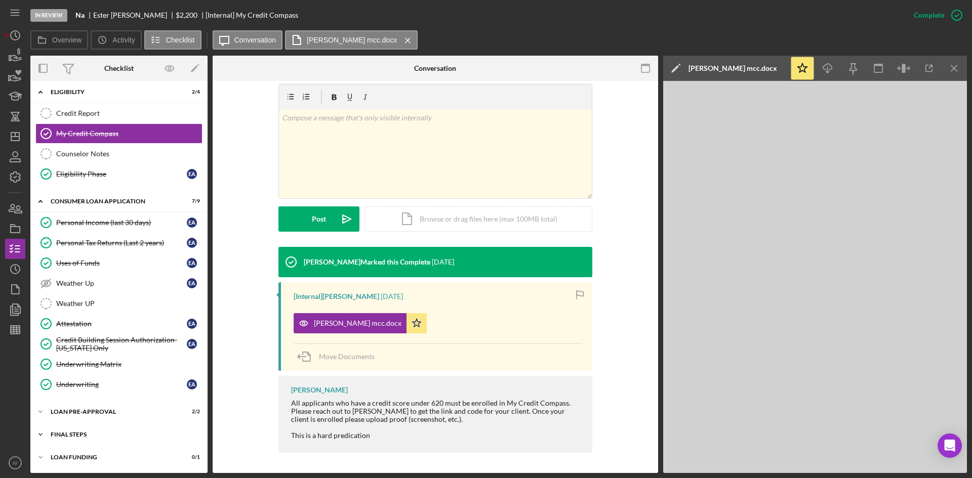
click at [63, 434] on div "FINAL STEPS" at bounding box center [123, 435] width 144 height 6
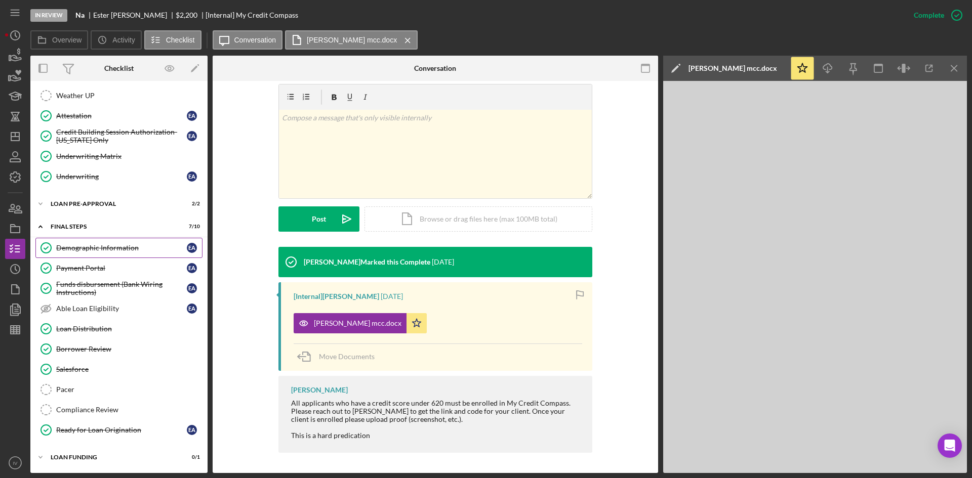
click at [111, 250] on div "Demographic Information" at bounding box center [121, 248] width 131 height 8
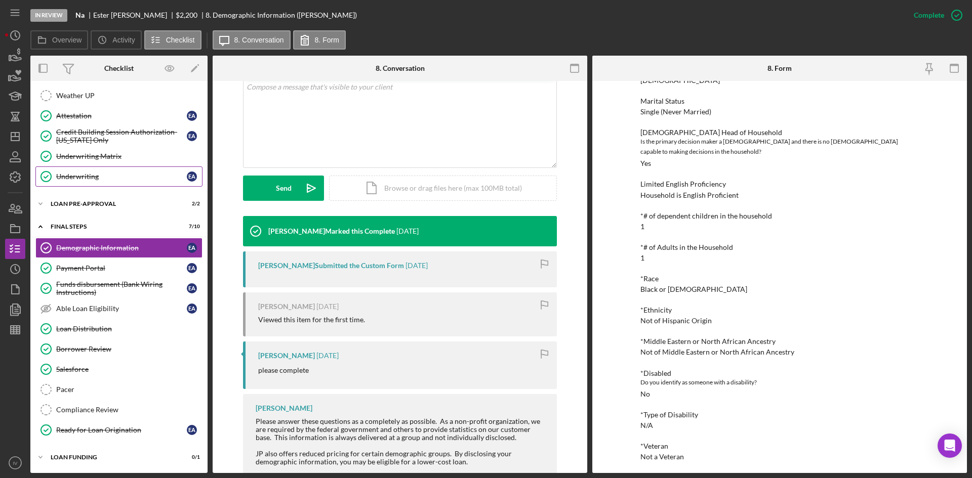
scroll to position [301, 0]
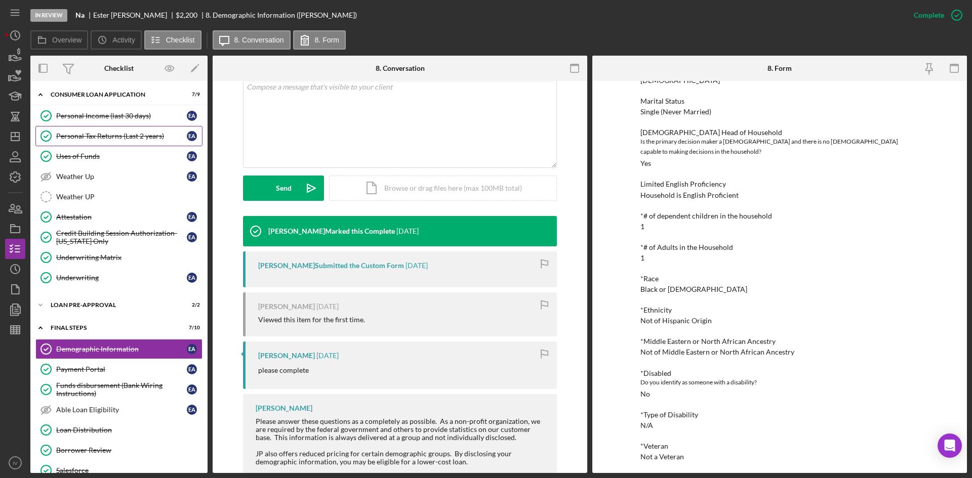
drag, startPoint x: 122, startPoint y: 133, endPoint x: 132, endPoint y: 135, distance: 9.7
click at [122, 133] on div "Personal Tax Returns (Last 2 years)" at bounding box center [121, 136] width 131 height 8
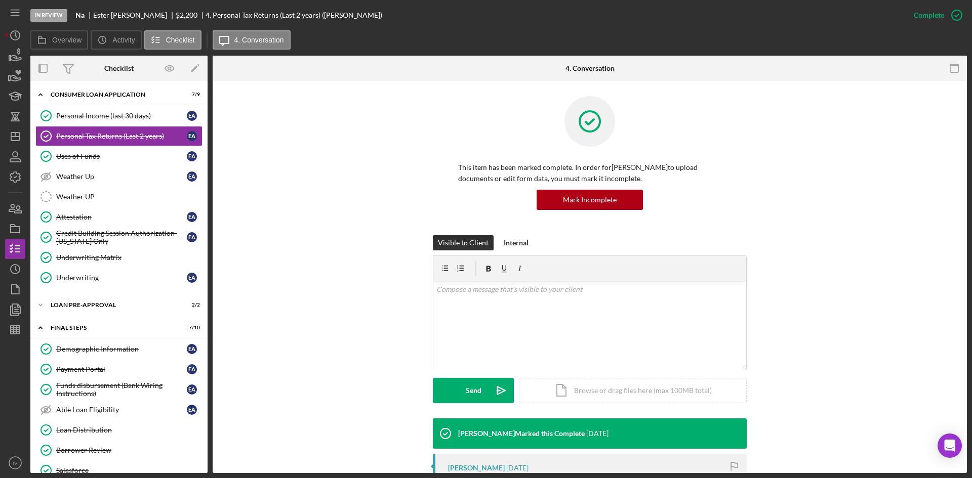
scroll to position [101, 0]
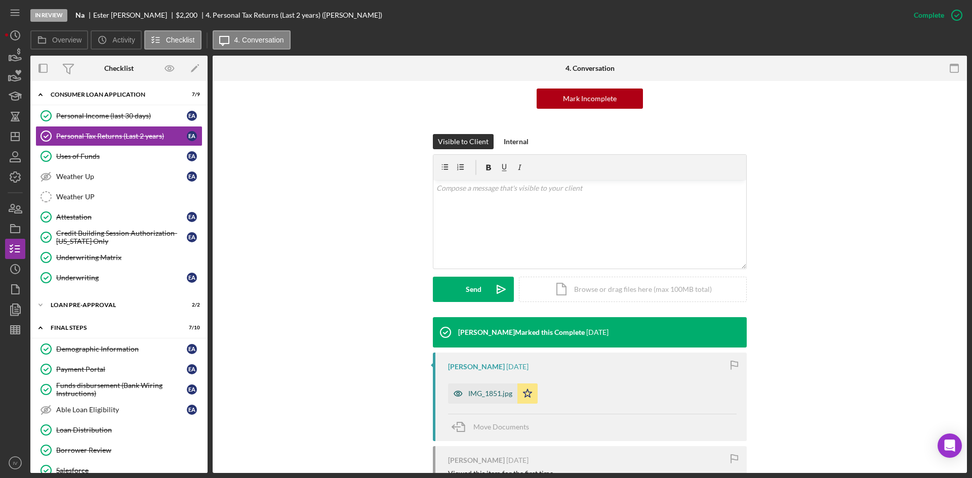
click at [479, 400] on div "IMG_1851.jpg" at bounding box center [482, 394] width 69 height 20
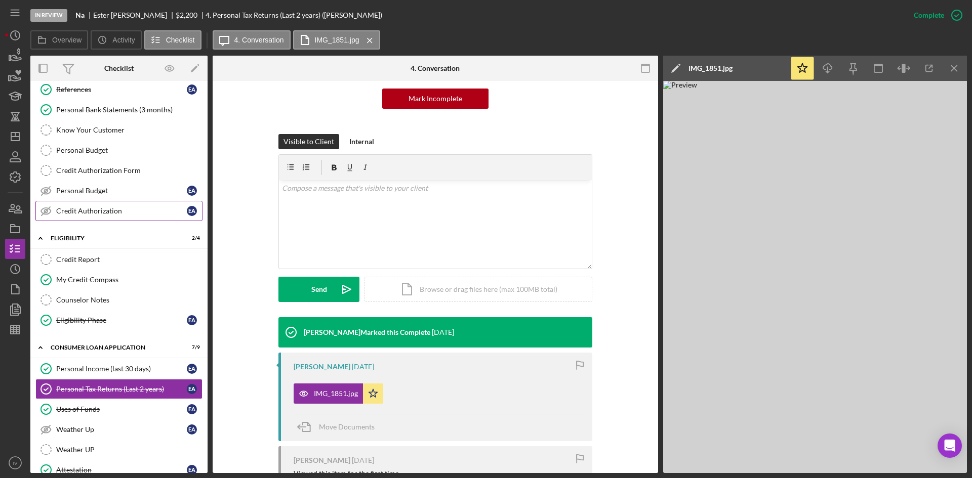
scroll to position [0, 0]
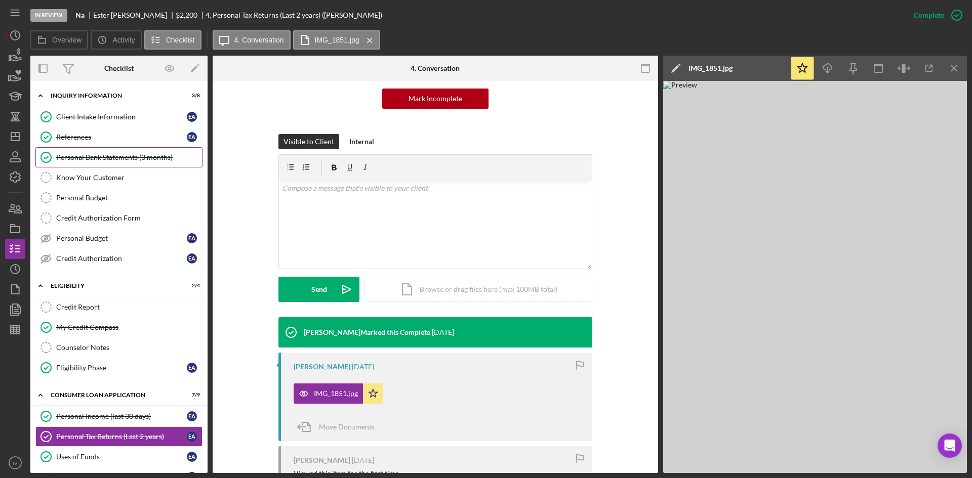
click at [110, 157] on div "Personal Bank Statements (3 months)" at bounding box center [129, 157] width 146 height 8
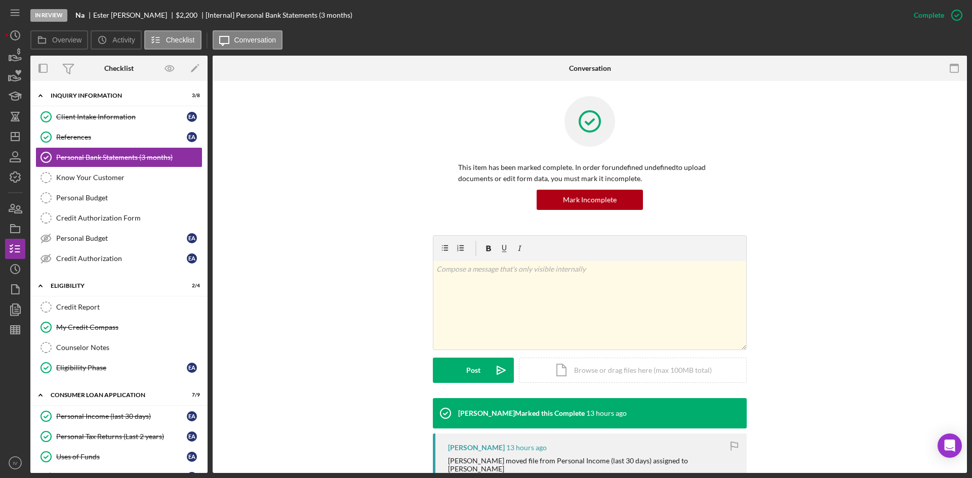
scroll to position [304, 0]
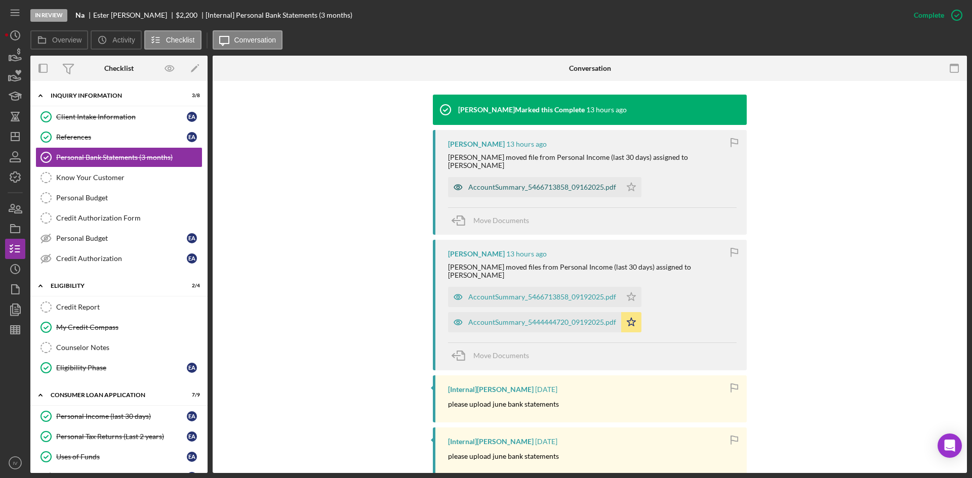
click at [535, 177] on div "AccountSummary_5466713858_09162025.pdf" at bounding box center [534, 187] width 173 height 20
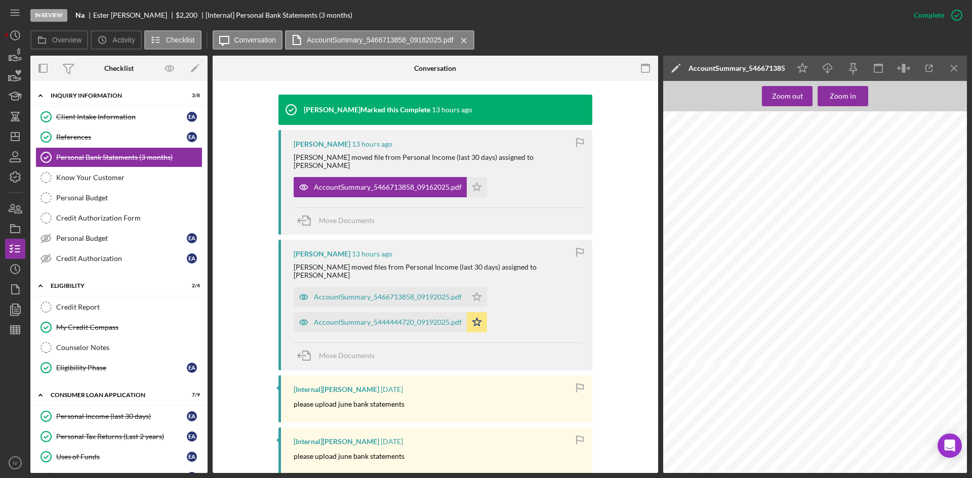
scroll to position [2076, 0]
click at [339, 287] on div "AccountSummary_5466713858_09192025.pdf" at bounding box center [380, 297] width 173 height 20
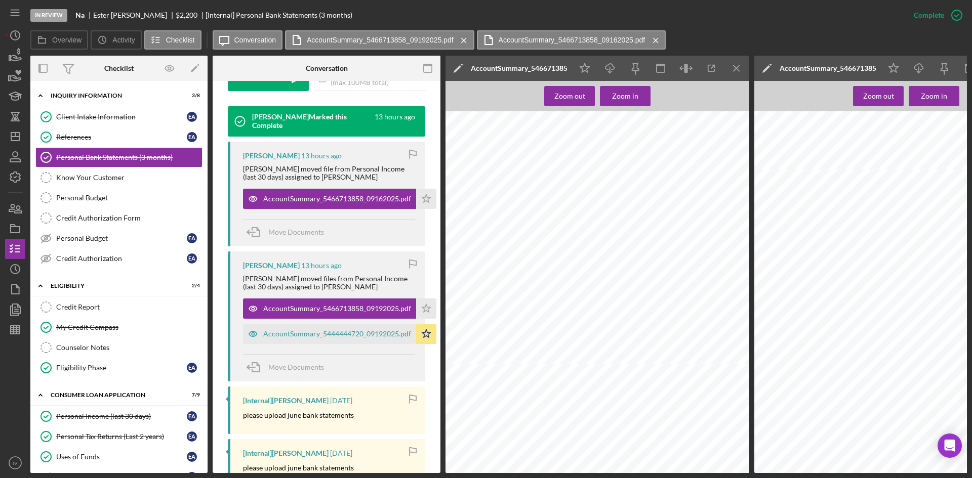
scroll to position [1468, 0]
click at [324, 330] on div "AccountSummary_5444444720_09192025.pdf" at bounding box center [337, 334] width 148 height 8
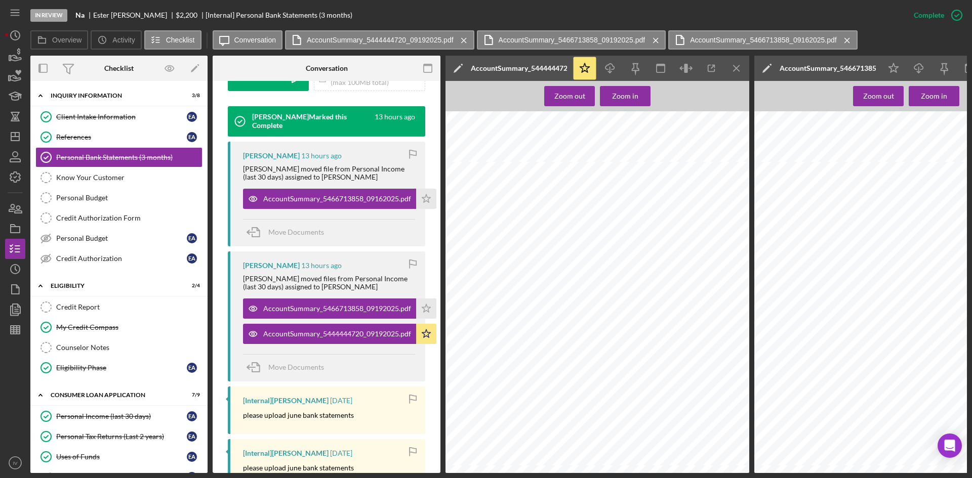
scroll to position [354, 0]
drag, startPoint x: 107, startPoint y: 424, endPoint x: 154, endPoint y: 393, distance: 56.0
click at [107, 424] on link "Personal Income (last 30 days) Personal Income (last 30 days) E A" at bounding box center [118, 417] width 167 height 20
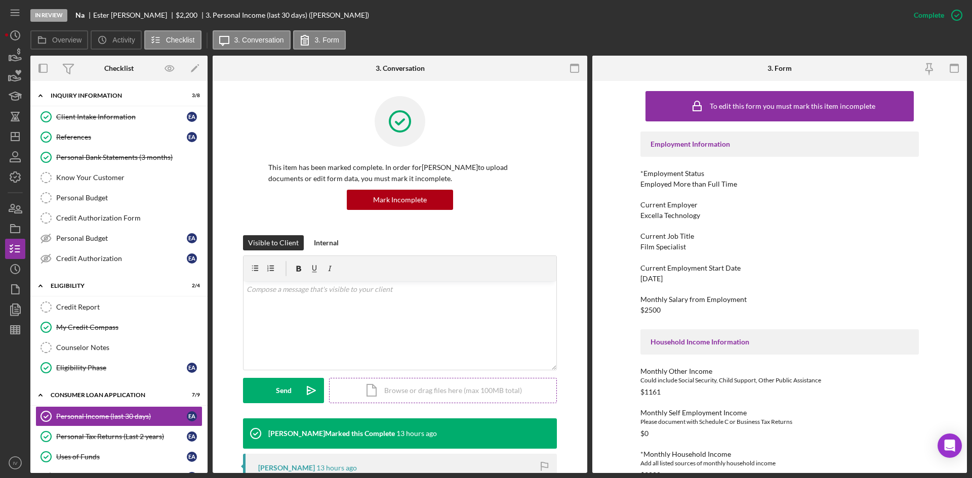
scroll to position [203, 0]
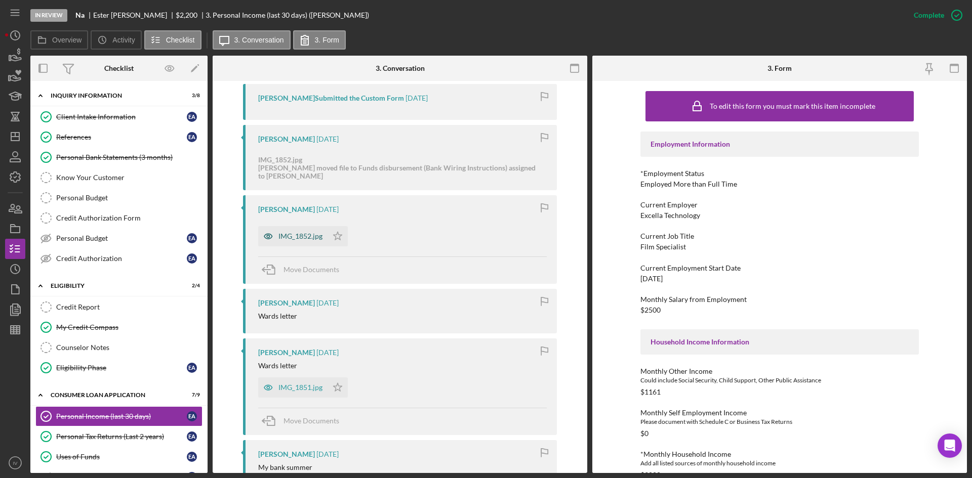
click at [297, 232] on div "IMG_1852.jpg" at bounding box center [300, 236] width 44 height 8
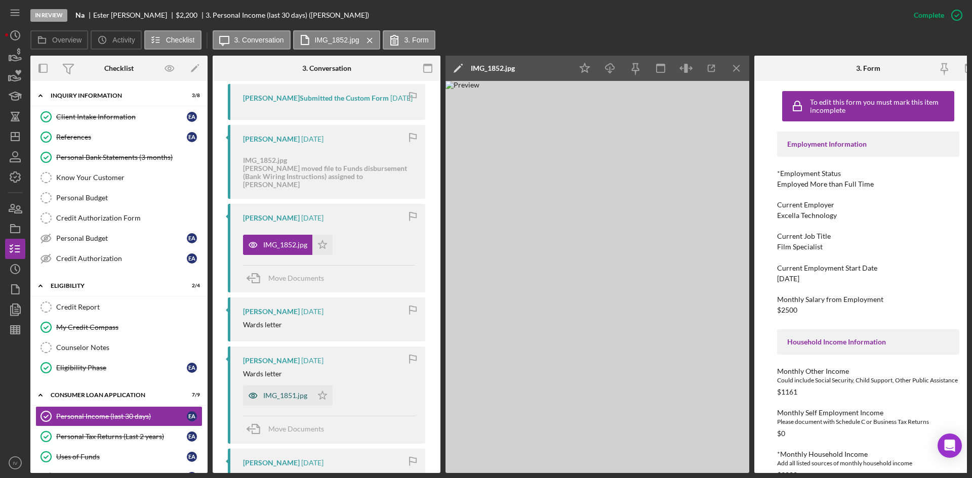
click at [281, 392] on div "IMG_1851.jpg" at bounding box center [285, 396] width 44 height 8
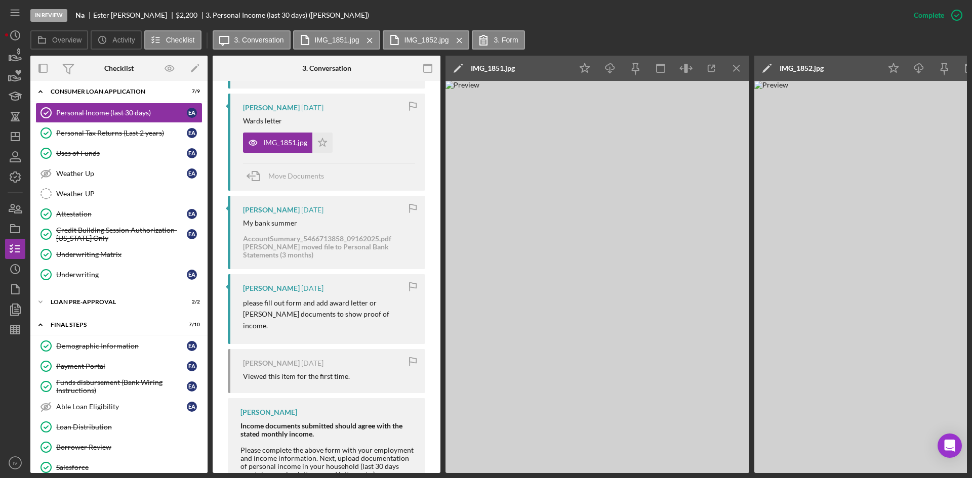
scroll to position [405, 0]
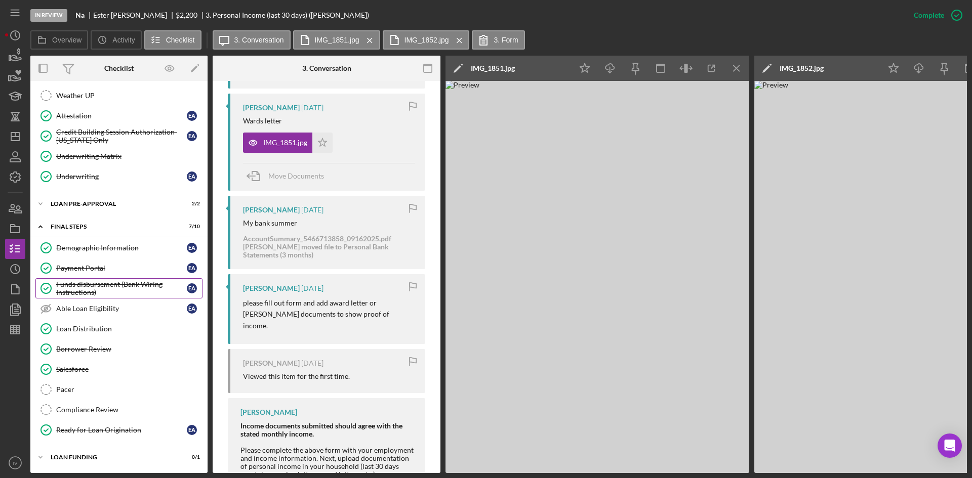
click at [127, 291] on div "Funds disbursement (Bank Wiring Instructions)" at bounding box center [121, 289] width 131 height 16
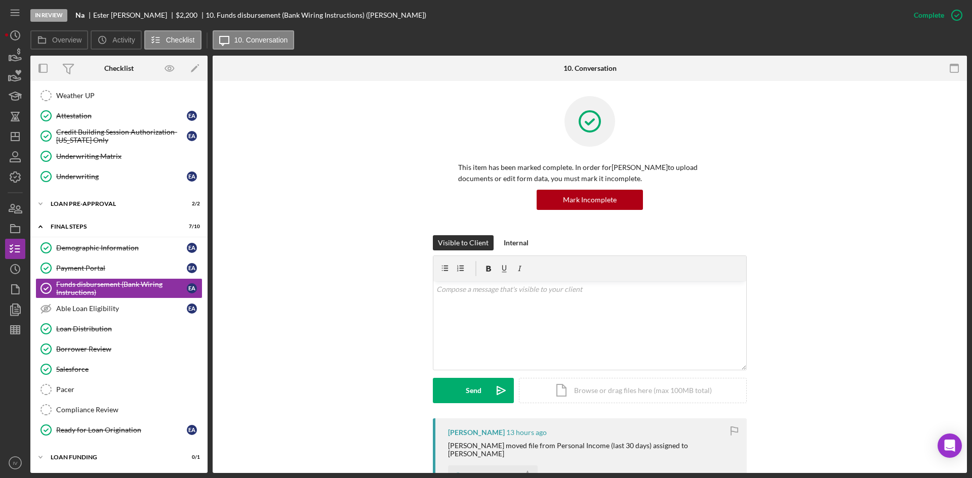
scroll to position [203, 0]
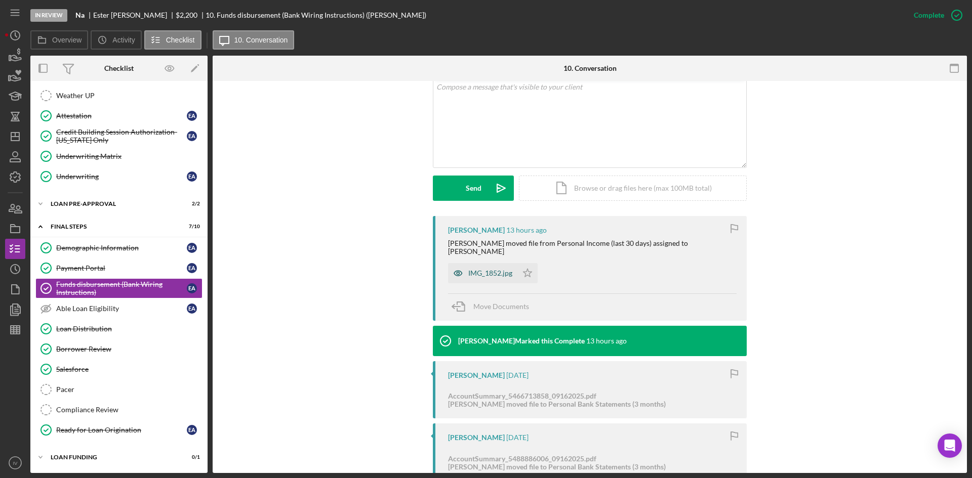
click at [489, 269] on div "IMG_1852.jpg" at bounding box center [490, 273] width 44 height 8
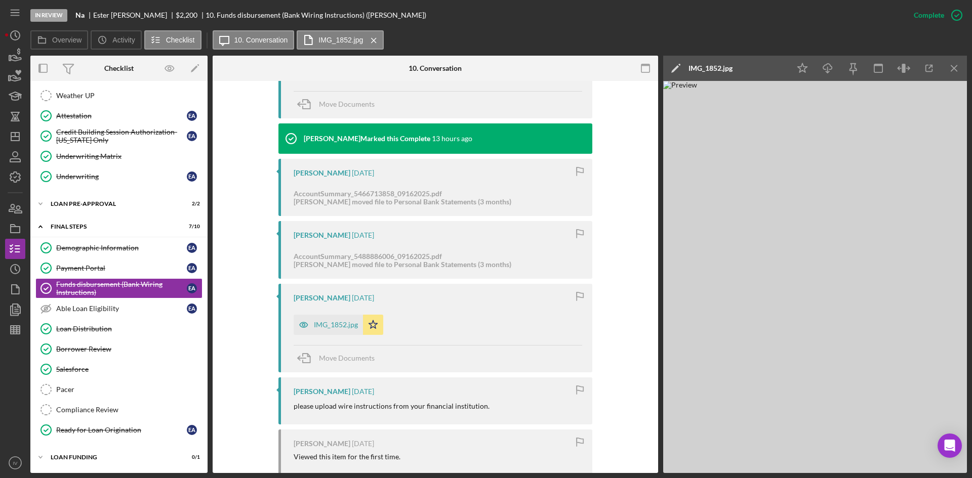
scroll to position [536, 0]
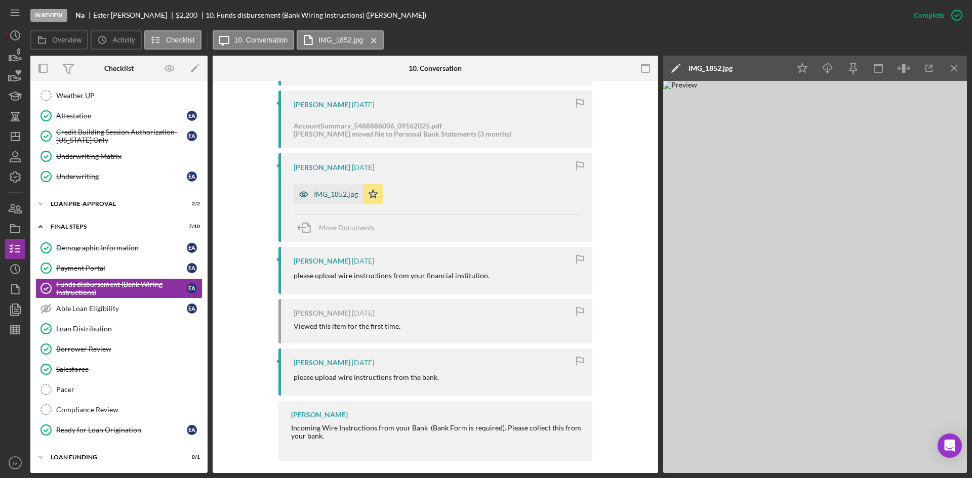
click at [333, 184] on div "IMG_1852.jpg" at bounding box center [328, 194] width 69 height 20
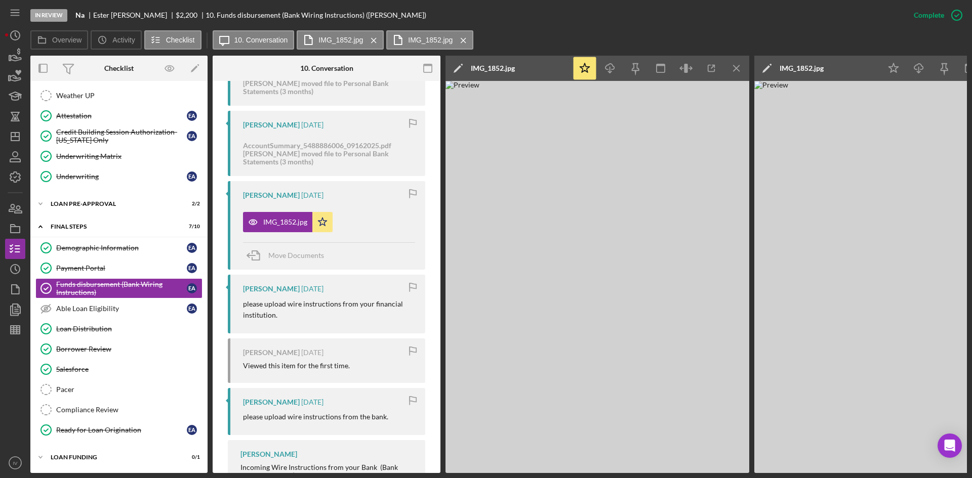
scroll to position [586, 0]
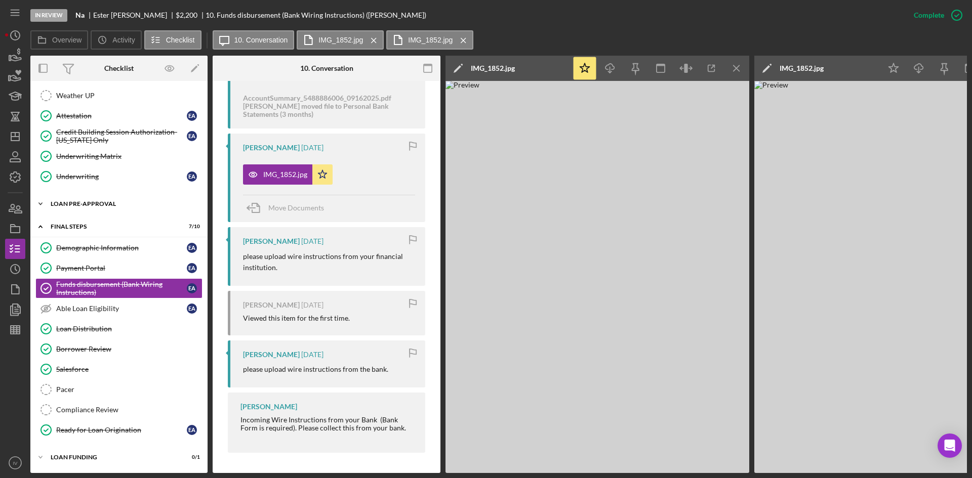
click at [85, 204] on div "Loan Pre-Approval" at bounding box center [123, 204] width 144 height 6
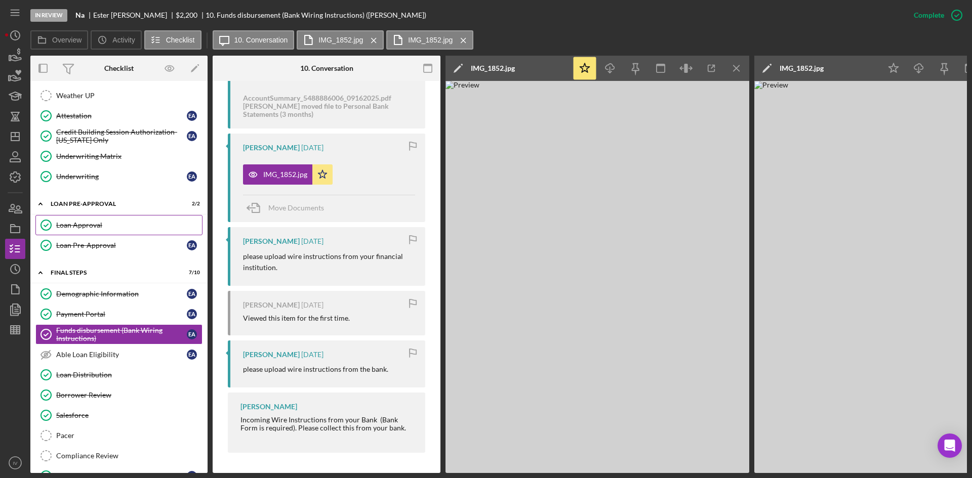
click at [79, 229] on div "Loan Approval" at bounding box center [129, 225] width 146 height 8
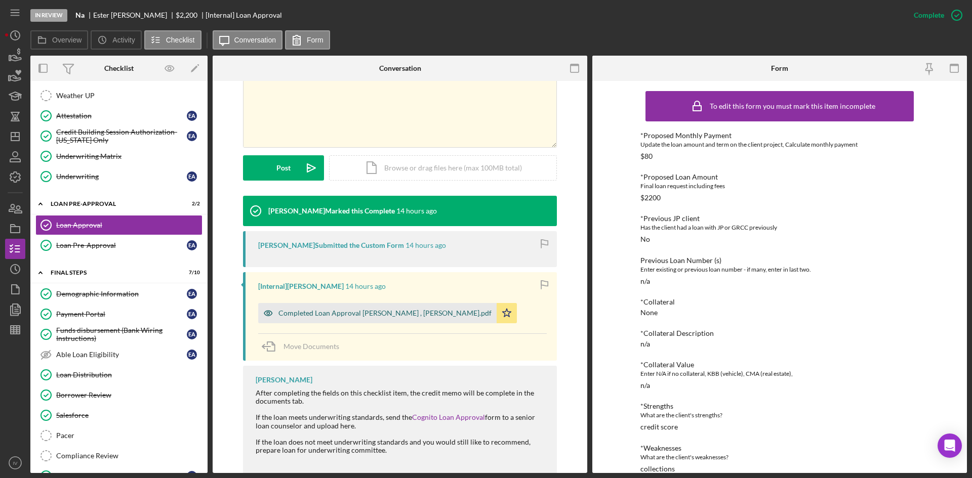
click at [371, 303] on div "Completed Loan Approval Wilson, Nikki , Ester Ayers.pdf" at bounding box center [377, 313] width 238 height 20
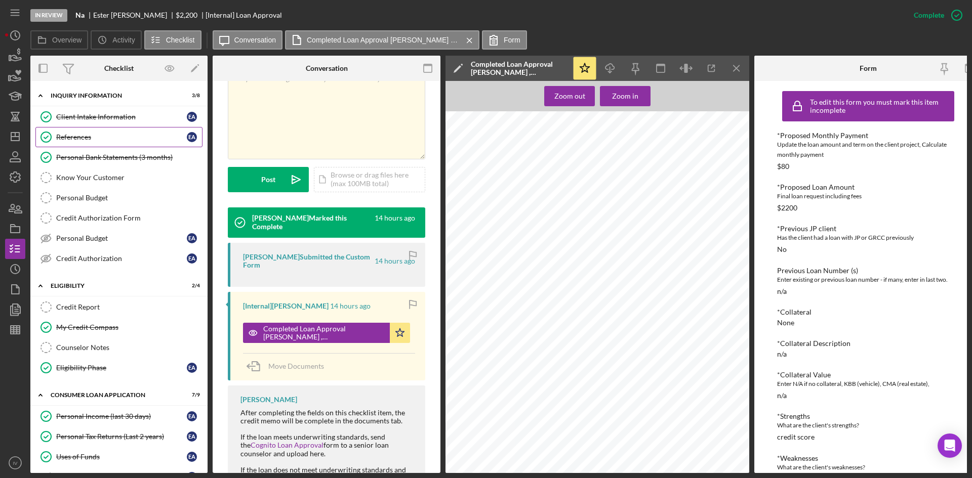
drag, startPoint x: 89, startPoint y: 117, endPoint x: 99, endPoint y: 144, distance: 28.4
click at [89, 117] on div "Client Intake Information" at bounding box center [121, 117] width 131 height 8
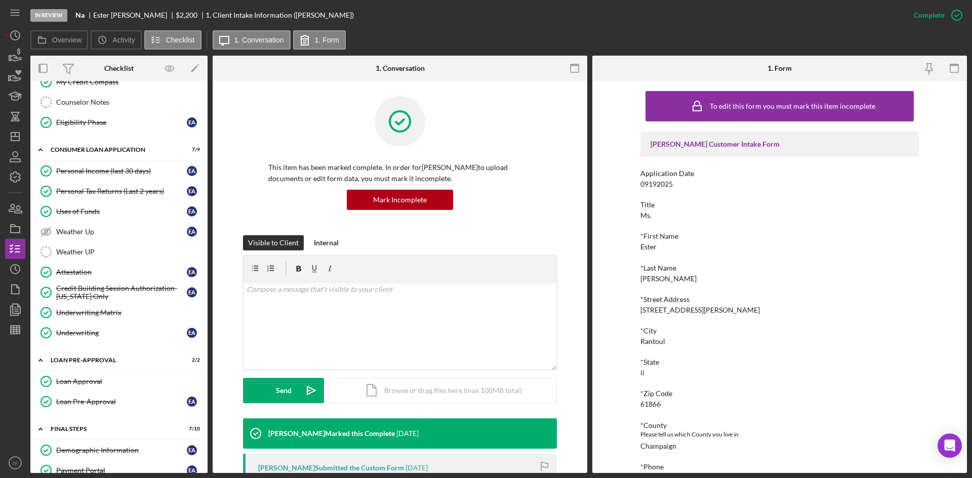
scroll to position [448, 0]
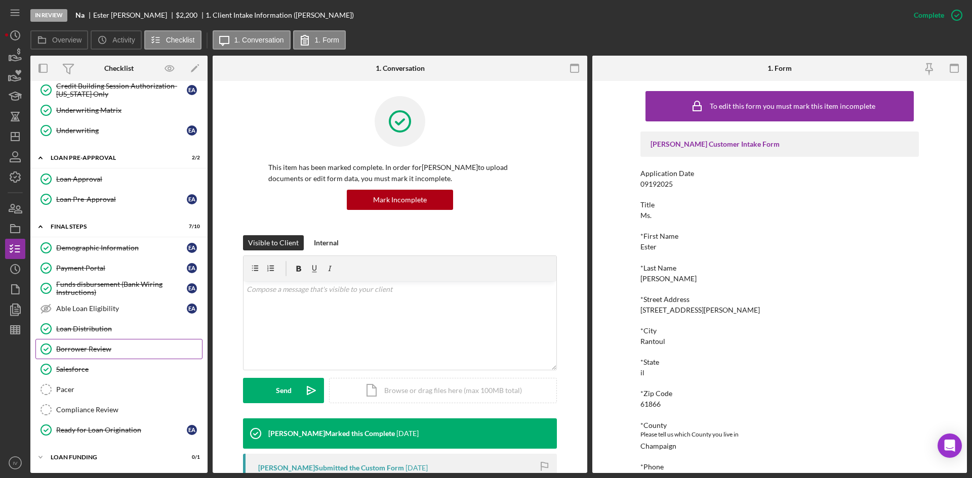
click at [113, 358] on link "Borrower Review Borrower Review" at bounding box center [118, 349] width 167 height 20
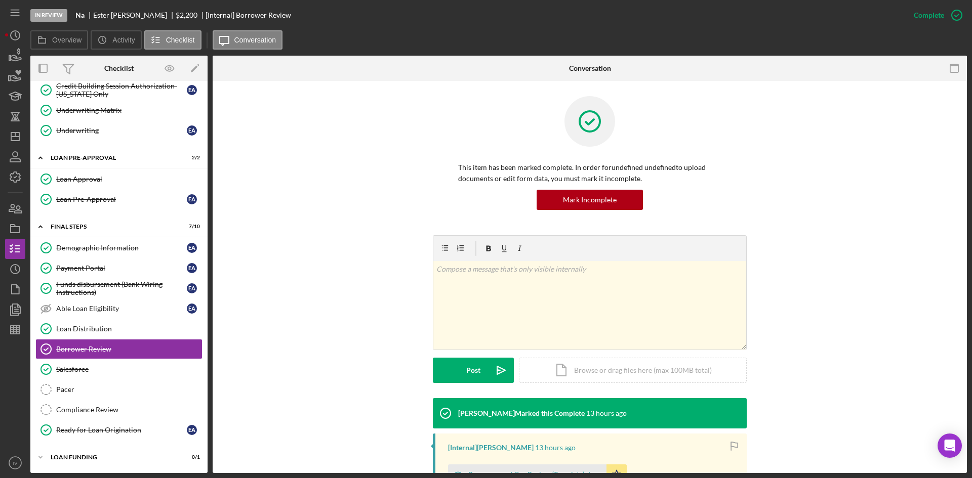
scroll to position [144, 0]
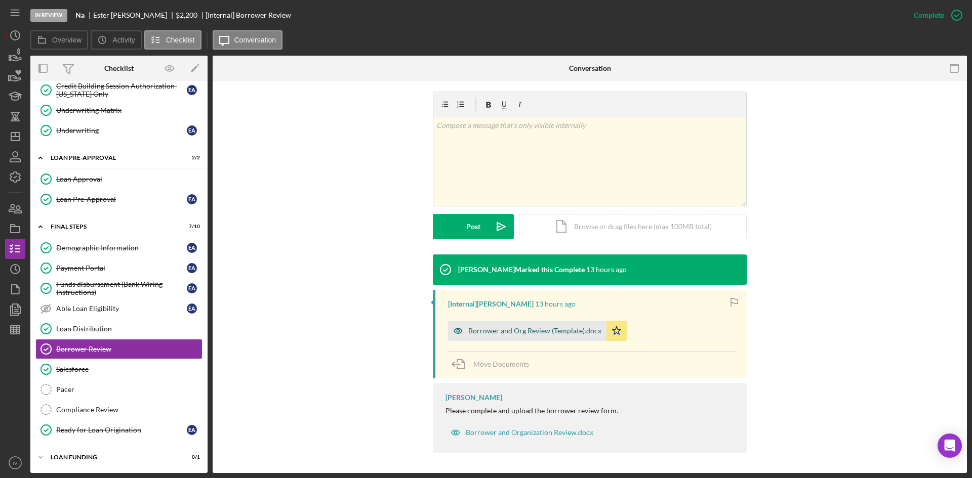
click at [506, 330] on div "Borrower and Org Review (Template).docx" at bounding box center [534, 331] width 133 height 8
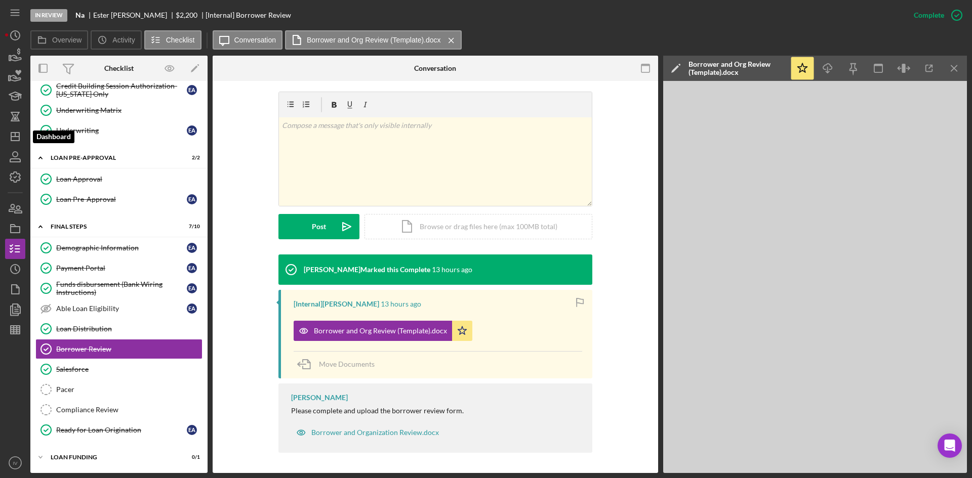
drag, startPoint x: 18, startPoint y: 131, endPoint x: 29, endPoint y: 138, distance: 13.5
click at [18, 131] on icon "Icon/Dashboard" at bounding box center [15, 136] width 25 height 25
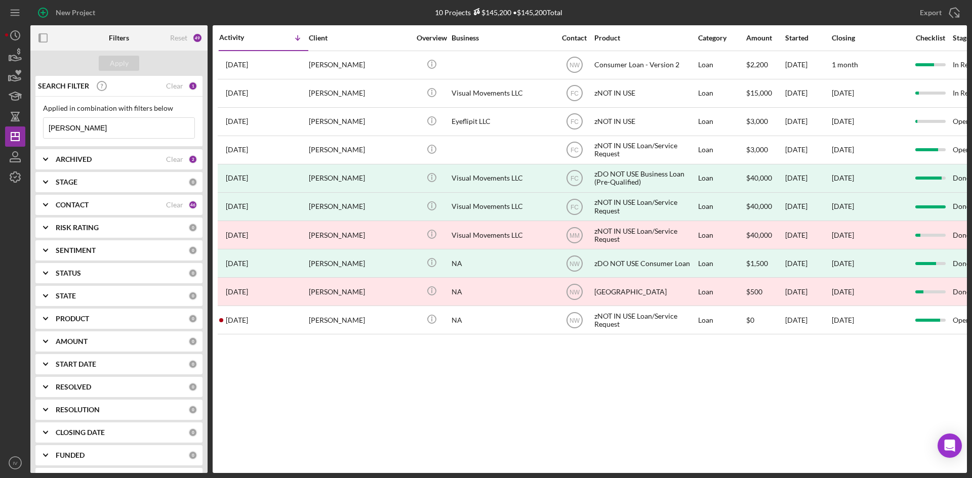
drag, startPoint x: 78, startPoint y: 126, endPoint x: 27, endPoint y: 140, distance: 52.9
click at [27, 140] on div "New Project 10 Projects $145,200 • $145,200 Total ayers Export Icon/Export Filt…" at bounding box center [486, 236] width 962 height 473
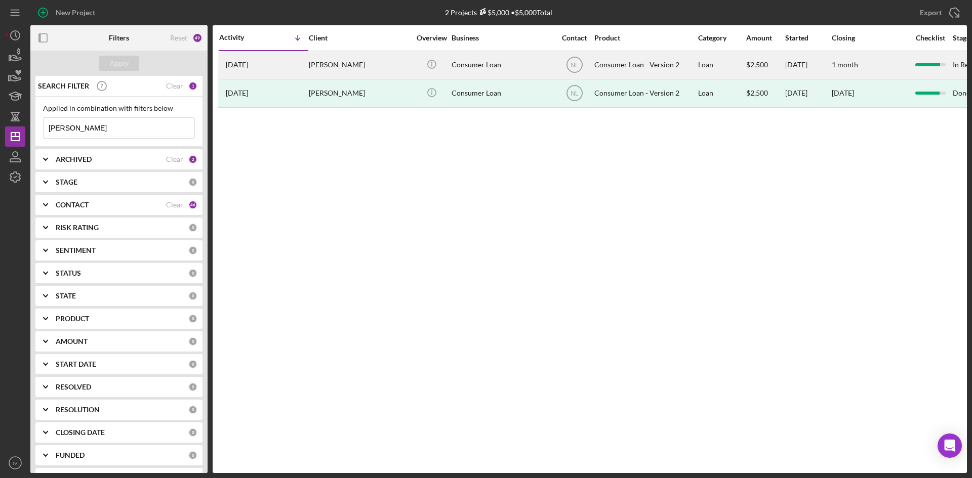
type input "seets"
click at [262, 69] on div "2 days ago Yasmiene Seets" at bounding box center [263, 65] width 89 height 27
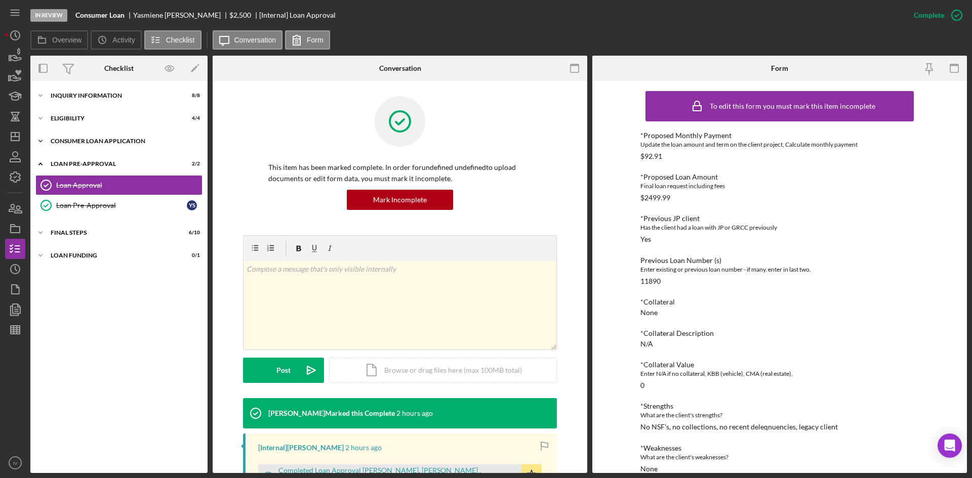
click at [94, 144] on div "Consumer Loan Application" at bounding box center [123, 141] width 144 height 6
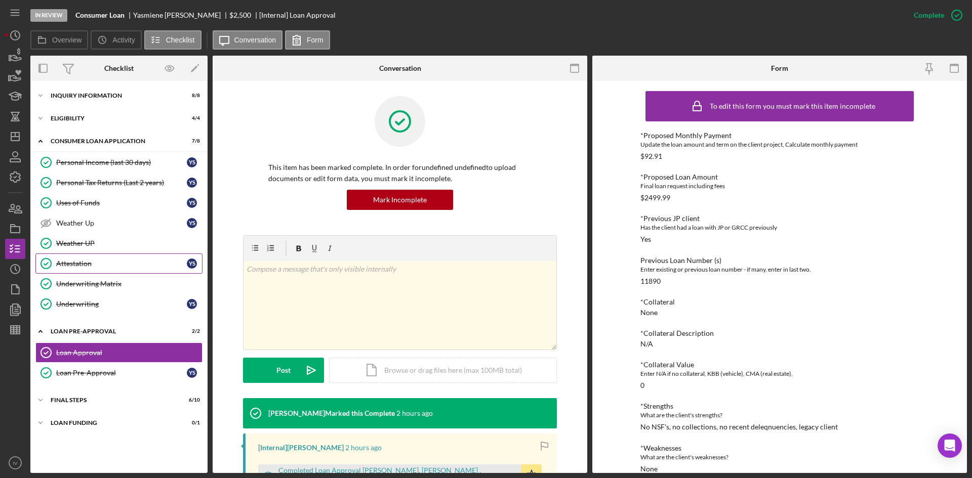
click at [70, 262] on div "Attestation" at bounding box center [121, 264] width 131 height 8
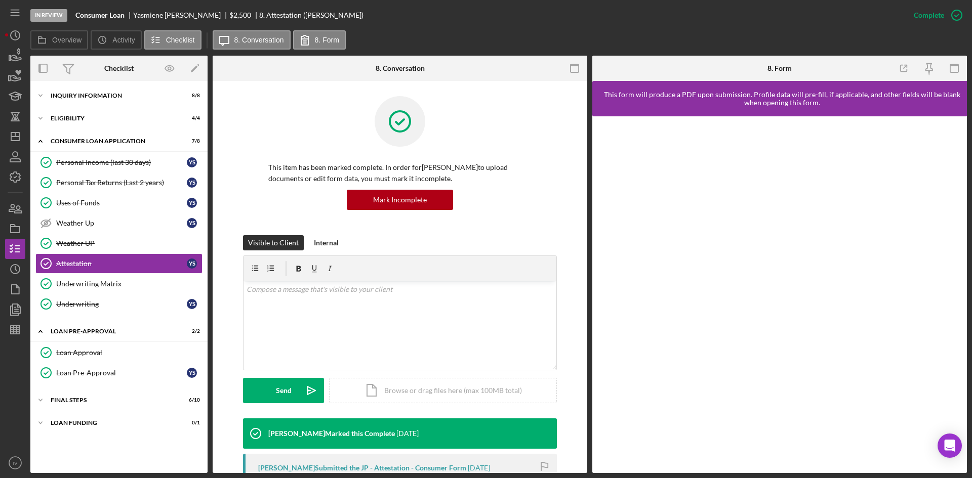
scroll to position [152, 0]
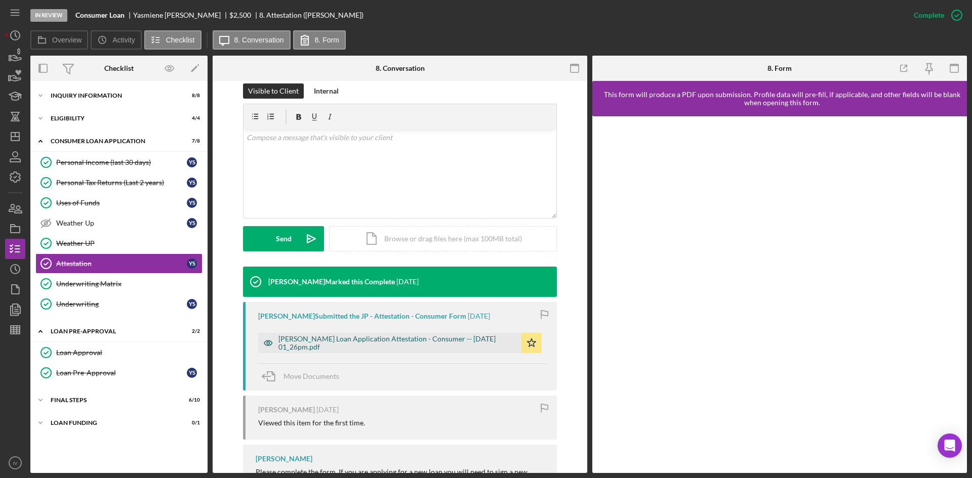
click at [341, 340] on div "Justine Petersen Loan Application Attestation - Consumer -- 2025-09-19 01_26pm.…" at bounding box center [397, 343] width 238 height 16
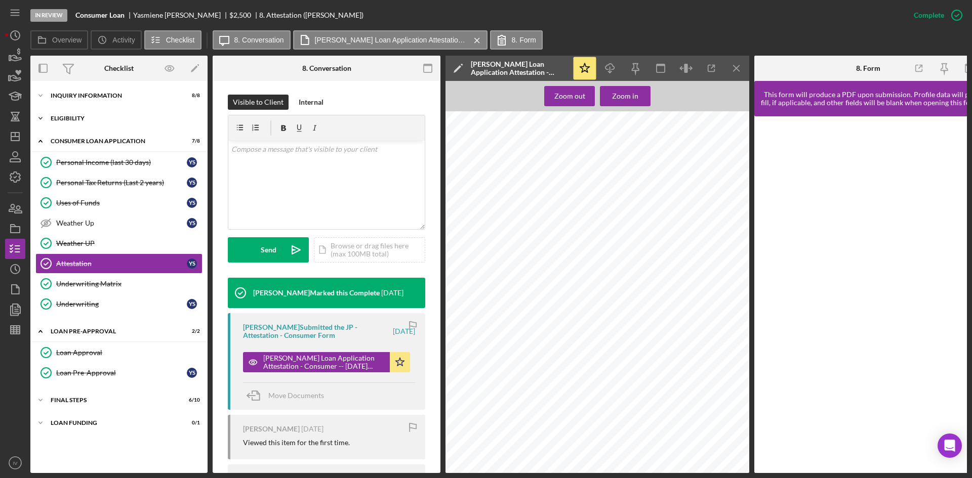
click at [81, 123] on div "Icon/Expander Eligibility 4 / 4" at bounding box center [118, 118] width 177 height 20
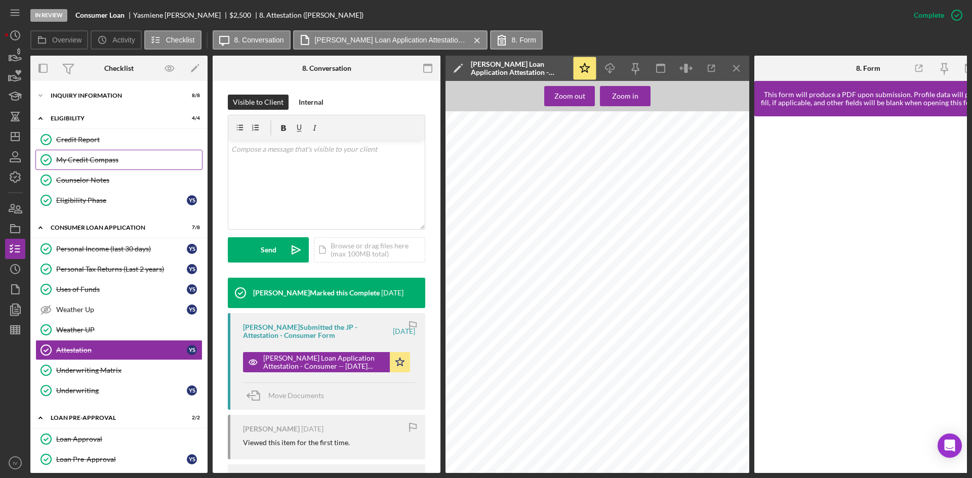
click at [81, 155] on link "My Credit Compass My Credit Compass" at bounding box center [118, 160] width 167 height 20
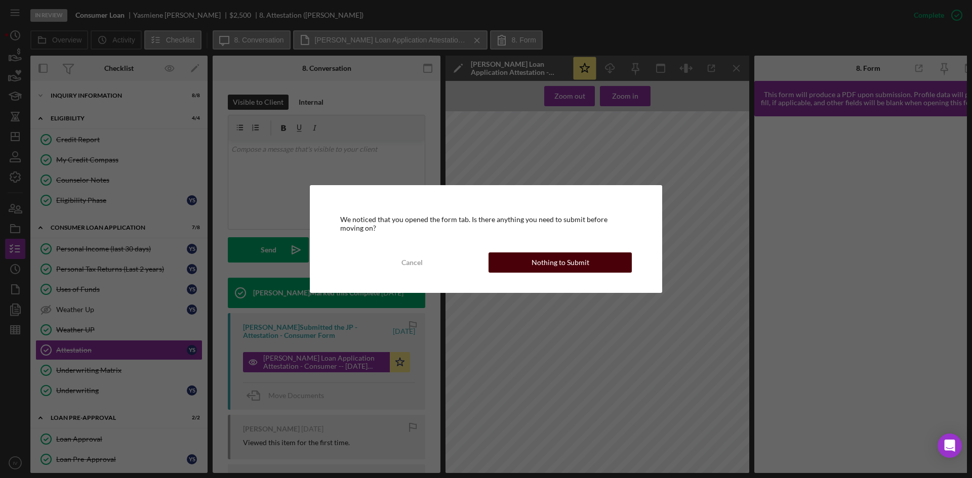
drag, startPoint x: 520, startPoint y: 264, endPoint x: 520, endPoint y: 311, distance: 47.1
click at [520, 264] on button "Nothing to Submit" at bounding box center [560, 263] width 143 height 20
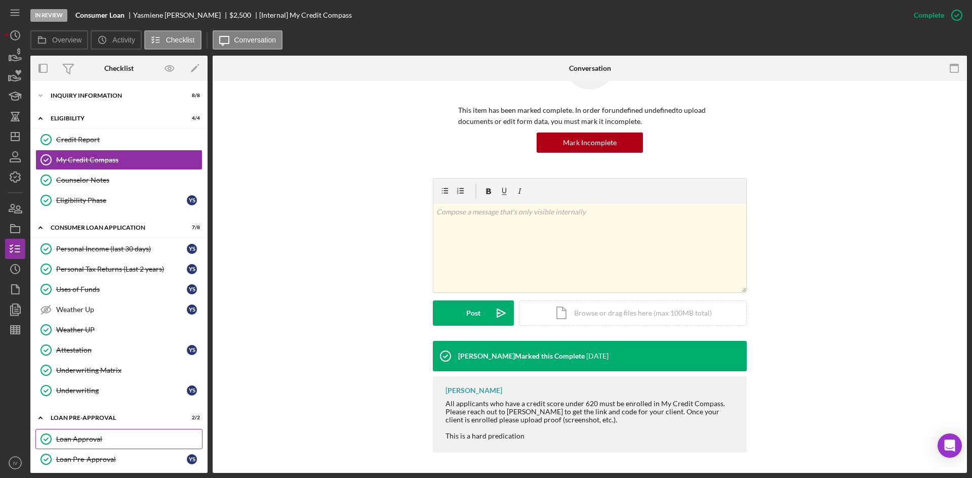
scroll to position [52, 0]
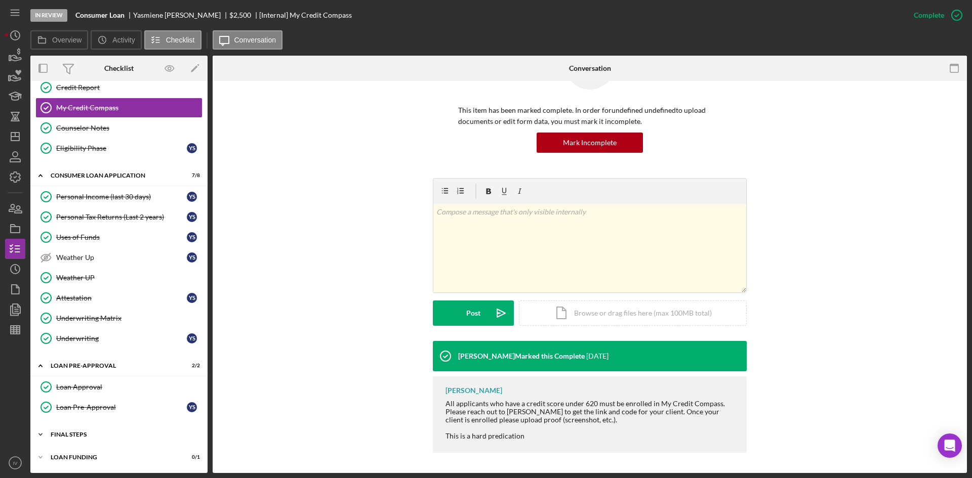
click at [66, 429] on div "Icon/Expander FINAL STEPS 6 / 10" at bounding box center [118, 435] width 177 height 20
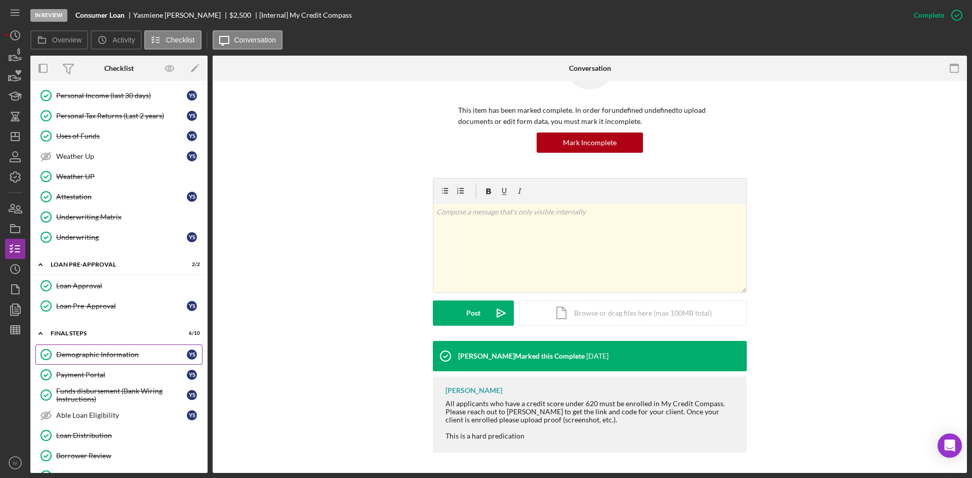
click at [118, 357] on div "Demographic Information" at bounding box center [121, 355] width 131 height 8
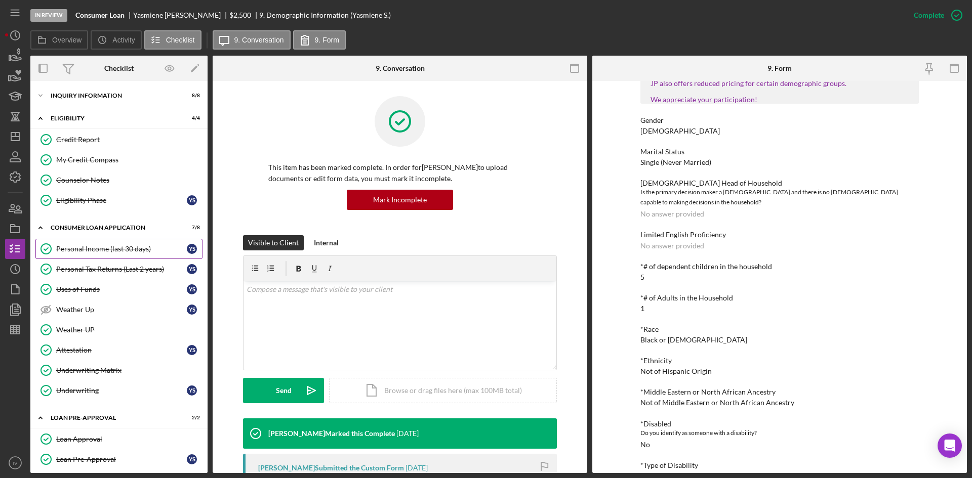
click at [130, 243] on link "Personal Income (last 30 days) Personal Income (last 30 days) Y S" at bounding box center [118, 249] width 167 height 20
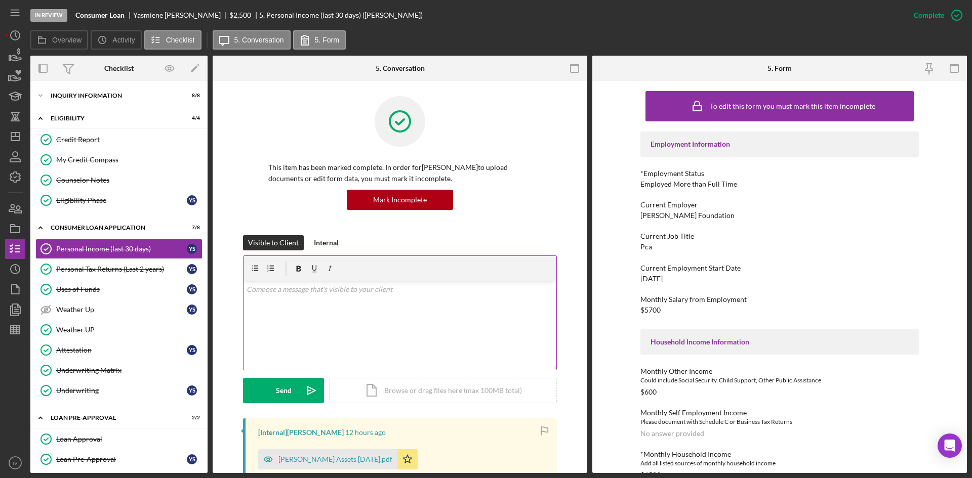
scroll to position [51, 0]
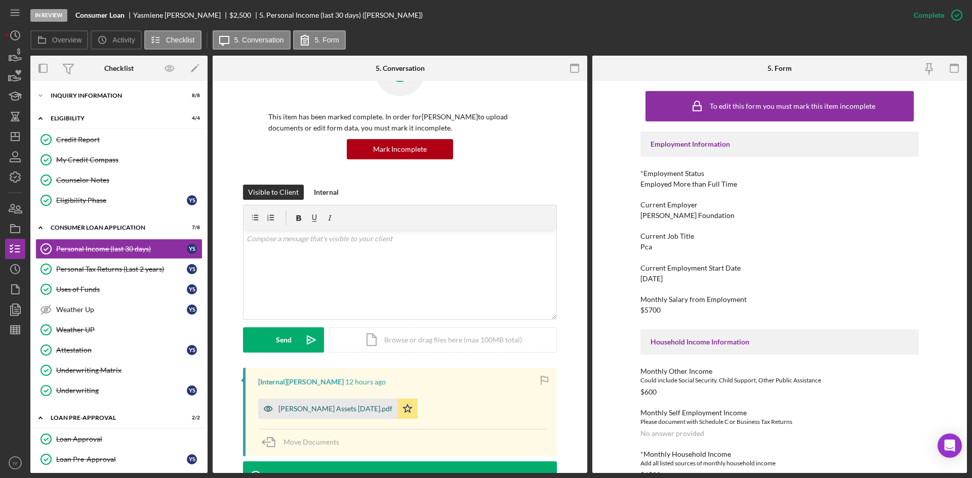
click at [372, 404] on div "Yasmiene Seets Assets 2025-09-22.pdf" at bounding box center [327, 409] width 139 height 20
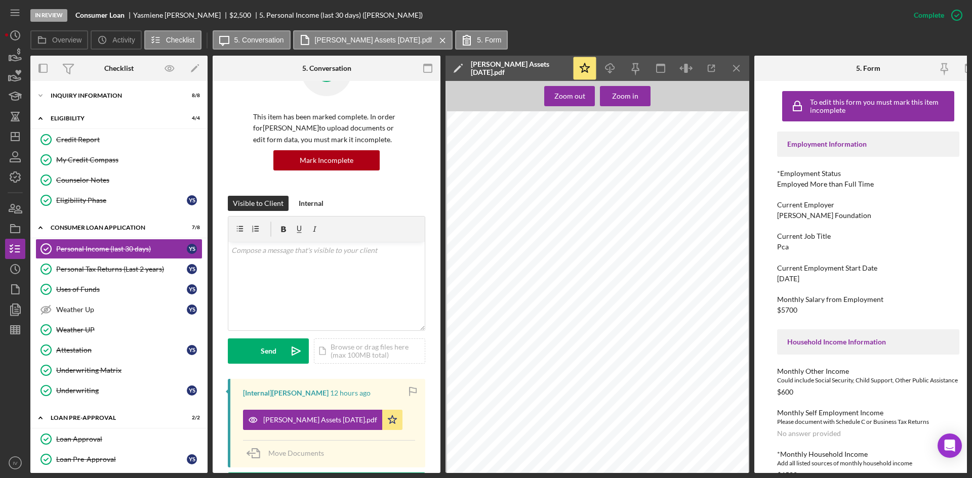
click at [115, 268] on div "Personal Tax Returns (Last 2 years)" at bounding box center [121, 269] width 131 height 8
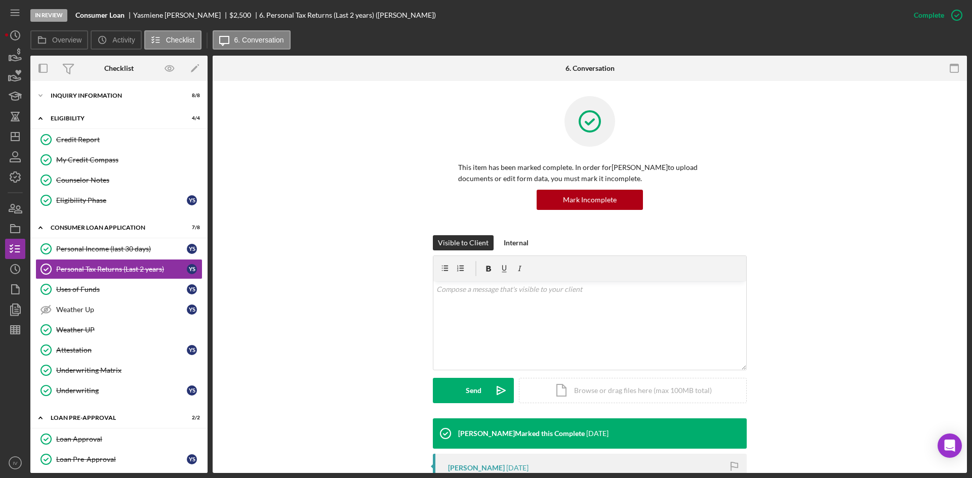
scroll to position [253, 0]
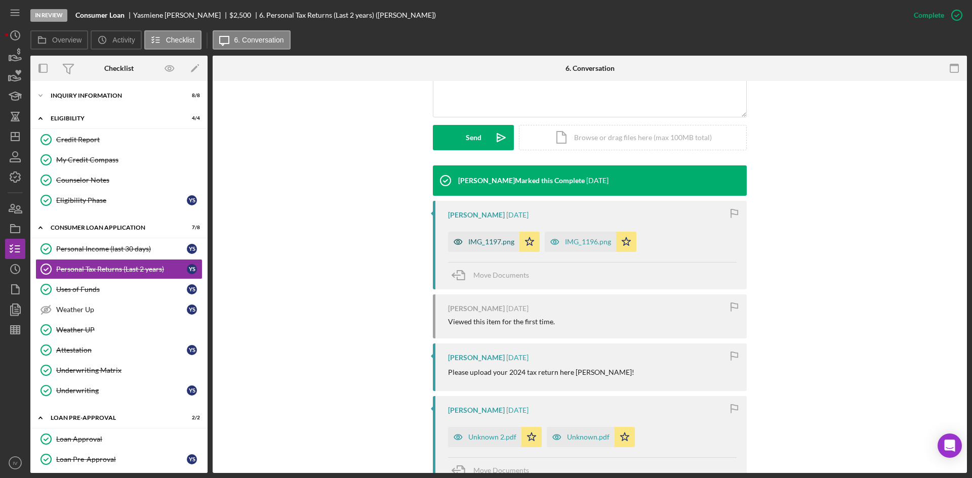
click at [491, 246] on div "IMG_1197.png" at bounding box center [483, 242] width 71 height 20
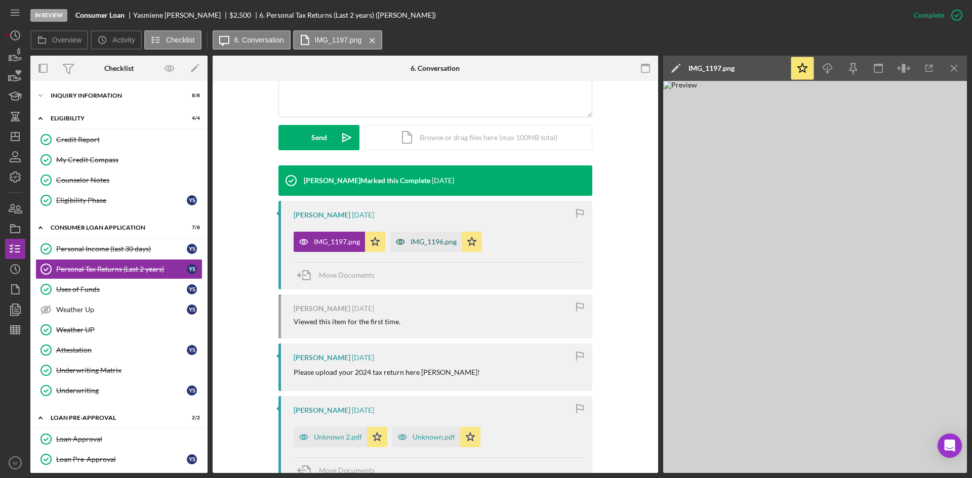
click at [419, 238] on div "IMG_1196.png" at bounding box center [434, 242] width 46 height 8
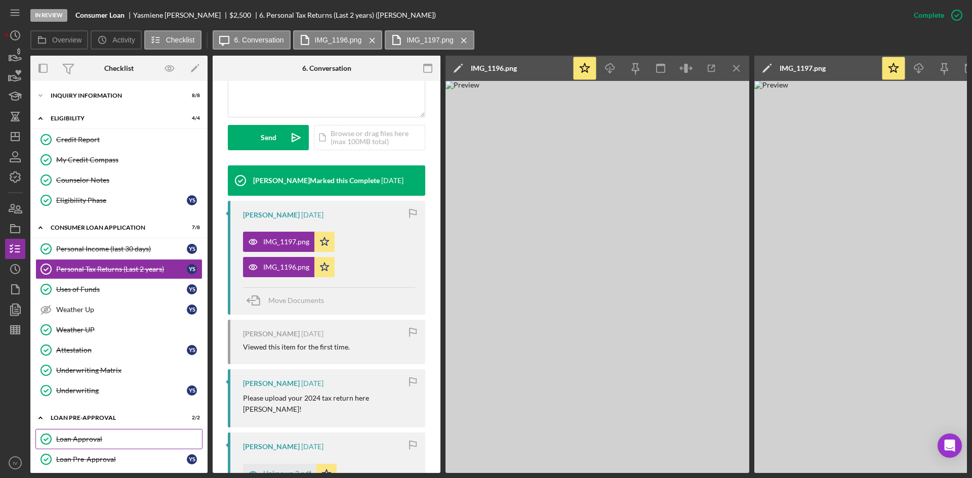
scroll to position [51, 0]
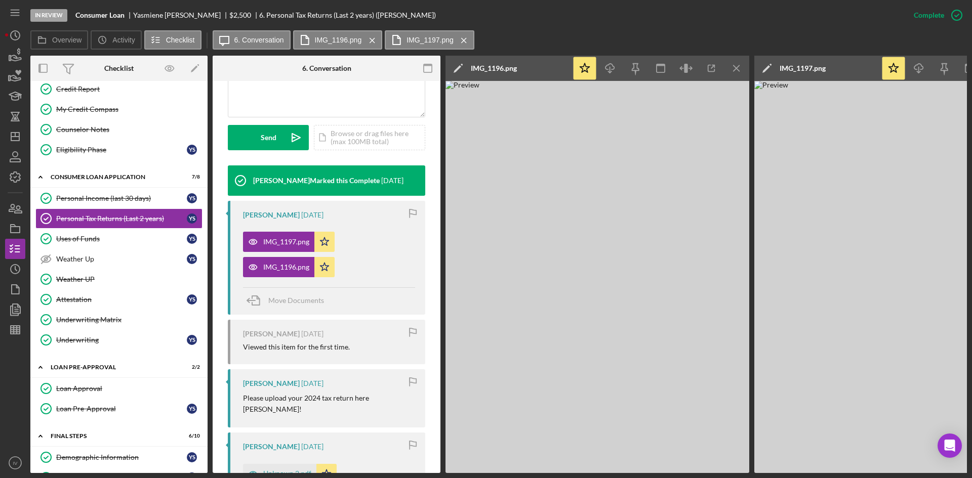
click at [87, 386] on div "Loan Approval" at bounding box center [129, 389] width 146 height 8
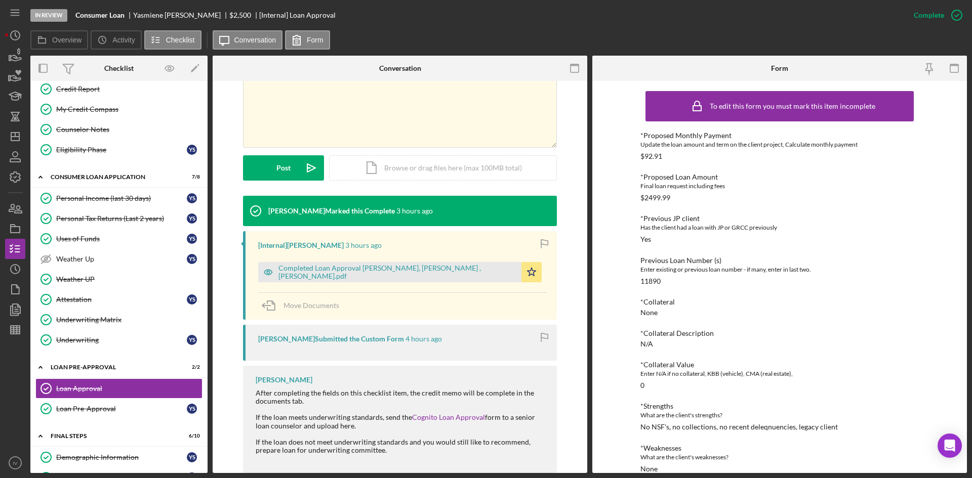
scroll to position [258, 0]
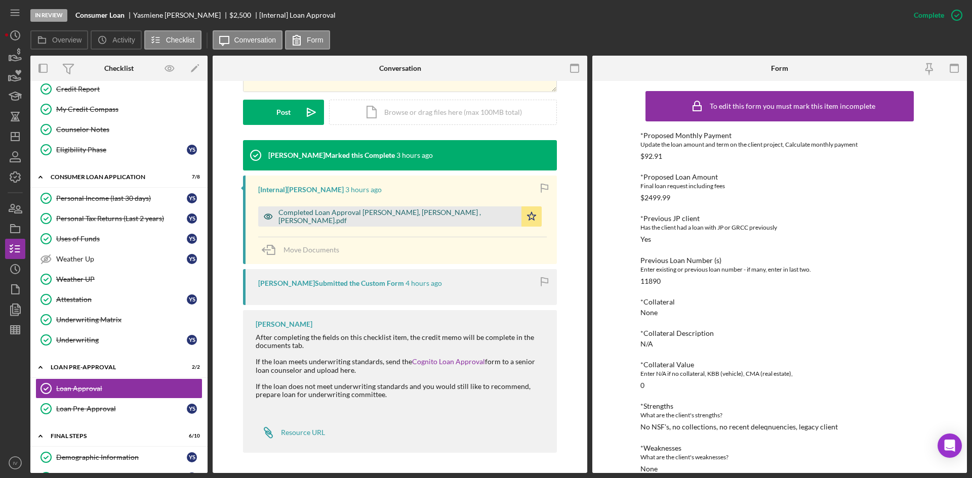
click at [370, 210] on div "Completed Loan Approval Lynn, Noah , Yasmiene Seets.pdf" at bounding box center [389, 217] width 263 height 20
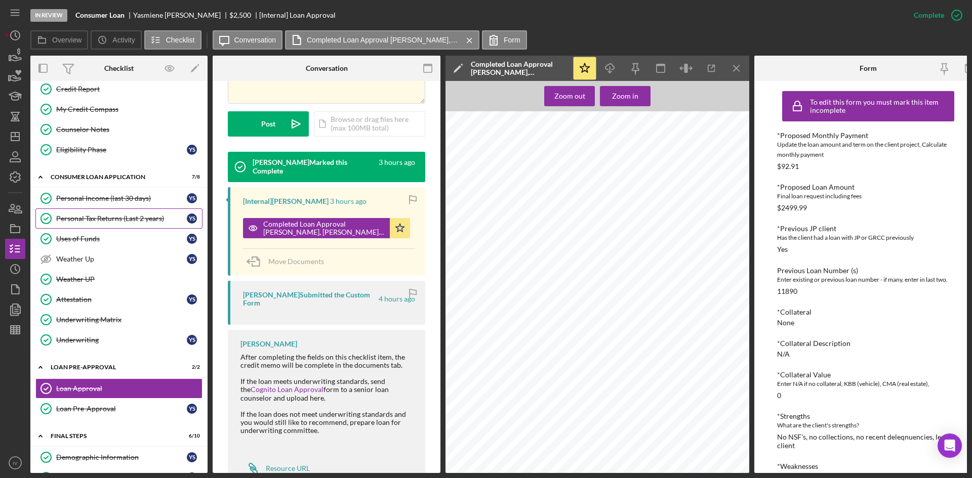
scroll to position [0, 0]
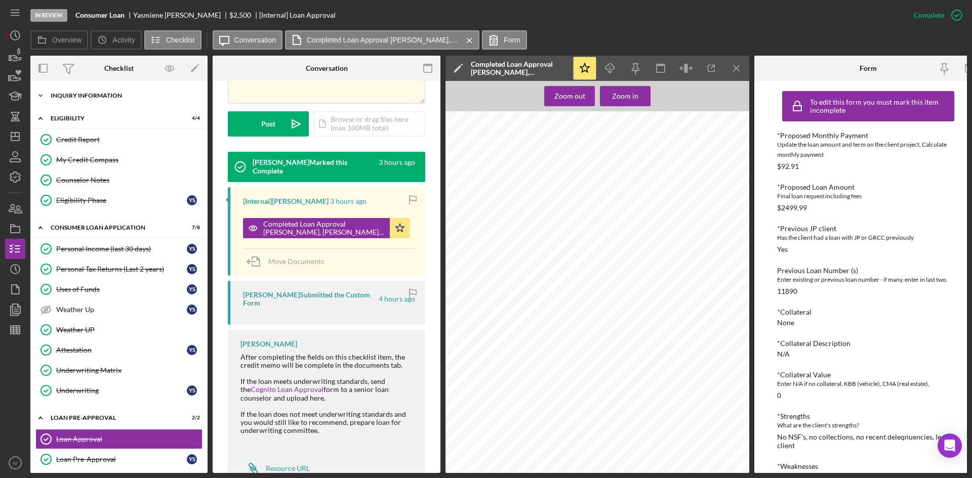
click at [70, 99] on div "Icon/Expander Inquiry Information 8 / 8" at bounding box center [118, 96] width 177 height 20
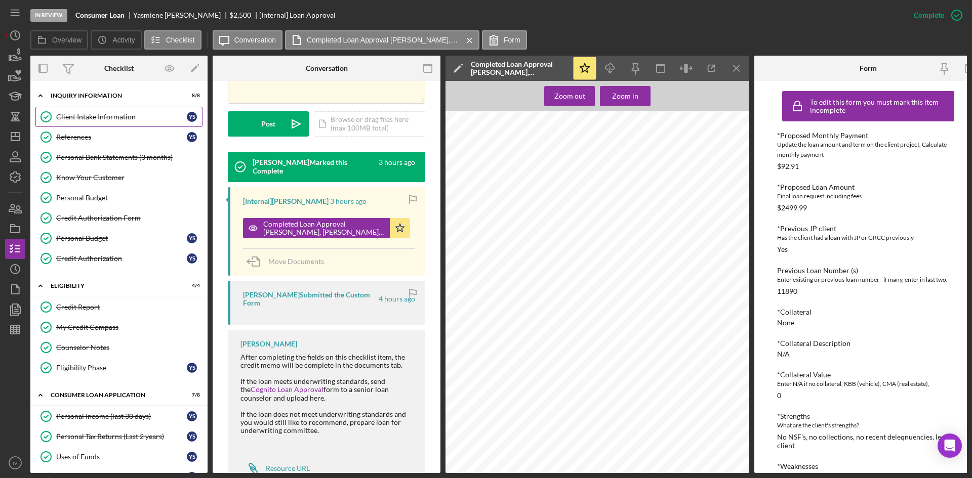
click at [99, 125] on link "Client Intake Information Client Intake Information Y S" at bounding box center [118, 117] width 167 height 20
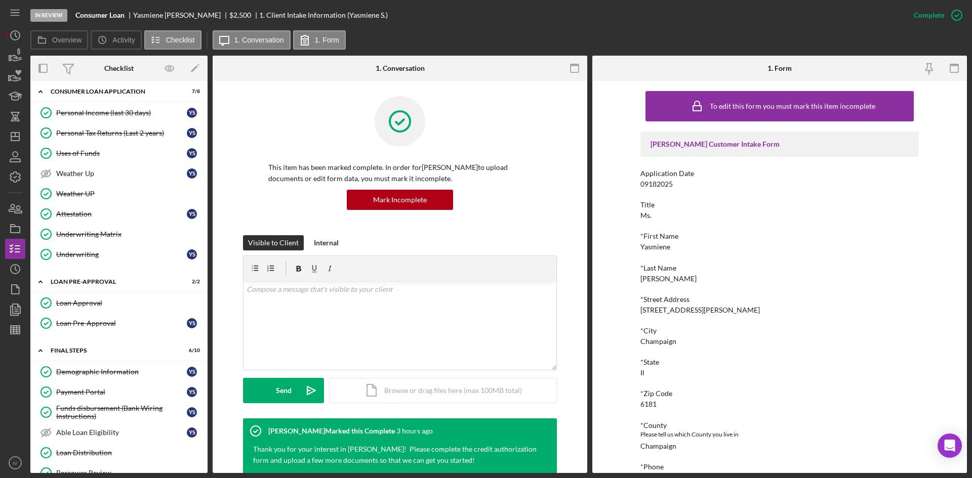
scroll to position [428, 0]
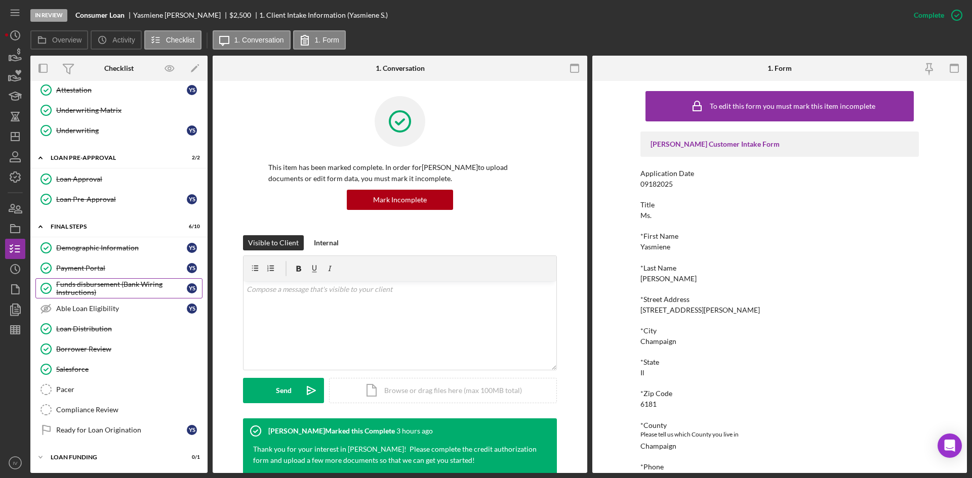
click at [124, 292] on div "Funds disbursement (Bank Wiring Instructions)" at bounding box center [121, 289] width 131 height 16
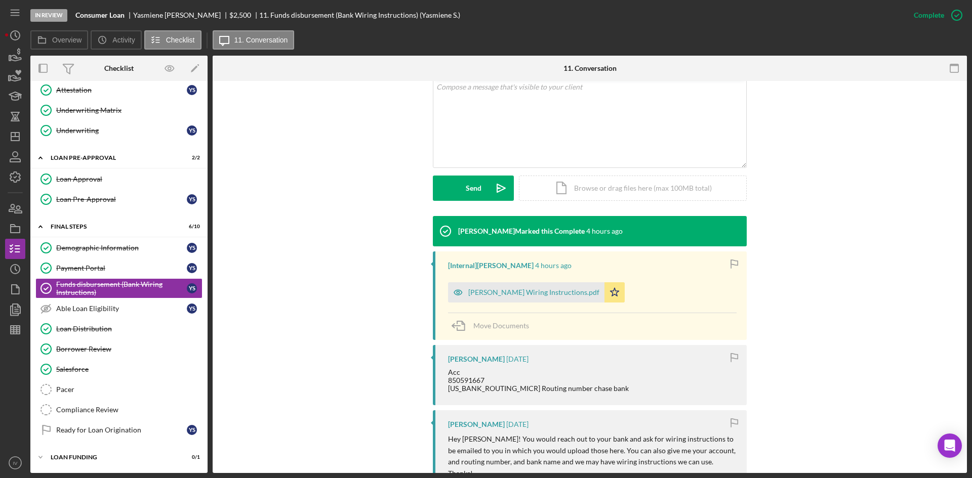
scroll to position [253, 0]
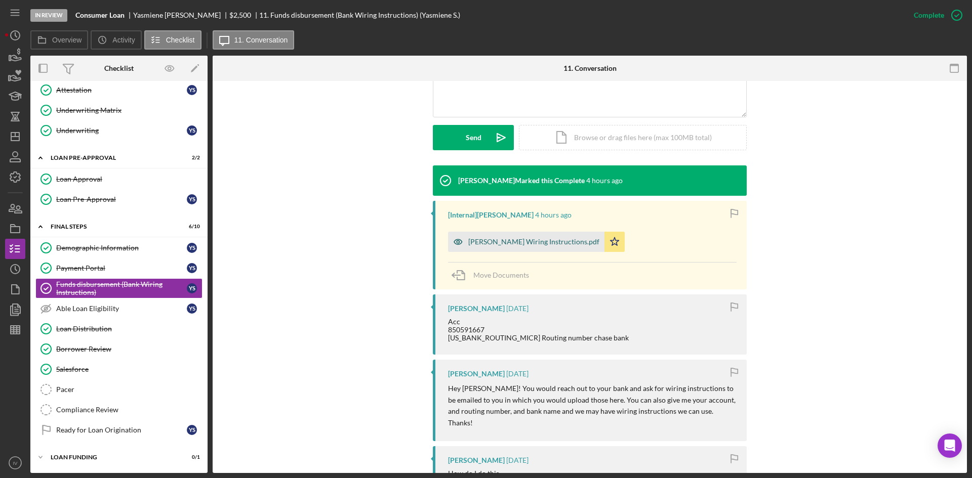
click at [519, 243] on div "Yasmiene Seets Wiring Instructions.pdf" at bounding box center [533, 242] width 131 height 8
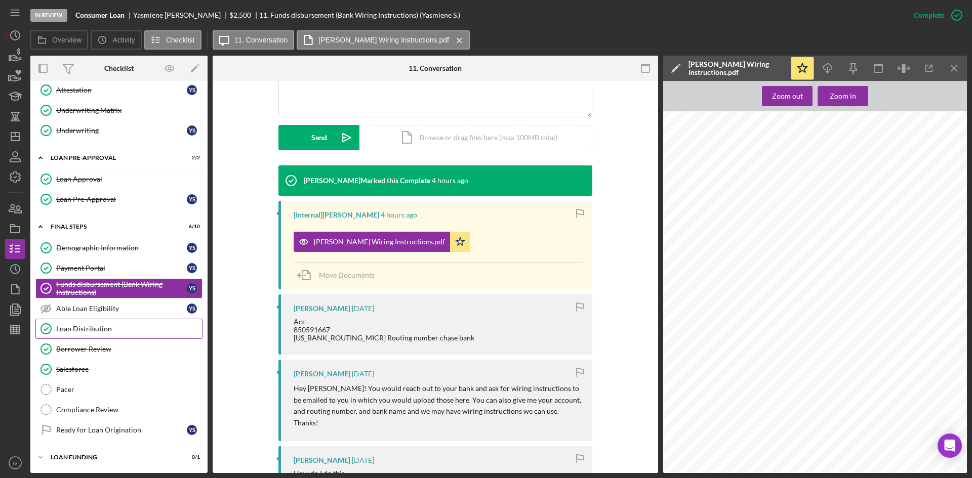
drag, startPoint x: 67, startPoint y: 349, endPoint x: 124, endPoint y: 333, distance: 58.8
click at [67, 349] on div "Borrower Review" at bounding box center [129, 349] width 146 height 8
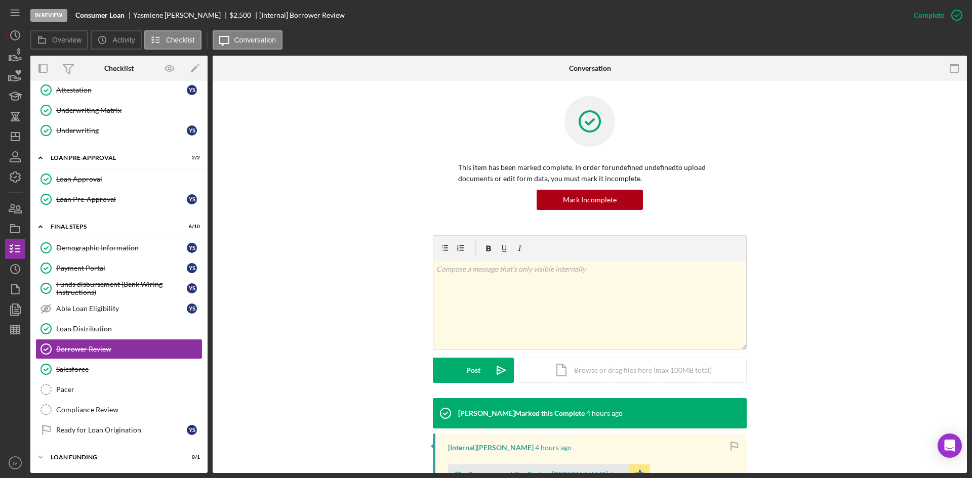
scroll to position [144, 0]
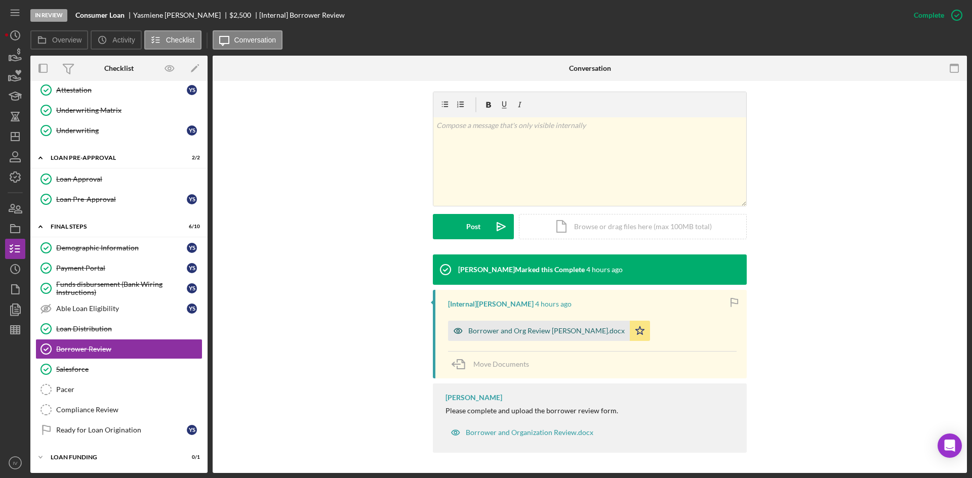
click at [500, 339] on div "Borrower and Org Review Yasmiene Seets.docx" at bounding box center [539, 331] width 182 height 20
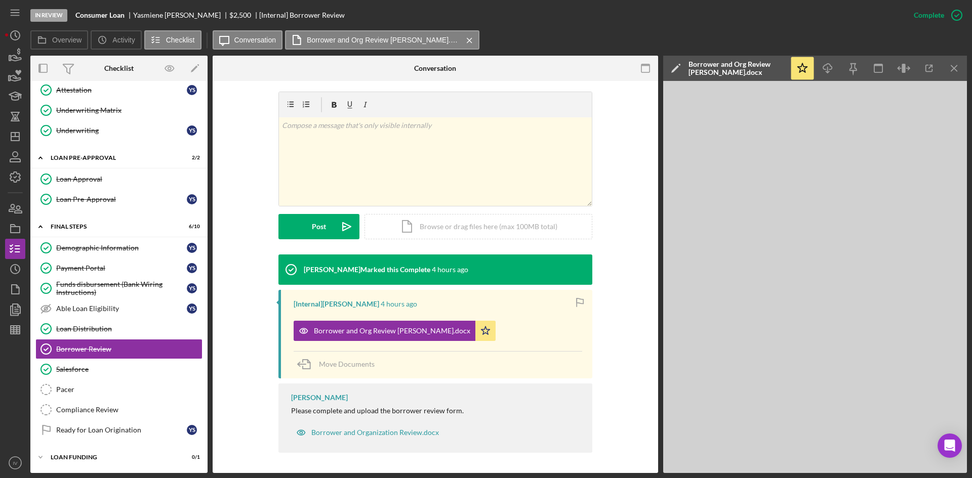
scroll to position [175, 0]
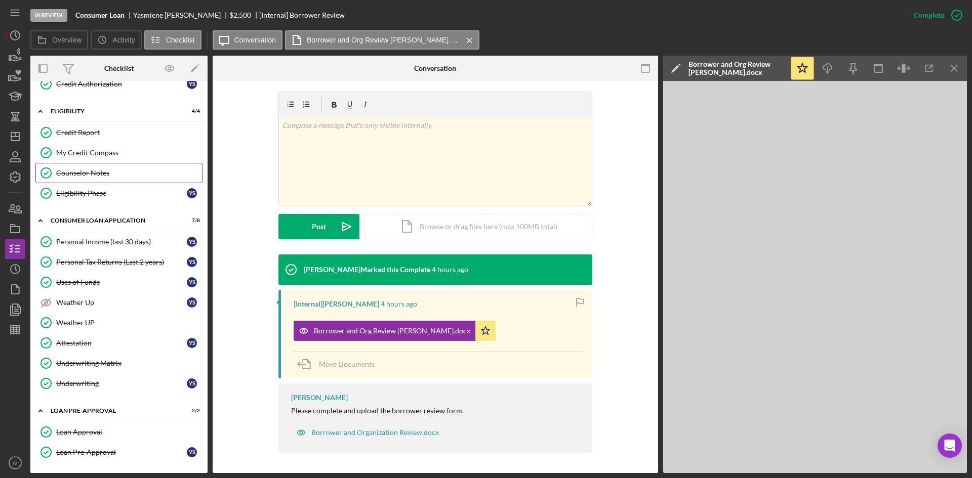
drag, startPoint x: 97, startPoint y: 152, endPoint x: 135, endPoint y: 163, distance: 39.9
click at [97, 152] on div "My Credit Compass" at bounding box center [129, 153] width 146 height 8
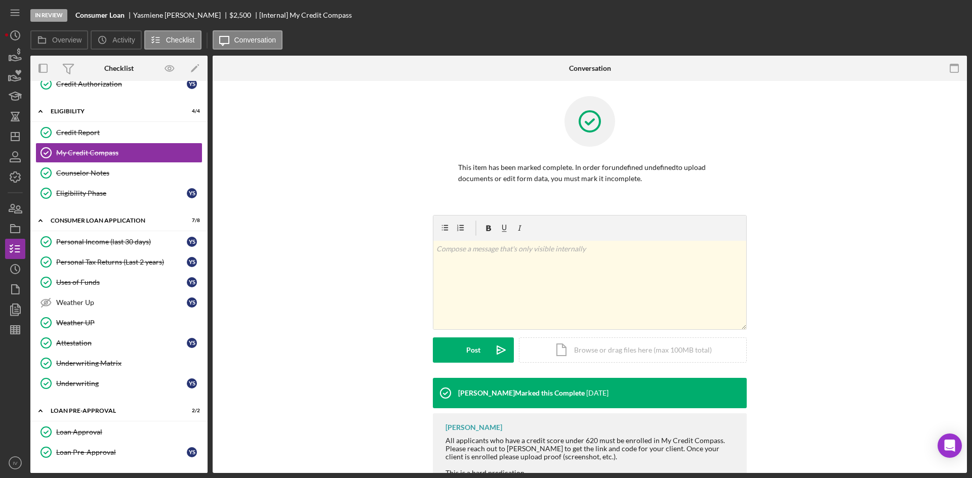
scroll to position [57, 0]
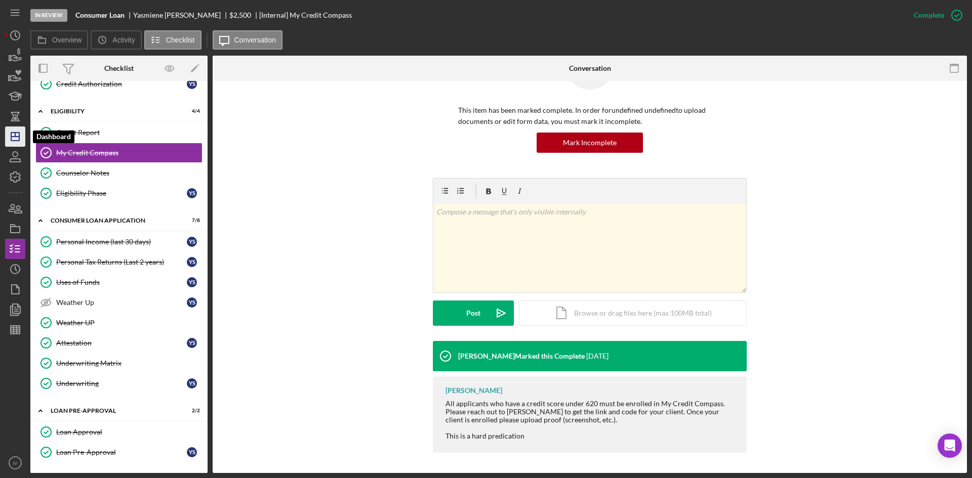
click at [12, 127] on icon "Icon/Dashboard" at bounding box center [15, 136] width 25 height 25
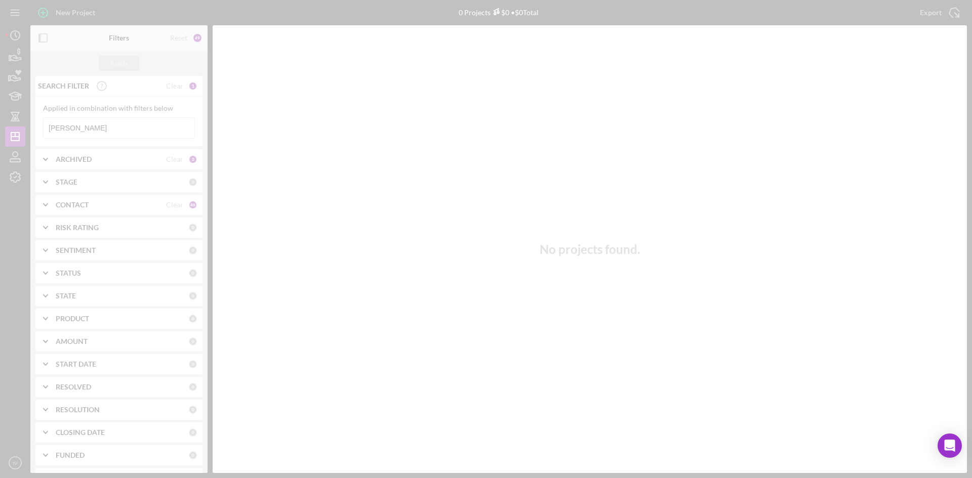
click at [92, 126] on div at bounding box center [486, 239] width 972 height 478
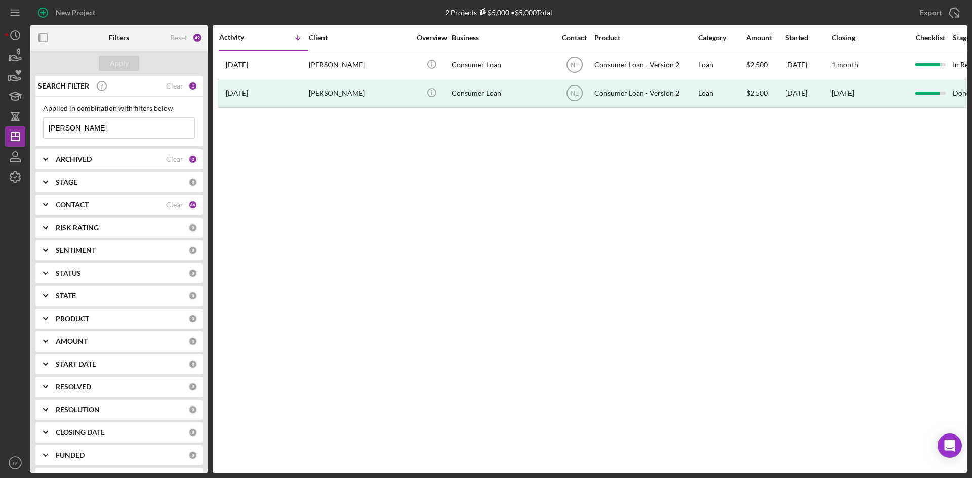
drag, startPoint x: 74, startPoint y: 128, endPoint x: 43, endPoint y: 133, distance: 32.2
click at [43, 133] on div "Applied in combination with filters below seets Icon/Menu Close" at bounding box center [118, 122] width 167 height 50
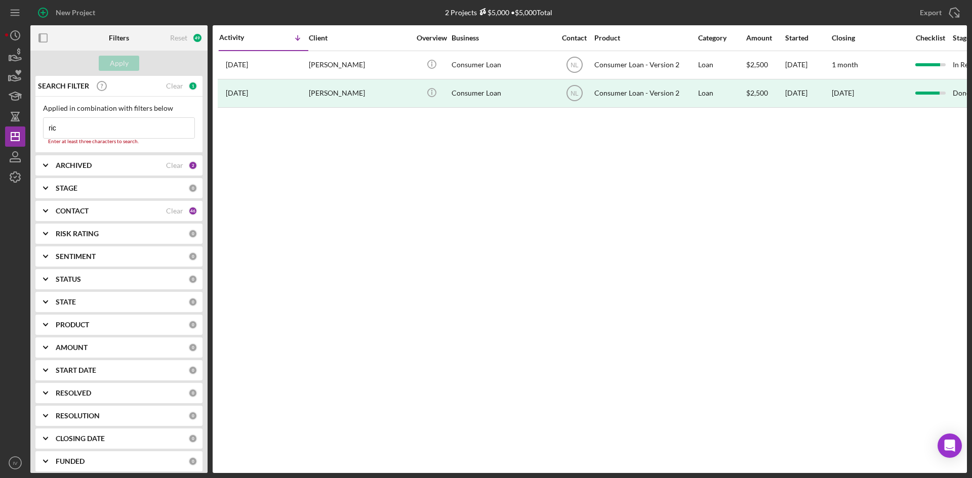
type input "rice"
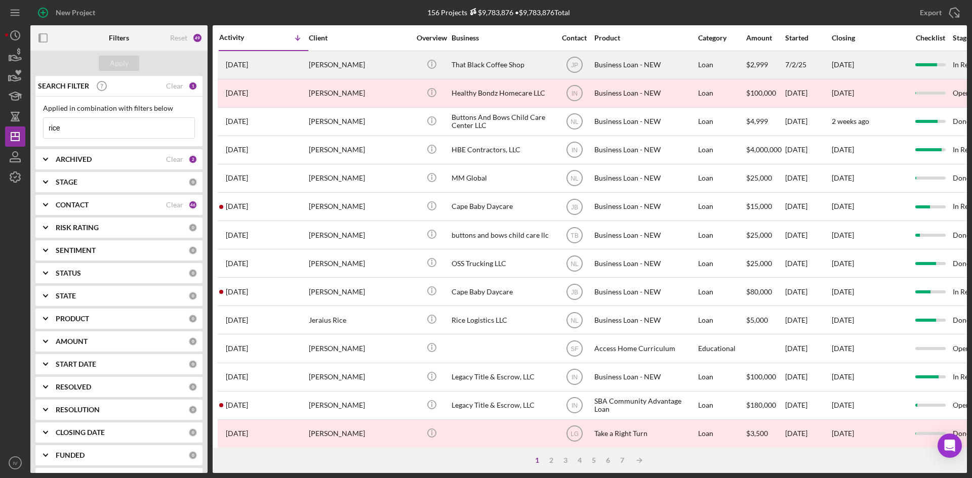
click at [320, 68] on div "Brandon Rice" at bounding box center [359, 65] width 101 height 27
